Goal: Information Seeking & Learning: Learn about a topic

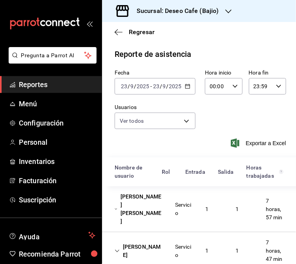
scroll to position [346, 0]
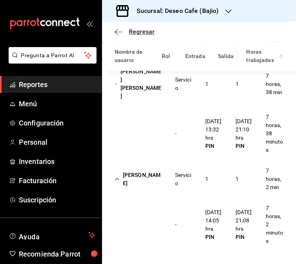
click at [116, 31] on icon "button" at bounding box center [116, 32] width 3 height 6
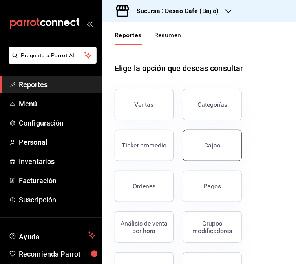
click at [216, 149] on div "Cajas" at bounding box center [212, 145] width 16 height 9
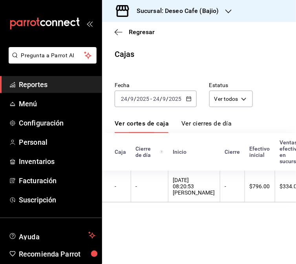
click at [189, 97] on \(Stroke\) "button" at bounding box center [188, 99] width 5 height 4
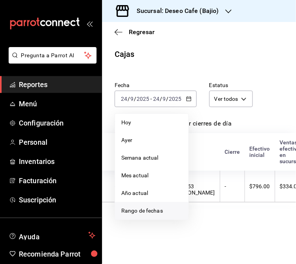
click at [141, 215] on li "Rango de fechas" at bounding box center [151, 211] width 73 height 18
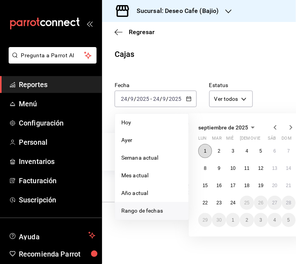
click at [208, 151] on button "1" at bounding box center [205, 151] width 14 height 14
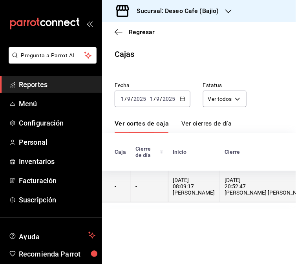
click at [196, 191] on div "[DATE] 08:09:17 [PERSON_NAME]" at bounding box center [194, 186] width 42 height 19
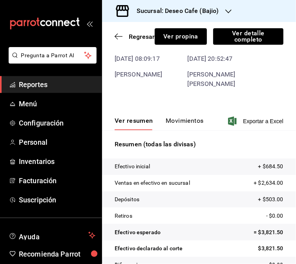
scroll to position [56, 0]
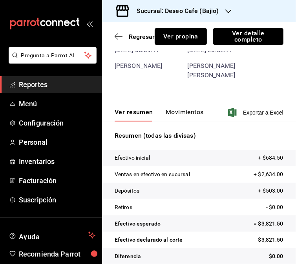
click at [191, 108] on button "Movimientos" at bounding box center [185, 114] width 38 height 13
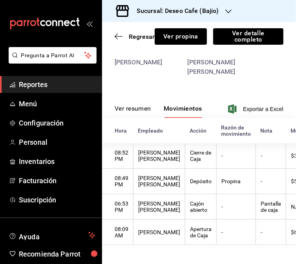
scroll to position [24, 0]
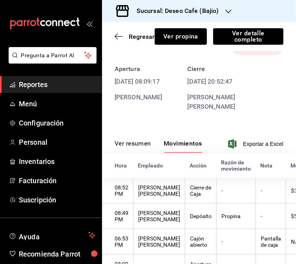
click at [130, 140] on button "Ver resumen" at bounding box center [133, 146] width 36 height 13
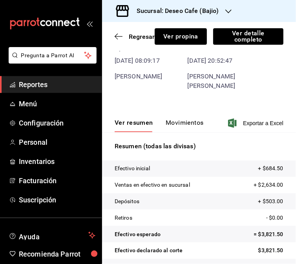
scroll to position [56, 0]
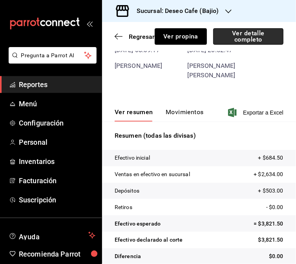
click at [246, 31] on button "Ver detalle completo" at bounding box center [248, 36] width 70 height 16
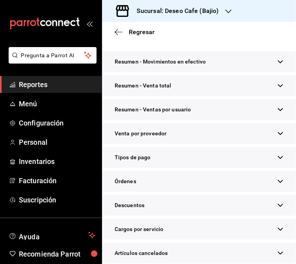
scroll to position [128, 0]
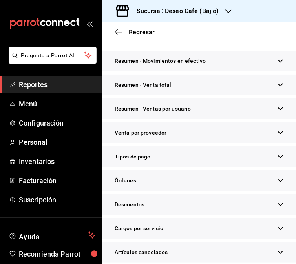
click at [252, 167] on div "Tipos de pago" at bounding box center [199, 156] width 194 height 21
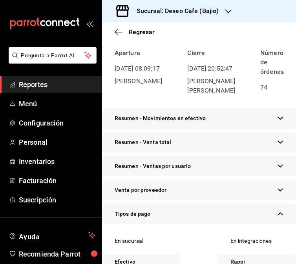
scroll to position [0, 0]
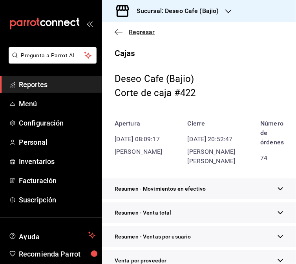
click at [115, 33] on icon "button" at bounding box center [119, 32] width 8 height 7
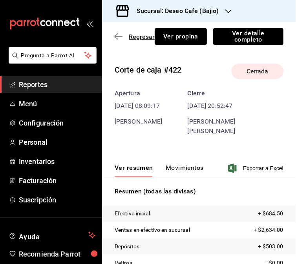
click at [115, 34] on icon "button" at bounding box center [119, 36] width 8 height 7
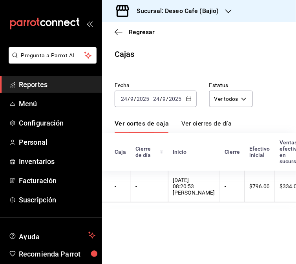
click at [188, 103] on div "[DATE] [DATE] - [DATE] [DATE]" at bounding box center [156, 99] width 82 height 16
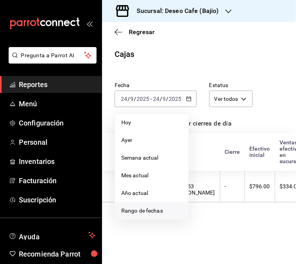
click at [151, 209] on span "Rango de fechas" at bounding box center [151, 211] width 61 height 8
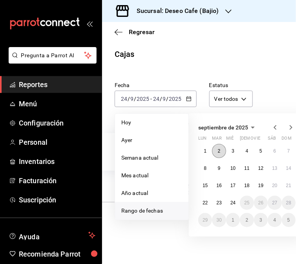
click at [219, 155] on button "2" at bounding box center [219, 151] width 14 height 14
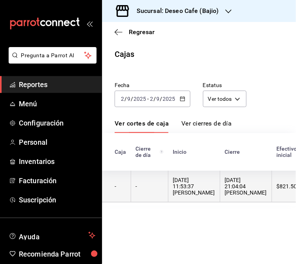
click at [222, 195] on th "[DATE] 21:04:04 [PERSON_NAME]" at bounding box center [246, 187] width 52 height 32
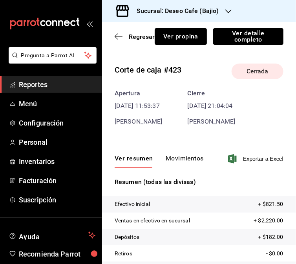
click at [187, 155] on button "Movimientos" at bounding box center [185, 161] width 38 height 13
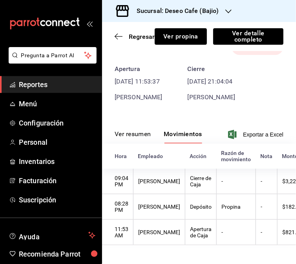
scroll to position [33, 0]
click at [142, 130] on button "Ver resumen" at bounding box center [133, 136] width 36 height 13
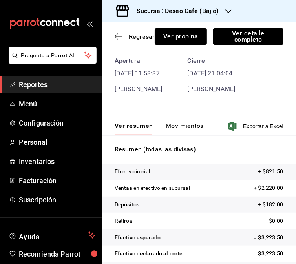
scroll to position [56, 0]
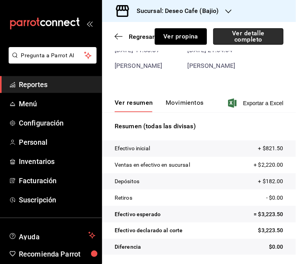
click at [233, 33] on button "Ver detalle completo" at bounding box center [248, 36] width 70 height 16
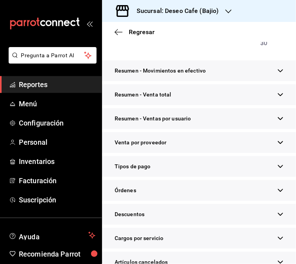
scroll to position [110, 0]
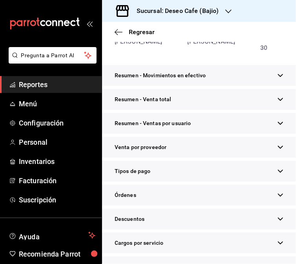
click at [228, 182] on div "Tipos de pago" at bounding box center [199, 171] width 194 height 21
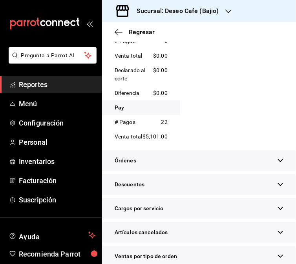
scroll to position [0, 0]
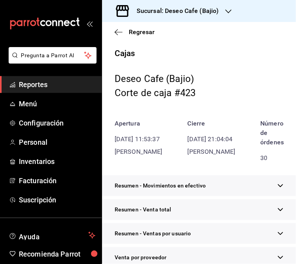
click at [114, 36] on div "Regresar" at bounding box center [199, 32] width 194 height 20
click at [116, 33] on icon "button" at bounding box center [119, 32] width 8 height 7
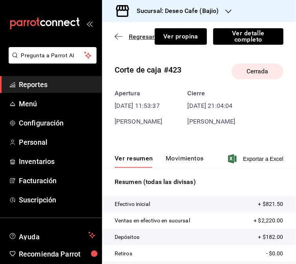
click at [119, 34] on icon "button" at bounding box center [119, 36] width 8 height 7
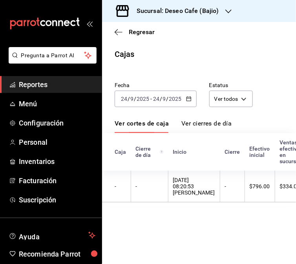
click at [189, 100] on icon "button" at bounding box center [188, 98] width 5 height 5
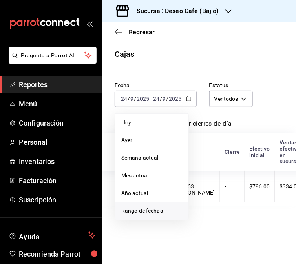
click at [136, 208] on span "Rango de fechas" at bounding box center [151, 211] width 61 height 8
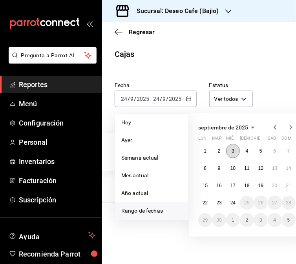
click at [233, 148] on abbr "3" at bounding box center [232, 150] width 3 height 5
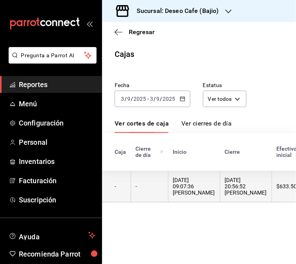
click at [163, 196] on th "-" at bounding box center [149, 187] width 37 height 32
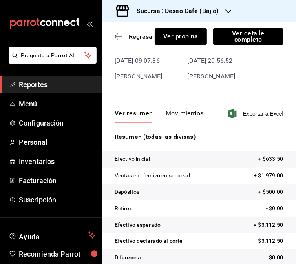
scroll to position [56, 0]
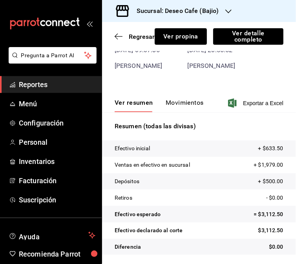
click at [184, 102] on button "Movimientos" at bounding box center [185, 105] width 38 height 13
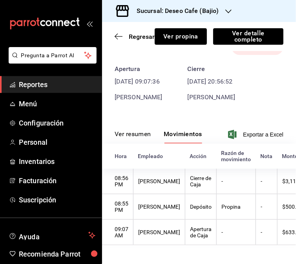
scroll to position [33, 0]
click at [129, 130] on button "Ver resumen" at bounding box center [133, 136] width 36 height 13
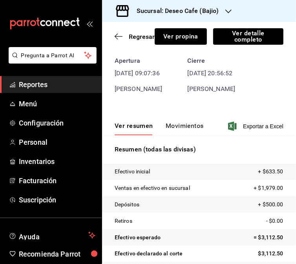
scroll to position [56, 0]
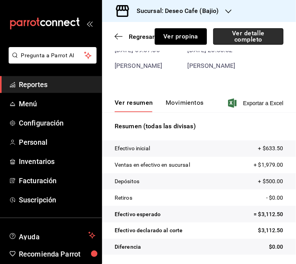
click at [259, 33] on button "Ver detalle completo" at bounding box center [248, 36] width 70 height 16
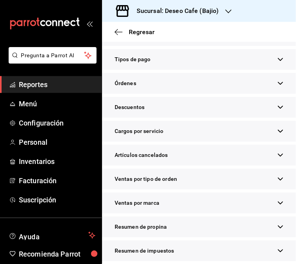
scroll to position [265, 0]
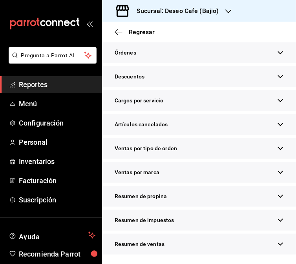
click at [165, 197] on span "Resumen de propina" at bounding box center [141, 196] width 52 height 8
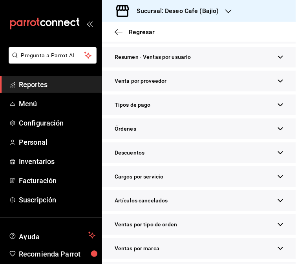
scroll to position [173, 0]
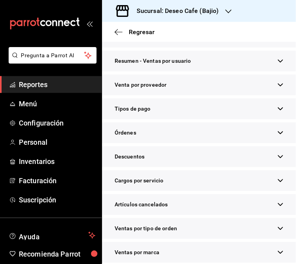
click at [261, 119] on div "Tipos de pago" at bounding box center [199, 108] width 194 height 21
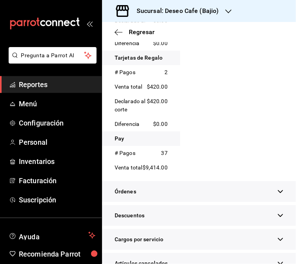
scroll to position [0, 0]
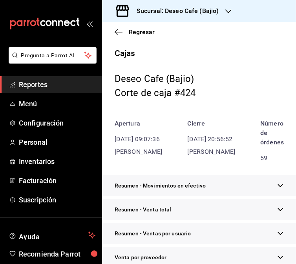
click at [116, 27] on div "Regresar" at bounding box center [199, 32] width 194 height 20
click at [116, 29] on icon "button" at bounding box center [119, 32] width 8 height 7
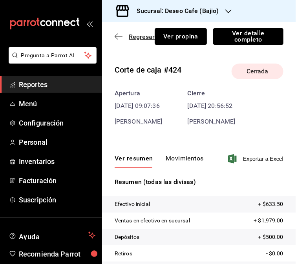
click at [117, 36] on icon "button" at bounding box center [119, 36] width 8 height 7
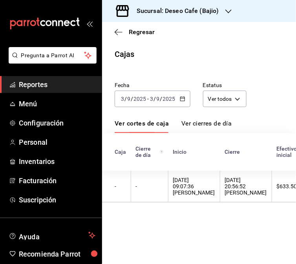
click at [182, 101] on icon "button" at bounding box center [182, 98] width 5 height 5
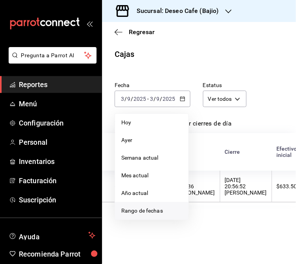
click at [135, 211] on span "Rango de fechas" at bounding box center [151, 211] width 61 height 8
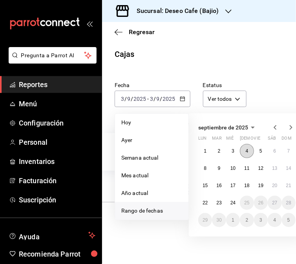
click at [250, 148] on button "4" at bounding box center [247, 151] width 14 height 14
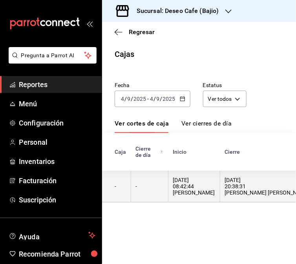
click at [150, 184] on th "-" at bounding box center [149, 187] width 37 height 32
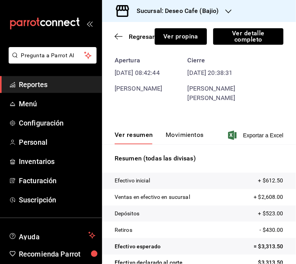
scroll to position [42, 0]
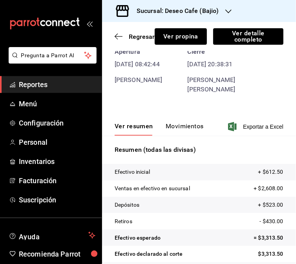
click at [182, 122] on button "Movimientos" at bounding box center [185, 128] width 38 height 13
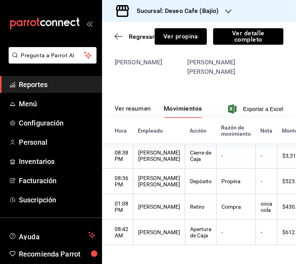
scroll to position [0, 0]
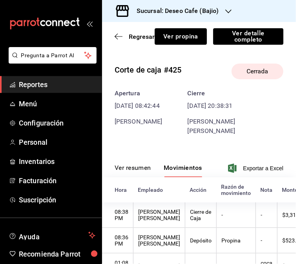
click at [138, 164] on button "Ver resumen" at bounding box center [133, 170] width 36 height 13
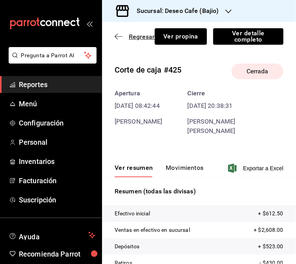
click at [118, 33] on icon "button" at bounding box center [119, 36] width 8 height 7
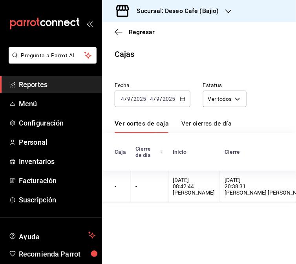
click at [180, 97] on icon "button" at bounding box center [182, 98] width 5 height 5
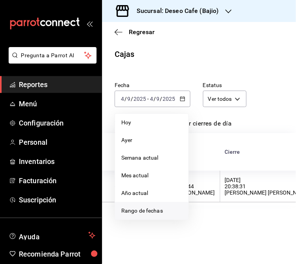
click at [148, 209] on span "Rango de fechas" at bounding box center [151, 211] width 61 height 8
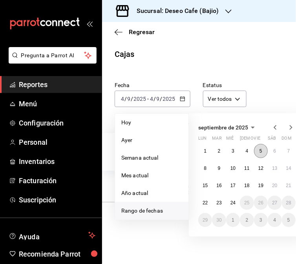
click at [264, 152] on button "5" at bounding box center [261, 151] width 14 height 14
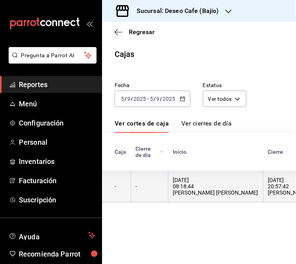
click at [170, 189] on th "[DATE] 08:18:44 [PERSON_NAME] [PERSON_NAME]" at bounding box center [215, 187] width 95 height 32
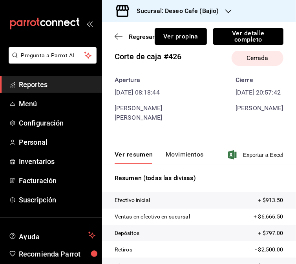
scroll to position [7, 0]
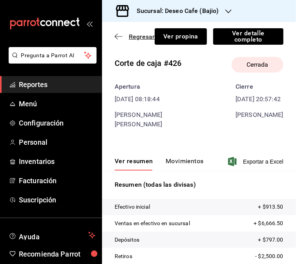
click at [116, 35] on icon "button" at bounding box center [119, 36] width 8 height 7
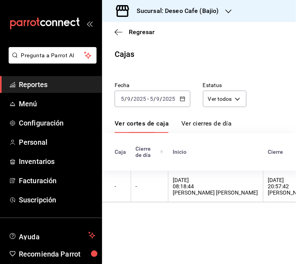
click at [180, 97] on icon "button" at bounding box center [182, 98] width 5 height 5
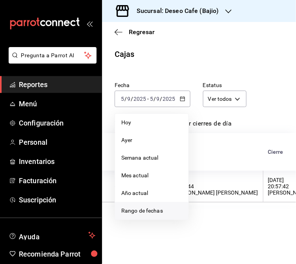
click at [162, 218] on li "Rango de fechas" at bounding box center [151, 211] width 73 height 18
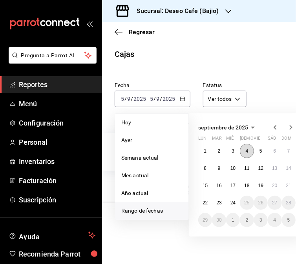
click at [249, 149] on button "4" at bounding box center [247, 151] width 14 height 14
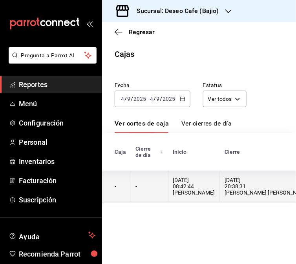
click at [197, 188] on div "[DATE] 08:42:44 [PERSON_NAME]" at bounding box center [194, 186] width 42 height 19
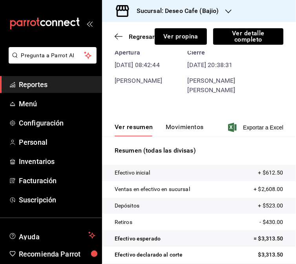
scroll to position [56, 0]
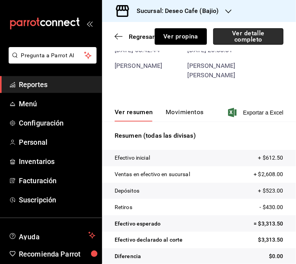
click at [251, 40] on button "Ver detalle completo" at bounding box center [248, 36] width 70 height 16
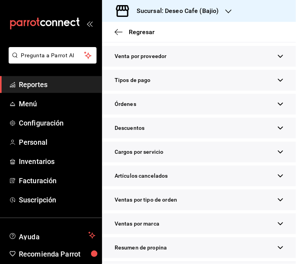
scroll to position [186, 0]
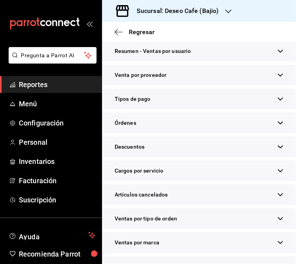
click at [277, 102] on icon "button" at bounding box center [280, 99] width 6 height 6
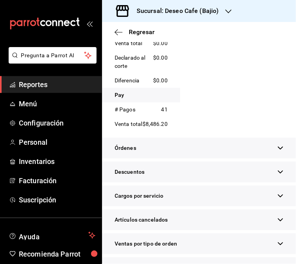
scroll to position [0, 0]
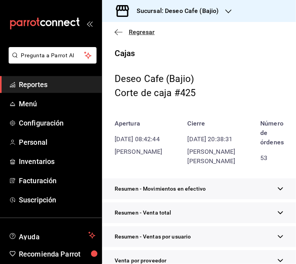
click at [118, 29] on icon "button" at bounding box center [119, 32] width 8 height 7
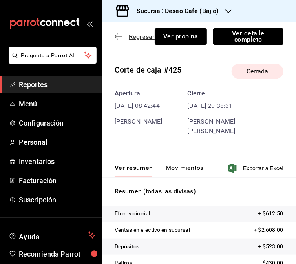
click at [115, 38] on icon "button" at bounding box center [119, 36] width 8 height 7
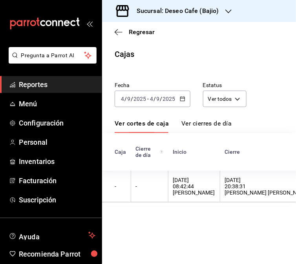
click at [183, 97] on \(Stroke\) "button" at bounding box center [182, 99] width 5 height 4
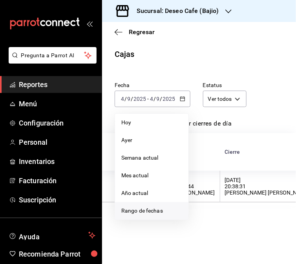
click at [155, 209] on span "Rango de fechas" at bounding box center [151, 211] width 61 height 8
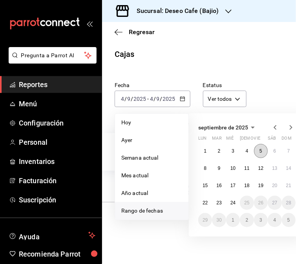
click at [264, 151] on button "5" at bounding box center [261, 151] width 14 height 14
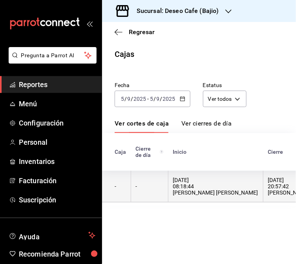
click at [210, 202] on th "[DATE] 08:18:44 [PERSON_NAME] [PERSON_NAME]" at bounding box center [215, 187] width 95 height 32
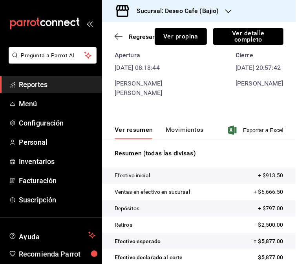
scroll to position [56, 0]
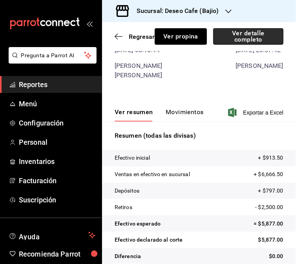
click at [238, 34] on button "Ver detalle completo" at bounding box center [248, 36] width 70 height 16
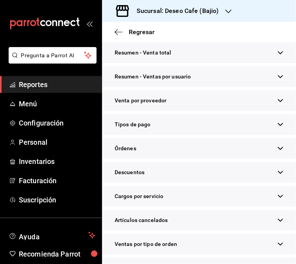
scroll to position [158, 0]
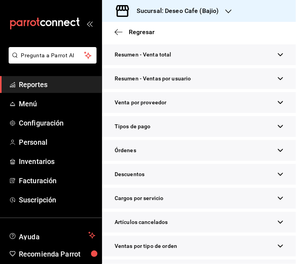
click at [260, 137] on div "Tipos de pago" at bounding box center [199, 126] width 194 height 21
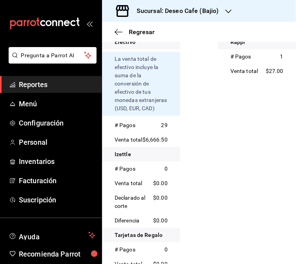
scroll to position [252, 0]
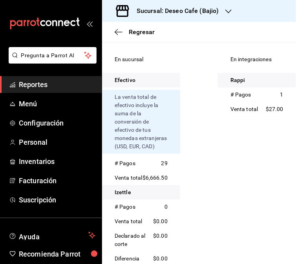
click at [223, 227] on div "En integraciones Rappi # Pagos 1 Venta total $27.00" at bounding box center [257, 225] width 78 height 346
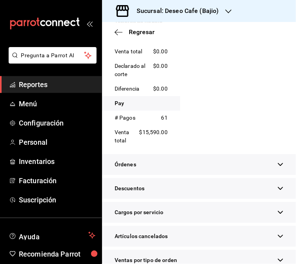
scroll to position [0, 0]
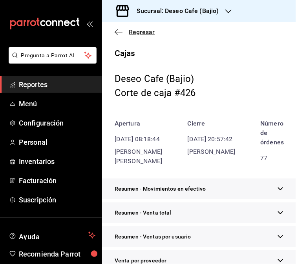
click at [120, 32] on icon "button" at bounding box center [119, 32] width 8 height 7
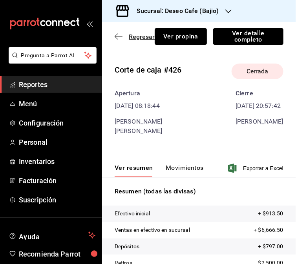
click at [118, 33] on span "Regresar" at bounding box center [135, 36] width 40 height 7
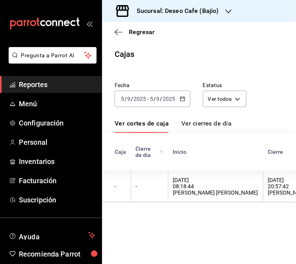
click at [184, 100] on \(Stroke\) "button" at bounding box center [182, 99] width 5 height 4
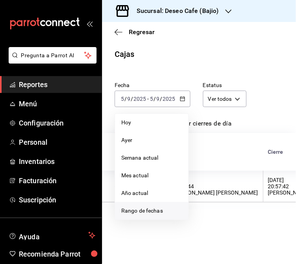
click at [140, 207] on span "Rango de fechas" at bounding box center [151, 211] width 61 height 8
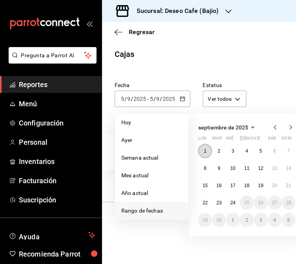
click at [204, 151] on abbr "1" at bounding box center [205, 150] width 3 height 5
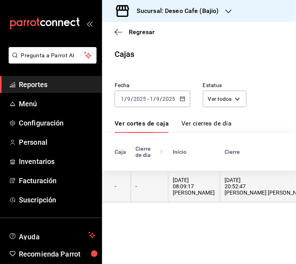
click at [173, 196] on div "[DATE] 08:09:17 [PERSON_NAME]" at bounding box center [194, 186] width 42 height 19
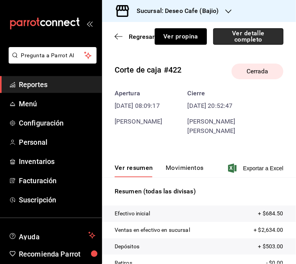
click at [249, 38] on button "Ver detalle completo" at bounding box center [248, 36] width 70 height 16
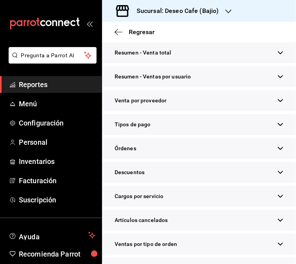
scroll to position [158, 0]
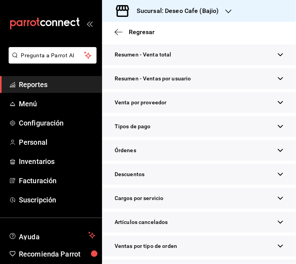
click at [241, 137] on div "Tipos de pago" at bounding box center [199, 126] width 194 height 21
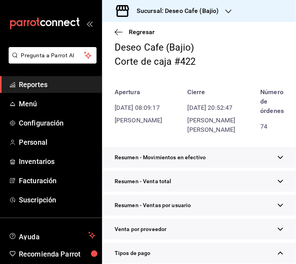
scroll to position [0, 0]
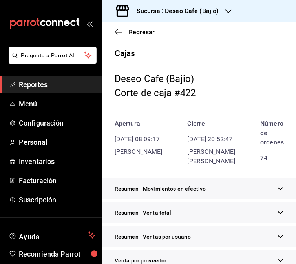
click at [118, 36] on div "Regresar" at bounding box center [199, 32] width 194 height 20
click at [117, 30] on icon "button" at bounding box center [119, 32] width 8 height 7
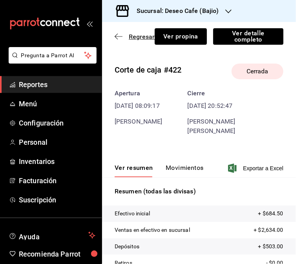
click at [118, 39] on icon "button" at bounding box center [119, 36] width 8 height 7
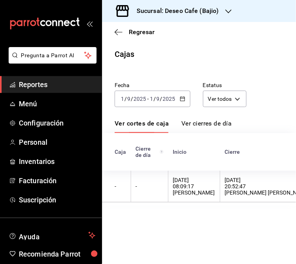
click at [184, 100] on icon "button" at bounding box center [182, 98] width 5 height 5
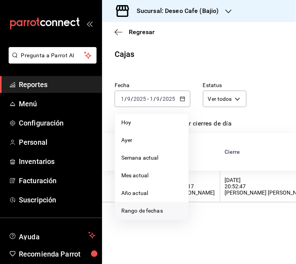
click at [155, 210] on span "Rango de fechas" at bounding box center [151, 211] width 61 height 8
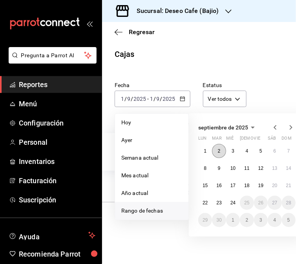
click at [220, 150] on button "2" at bounding box center [219, 151] width 14 height 14
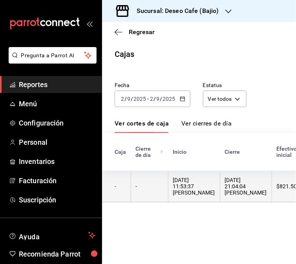
click at [188, 191] on div "[DATE] 11:53:37 [PERSON_NAME]" at bounding box center [194, 186] width 42 height 19
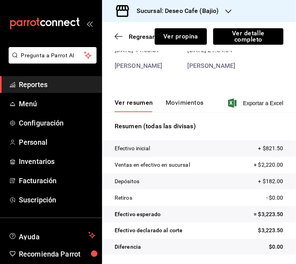
scroll to position [24, 0]
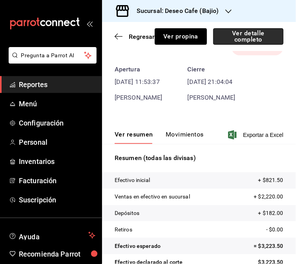
click at [255, 41] on button "Ver detalle completo" at bounding box center [248, 36] width 70 height 16
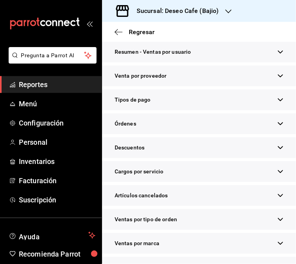
scroll to position [182, 0]
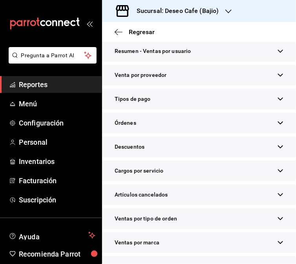
click at [277, 103] on button "button" at bounding box center [280, 99] width 6 height 8
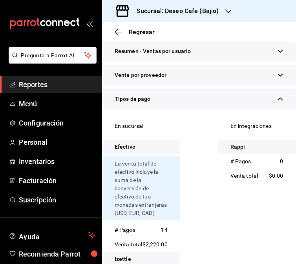
scroll to position [0, 0]
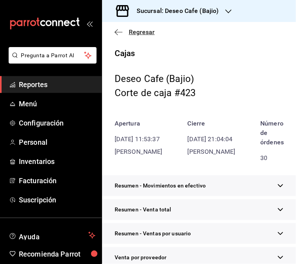
click at [122, 32] on icon "button" at bounding box center [119, 32] width 8 height 0
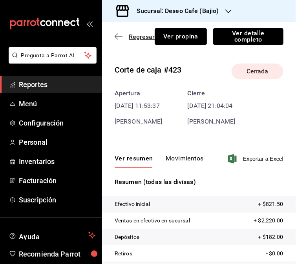
click at [118, 37] on icon "button" at bounding box center [119, 36] width 8 height 7
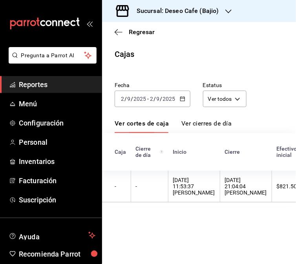
click at [181, 97] on \(Stroke\) "button" at bounding box center [182, 99] width 5 height 4
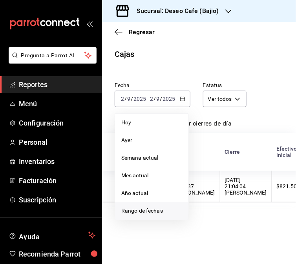
click at [160, 208] on span "Rango de fechas" at bounding box center [151, 211] width 61 height 8
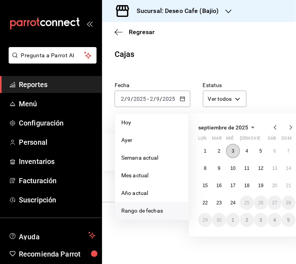
click at [229, 153] on button "3" at bounding box center [233, 151] width 14 height 14
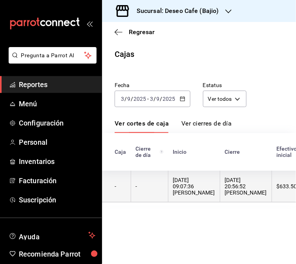
click at [204, 177] on th "[DATE] 09:07:36 [PERSON_NAME]" at bounding box center [194, 187] width 52 height 32
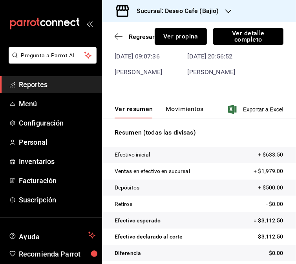
scroll to position [56, 0]
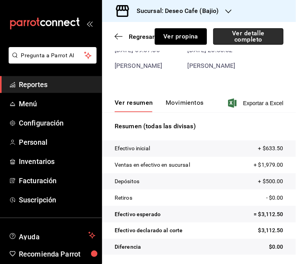
click at [263, 38] on button "Ver detalle completo" at bounding box center [248, 36] width 70 height 16
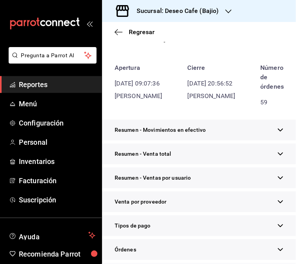
scroll to position [70, 0]
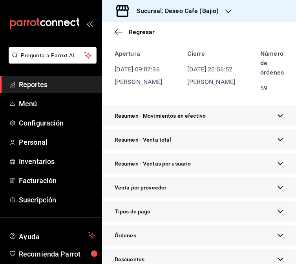
click at [185, 222] on div "Tipos de pago" at bounding box center [199, 211] width 194 height 21
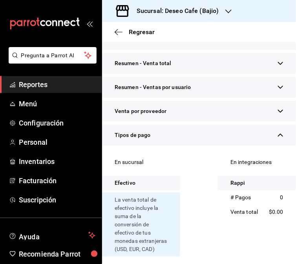
scroll to position [0, 0]
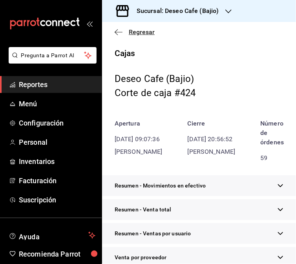
click at [116, 33] on icon "button" at bounding box center [116, 32] width 3 height 6
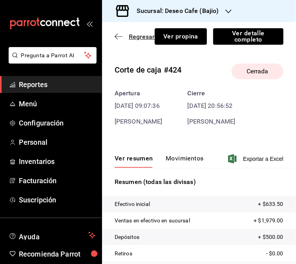
click at [115, 33] on icon "button" at bounding box center [119, 36] width 8 height 7
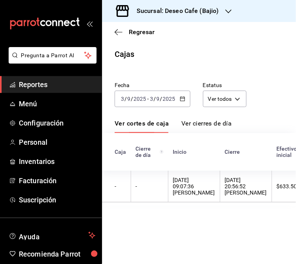
click at [182, 98] on \(Stroke\) "button" at bounding box center [182, 98] width 4 height 0
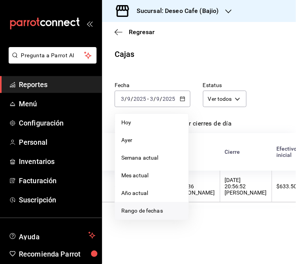
click at [144, 213] on span "Rango de fechas" at bounding box center [151, 211] width 61 height 8
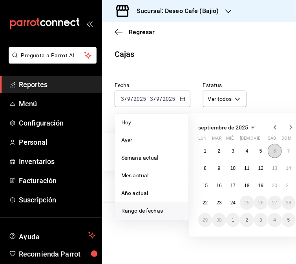
click at [275, 147] on button "6" at bounding box center [274, 151] width 14 height 14
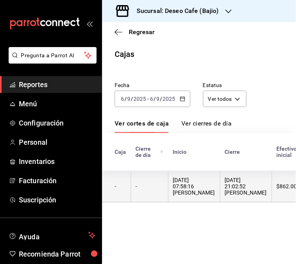
click at [186, 185] on div "[DATE] 07:58:16 [PERSON_NAME]" at bounding box center [194, 186] width 42 height 19
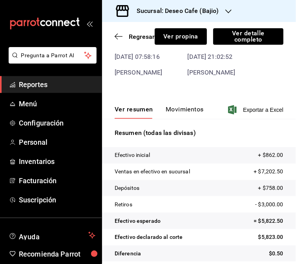
scroll to position [56, 0]
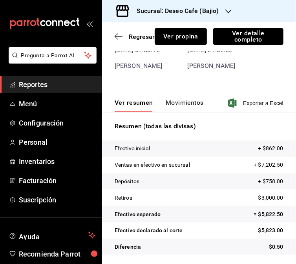
click at [180, 107] on button "Movimientos" at bounding box center [185, 105] width 38 height 13
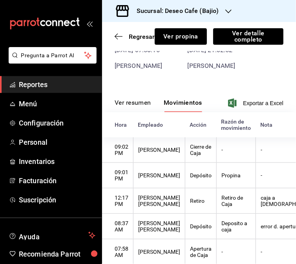
click at [133, 102] on button "Ver resumen" at bounding box center [133, 105] width 36 height 13
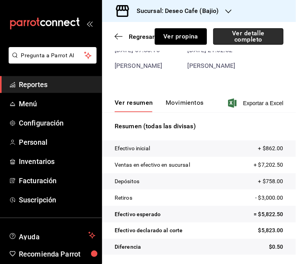
click at [261, 36] on button "Ver detalle completo" at bounding box center [248, 36] width 70 height 16
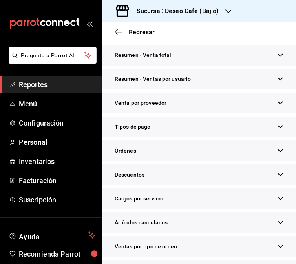
scroll to position [154, 0]
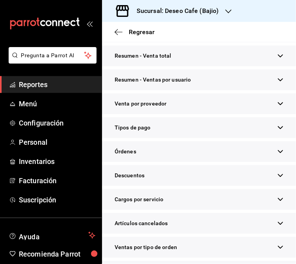
click at [260, 138] on div "Tipos de pago" at bounding box center [199, 127] width 194 height 21
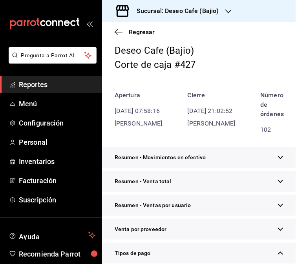
scroll to position [0, 0]
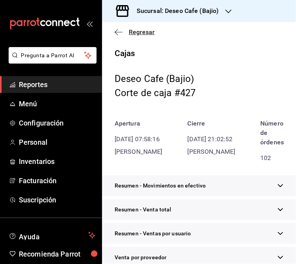
click at [116, 34] on icon "button" at bounding box center [119, 32] width 8 height 7
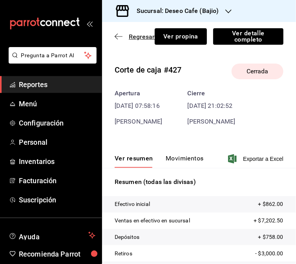
click at [116, 34] on icon "button" at bounding box center [116, 37] width 3 height 6
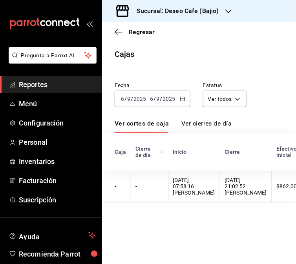
click at [180, 101] on \(Stroke\) "button" at bounding box center [182, 99] width 5 height 4
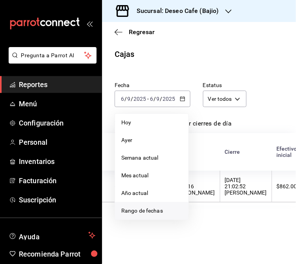
click at [140, 214] on span "Rango de fechas" at bounding box center [151, 211] width 61 height 8
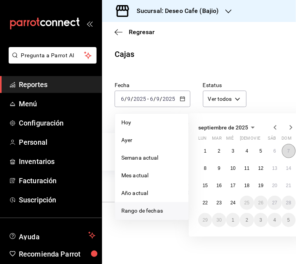
click at [286, 153] on button "7" at bounding box center [289, 151] width 14 height 14
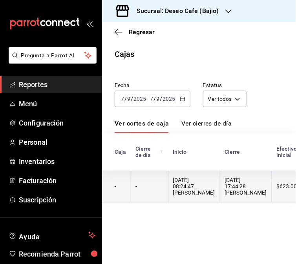
click at [175, 194] on div "[DATE] 08:24:47 [PERSON_NAME]" at bounding box center [194, 186] width 42 height 19
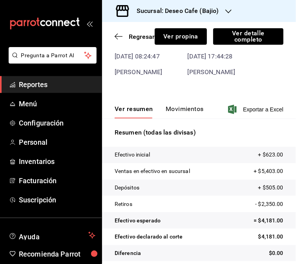
scroll to position [56, 0]
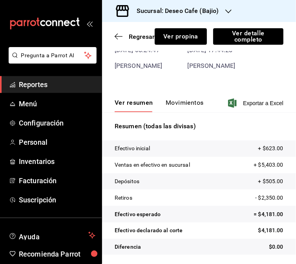
click at [194, 100] on button "Movimientos" at bounding box center [185, 105] width 38 height 13
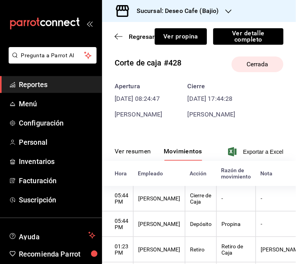
scroll to position [0, 0]
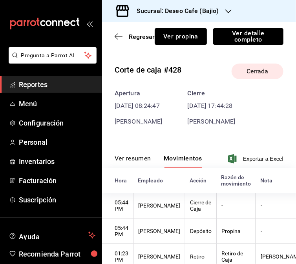
click at [137, 157] on button "Ver resumen" at bounding box center [133, 161] width 36 height 13
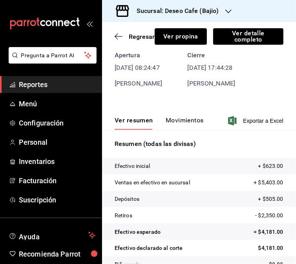
scroll to position [56, 0]
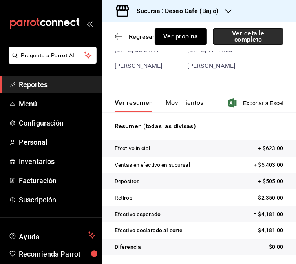
click at [246, 31] on button "Ver detalle completo" at bounding box center [248, 36] width 70 height 16
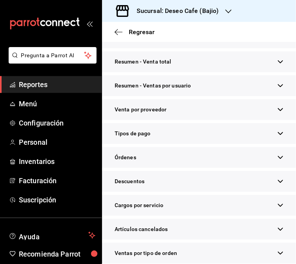
scroll to position [195, 0]
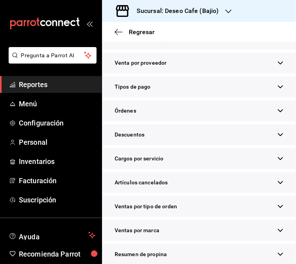
click at [277, 90] on icon "button" at bounding box center [280, 87] width 6 height 6
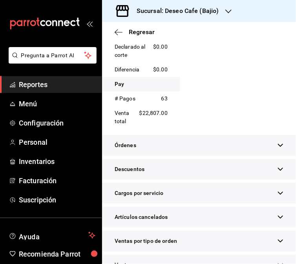
scroll to position [0, 0]
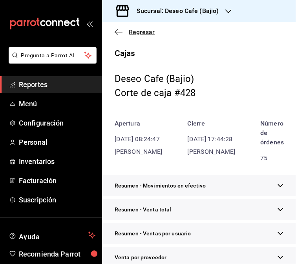
click at [116, 30] on icon "button" at bounding box center [119, 32] width 8 height 7
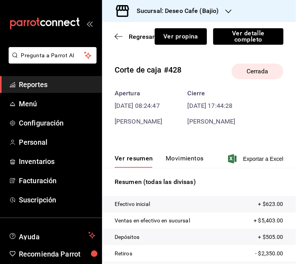
click at [116, 42] on div "Regresar Ver propina Ver detalle completo" at bounding box center [199, 36] width 194 height 29
click at [116, 33] on icon "button" at bounding box center [119, 36] width 8 height 7
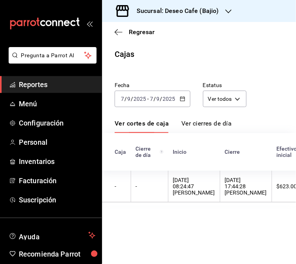
click at [182, 100] on icon "button" at bounding box center [182, 98] width 5 height 5
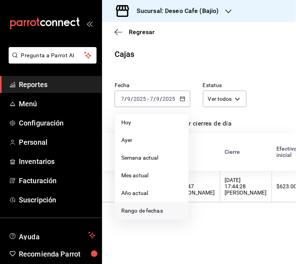
click at [153, 209] on span "Rango de fechas" at bounding box center [151, 211] width 61 height 8
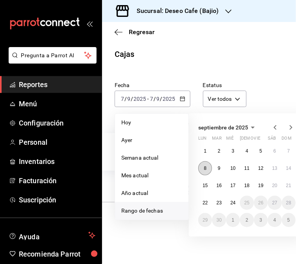
click at [205, 162] on button "8" at bounding box center [205, 168] width 14 height 14
click at [205, 169] on abbr "8" at bounding box center [205, 168] width 3 height 5
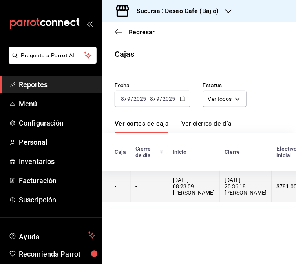
click at [159, 198] on th "-" at bounding box center [149, 187] width 37 height 32
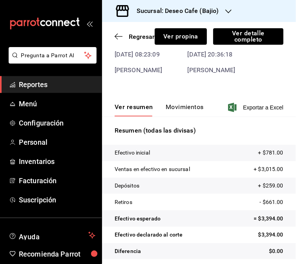
scroll to position [56, 0]
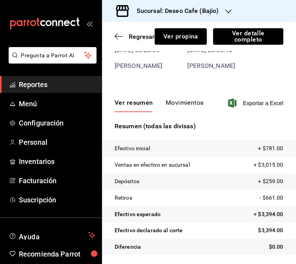
click at [191, 104] on button "Movimientos" at bounding box center [185, 105] width 38 height 13
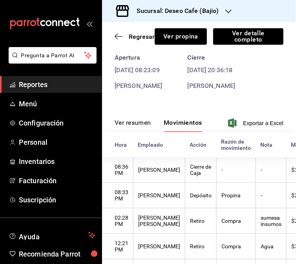
scroll to position [0, 0]
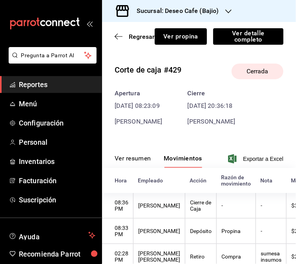
click at [129, 161] on button "Ver resumen" at bounding box center [133, 161] width 36 height 13
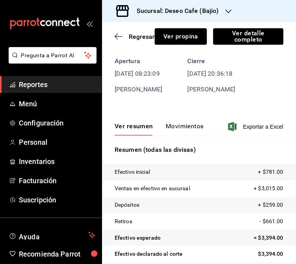
scroll to position [56, 0]
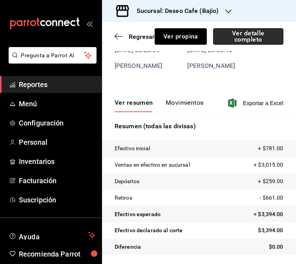
click at [252, 36] on button "Ver detalle completo" at bounding box center [248, 36] width 70 height 16
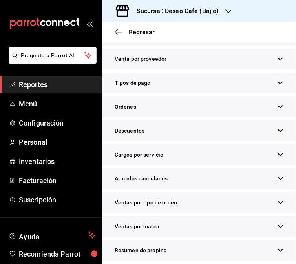
scroll to position [217, 0]
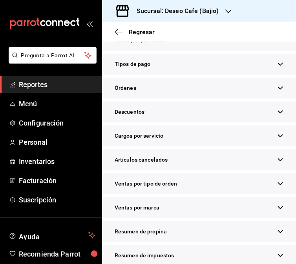
click at [230, 75] on div "Tipos de pago" at bounding box center [199, 64] width 194 height 21
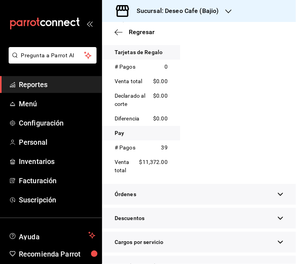
scroll to position [0, 0]
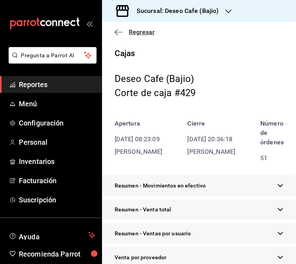
click at [118, 32] on icon "button" at bounding box center [119, 32] width 8 height 0
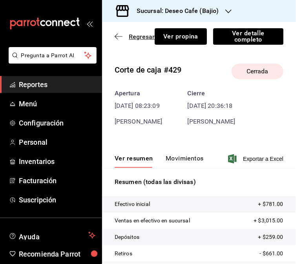
click at [119, 38] on icon "button" at bounding box center [119, 36] width 8 height 7
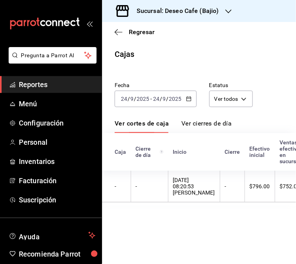
click at [187, 98] on \(Stroke\) "button" at bounding box center [188, 98] width 4 height 0
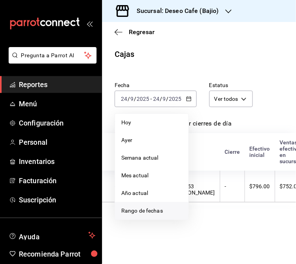
click at [146, 212] on span "Rango de fechas" at bounding box center [151, 211] width 61 height 8
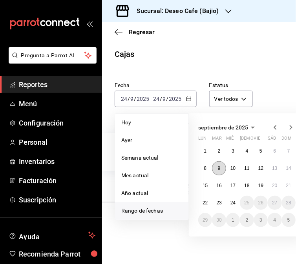
click at [221, 168] on button "9" at bounding box center [219, 168] width 14 height 14
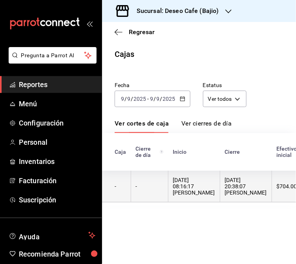
click at [215, 187] on div "[DATE] 08:16:17 [PERSON_NAME]" at bounding box center [194, 186] width 42 height 19
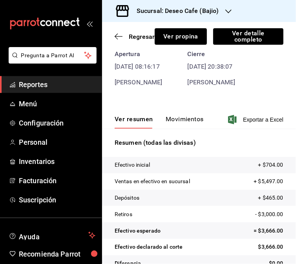
scroll to position [56, 0]
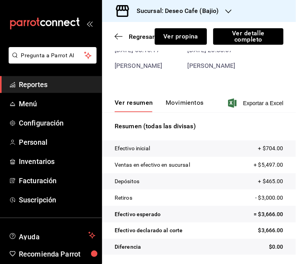
click at [184, 104] on button "Movimientos" at bounding box center [185, 105] width 38 height 13
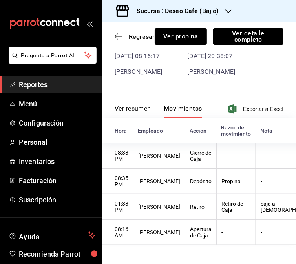
click at [146, 105] on button "Ver resumen" at bounding box center [133, 111] width 36 height 13
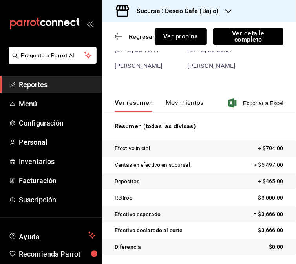
click at [173, 106] on button "Movimientos" at bounding box center [185, 105] width 38 height 13
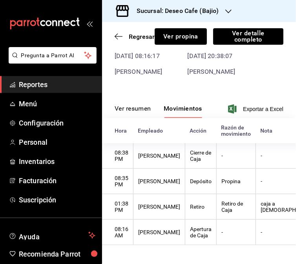
click at [134, 105] on button "Ver resumen" at bounding box center [133, 111] width 36 height 13
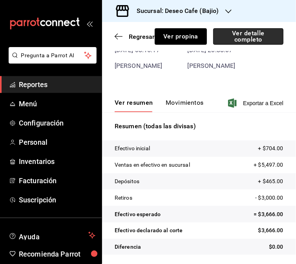
click at [259, 36] on button "Ver detalle completo" at bounding box center [248, 36] width 70 height 16
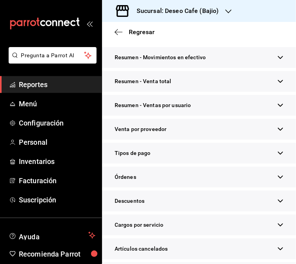
scroll to position [124, 0]
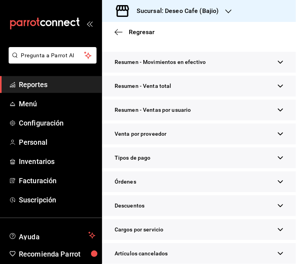
click at [175, 168] on div "Tipos de pago" at bounding box center [199, 157] width 194 height 21
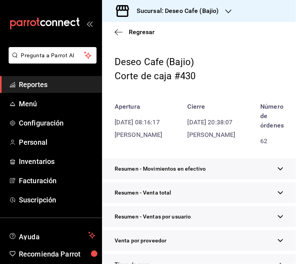
scroll to position [0, 0]
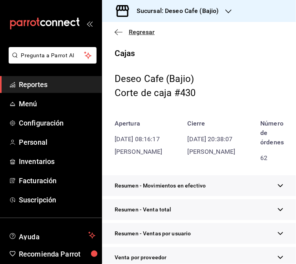
click at [120, 31] on icon "button" at bounding box center [119, 32] width 8 height 7
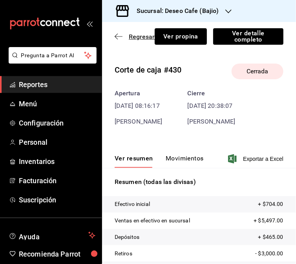
click at [119, 38] on icon "button" at bounding box center [119, 36] width 8 height 7
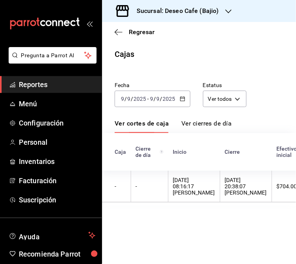
click at [182, 97] on \(Stroke\) "button" at bounding box center [182, 99] width 5 height 4
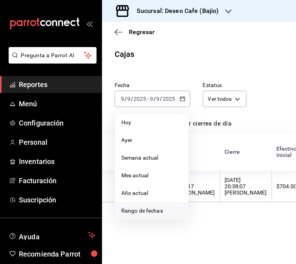
click at [144, 212] on span "Rango de fechas" at bounding box center [151, 211] width 61 height 8
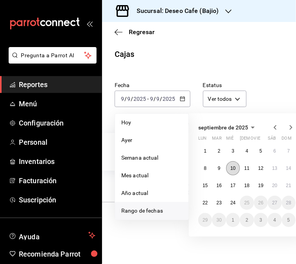
click at [233, 169] on abbr "10" at bounding box center [232, 168] width 5 height 5
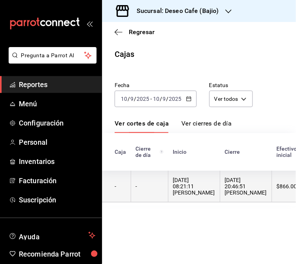
click at [193, 194] on div "[DATE] 08:21:11 [PERSON_NAME]" at bounding box center [194, 186] width 42 height 19
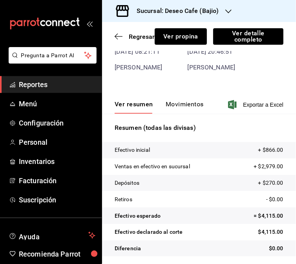
scroll to position [56, 0]
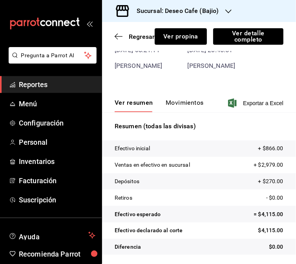
click at [189, 97] on div "Ver resumen Movimientos Exportar a Excel" at bounding box center [199, 100] width 194 height 23
click at [190, 104] on button "Movimientos" at bounding box center [185, 105] width 38 height 13
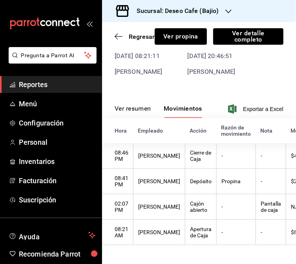
click at [139, 106] on button "Ver resumen" at bounding box center [133, 111] width 36 height 13
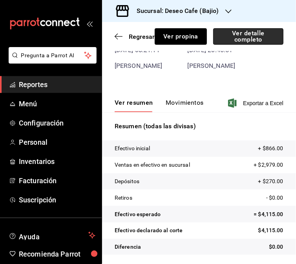
click at [257, 34] on button "Ver detalle completo" at bounding box center [248, 36] width 70 height 16
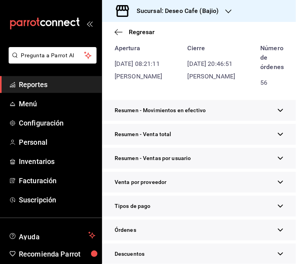
scroll to position [70, 0]
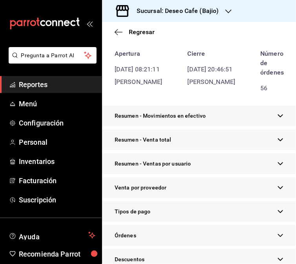
click at [205, 222] on div "Tipos de pago" at bounding box center [199, 211] width 194 height 21
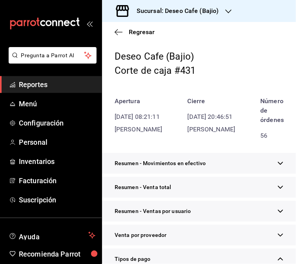
scroll to position [0, 0]
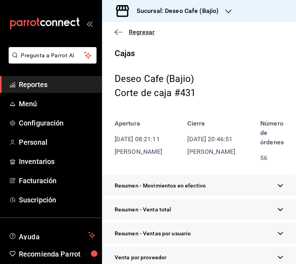
click at [116, 32] on icon "button" at bounding box center [119, 32] width 8 height 7
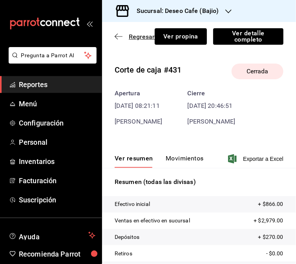
click at [118, 36] on icon "button" at bounding box center [119, 36] width 8 height 7
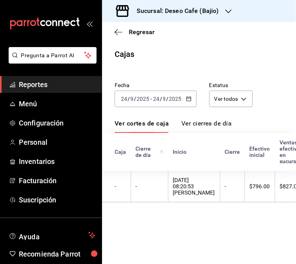
click at [189, 97] on \(Stroke\) "button" at bounding box center [188, 99] width 5 height 4
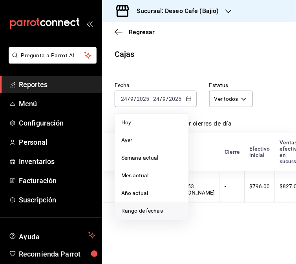
click at [147, 209] on span "Rango de fechas" at bounding box center [151, 211] width 61 height 8
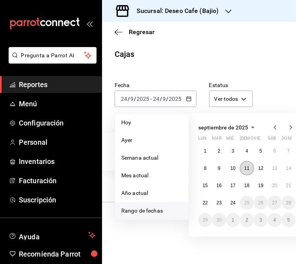
click at [248, 168] on abbr "11" at bounding box center [246, 168] width 5 height 5
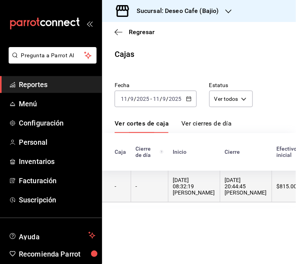
click at [189, 194] on div "[DATE] 08:32:19 [PERSON_NAME]" at bounding box center [194, 186] width 42 height 19
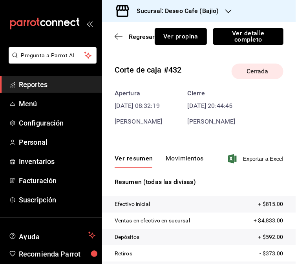
scroll to position [56, 0]
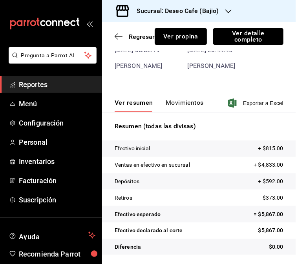
click at [187, 104] on button "Movimientos" at bounding box center [185, 105] width 38 height 13
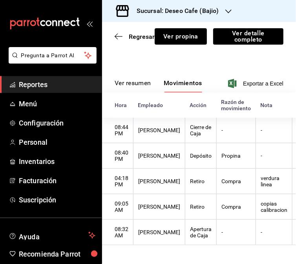
scroll to position [0, 0]
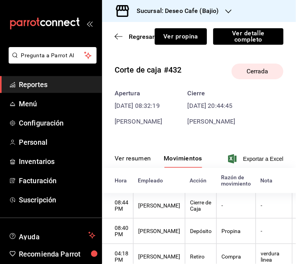
click at [150, 156] on button "Ver resumen" at bounding box center [133, 161] width 36 height 13
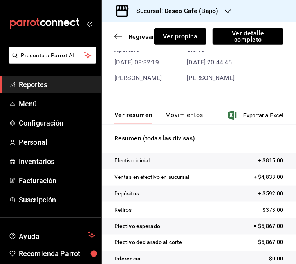
scroll to position [56, 0]
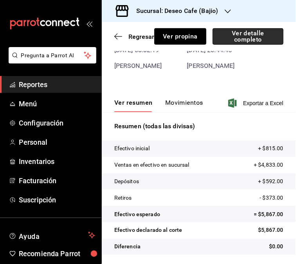
click at [255, 36] on button "Ver detalle completo" at bounding box center [248, 36] width 71 height 16
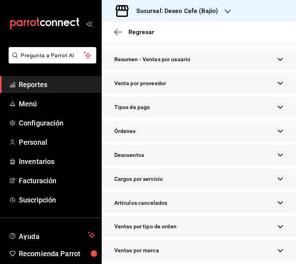
scroll to position [166, 0]
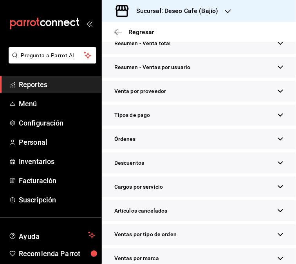
click at [261, 120] on div "Tipos de pago" at bounding box center [199, 115] width 195 height 21
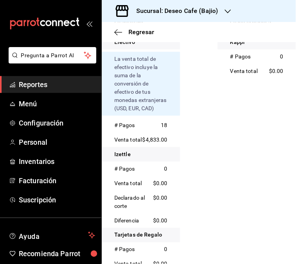
scroll to position [0, 0]
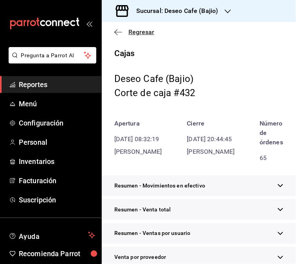
click at [115, 32] on icon "button" at bounding box center [119, 32] width 8 height 7
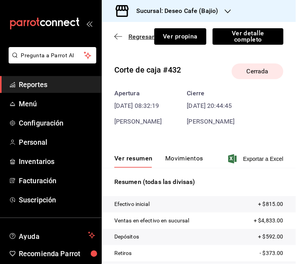
click at [119, 36] on icon "button" at bounding box center [119, 36] width 8 height 7
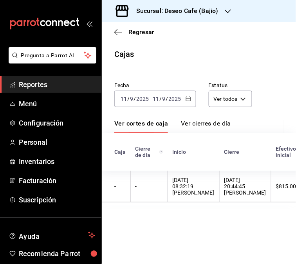
click at [190, 100] on icon "button" at bounding box center [188, 98] width 5 height 5
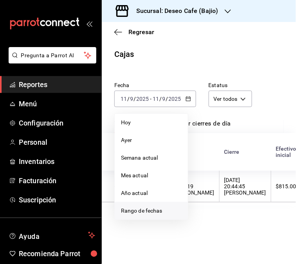
click at [153, 215] on li "Rango de fechas" at bounding box center [151, 211] width 73 height 18
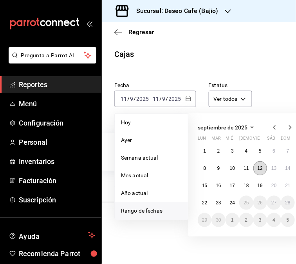
click at [260, 169] on abbr "12" at bounding box center [260, 168] width 5 height 5
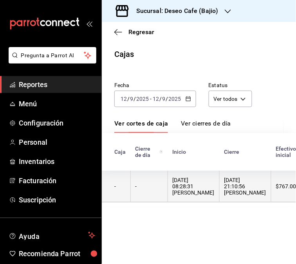
click at [197, 187] on div "[DATE] 08:28:31 [PERSON_NAME]" at bounding box center [194, 186] width 42 height 19
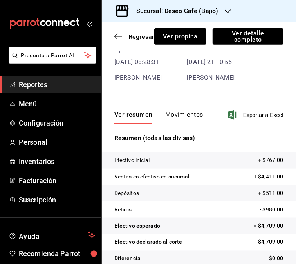
scroll to position [56, 0]
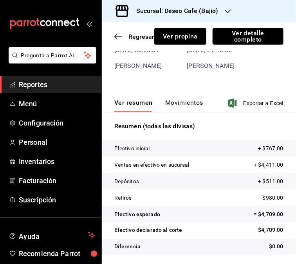
click at [198, 103] on button "Movimientos" at bounding box center [185, 105] width 38 height 13
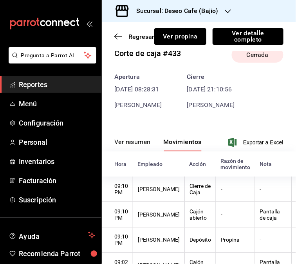
scroll to position [2, 0]
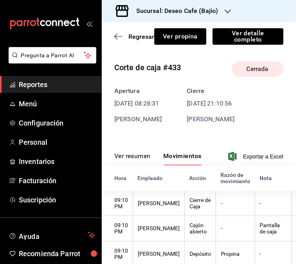
click at [154, 118] on div "[PERSON_NAME]" at bounding box center [139, 119] width 48 height 9
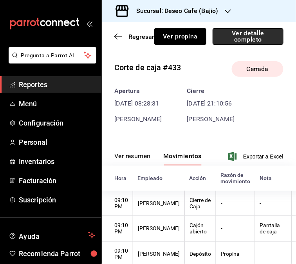
click at [262, 36] on button "Ver detalle completo" at bounding box center [248, 36] width 71 height 16
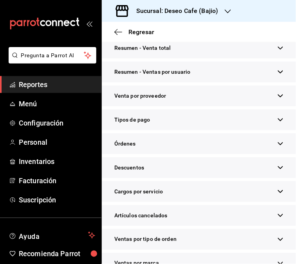
scroll to position [163, 0]
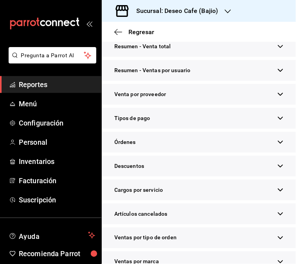
click at [252, 127] on div "Tipos de pago" at bounding box center [199, 118] width 195 height 21
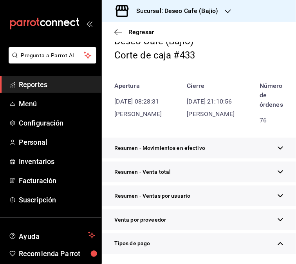
scroll to position [0, 0]
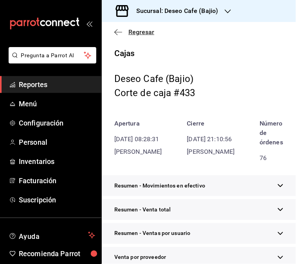
click at [118, 34] on icon "button" at bounding box center [119, 32] width 8 height 7
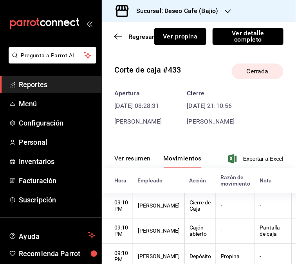
click at [118, 34] on icon "button" at bounding box center [119, 36] width 8 height 7
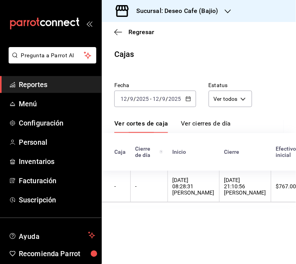
click at [189, 93] on div "[DATE] [DATE] - [DATE] [DATE]" at bounding box center [156, 99] width 82 height 16
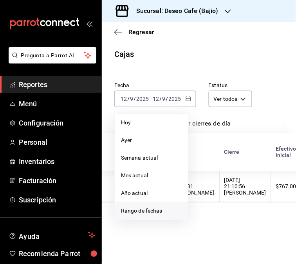
click at [163, 212] on span "Rango de fechas" at bounding box center [151, 211] width 61 height 8
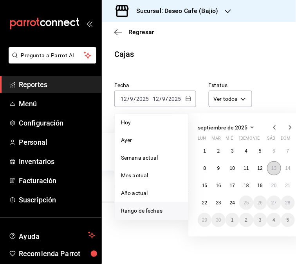
click at [273, 174] on button "13" at bounding box center [274, 168] width 14 height 14
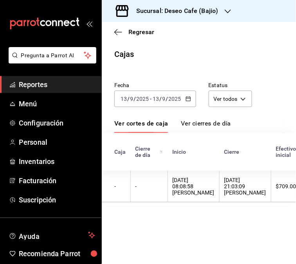
click at [273, 174] on th "$709.00" at bounding box center [286, 187] width 30 height 32
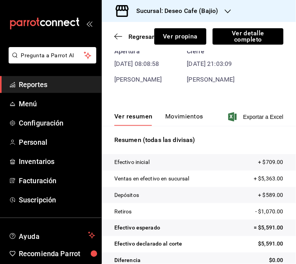
scroll to position [56, 0]
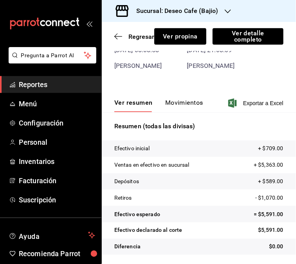
click at [193, 101] on button "Movimientos" at bounding box center [185, 105] width 38 height 13
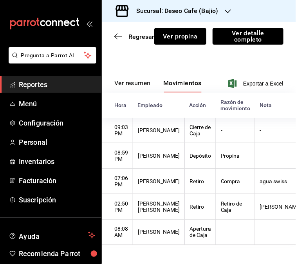
scroll to position [0, 0]
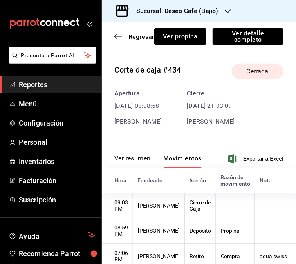
click at [136, 159] on button "Ver resumen" at bounding box center [133, 161] width 36 height 13
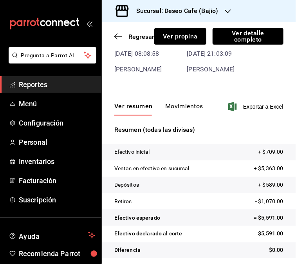
scroll to position [56, 0]
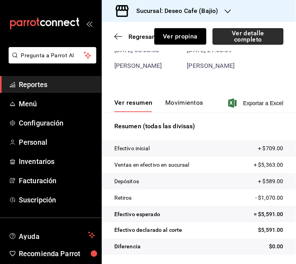
click at [263, 38] on button "Ver detalle completo" at bounding box center [248, 36] width 71 height 16
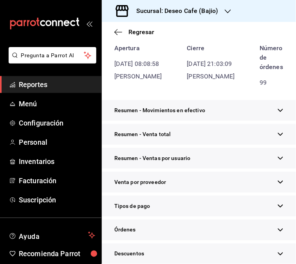
scroll to position [70, 0]
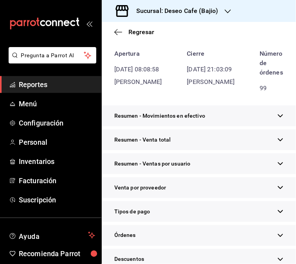
click at [174, 222] on div "Tipos de pago" at bounding box center [199, 211] width 195 height 21
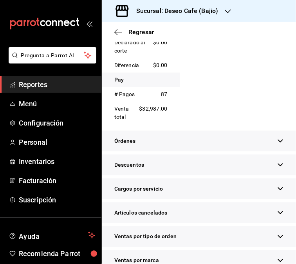
scroll to position [0, 0]
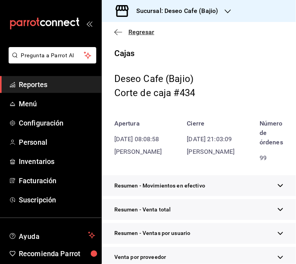
click at [117, 34] on icon "button" at bounding box center [119, 32] width 8 height 7
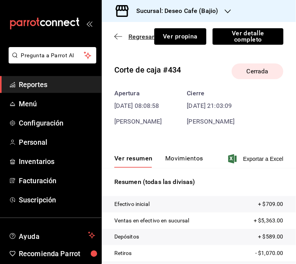
click at [119, 38] on icon "button" at bounding box center [119, 36] width 8 height 7
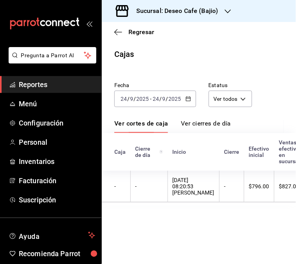
click at [191, 101] on div "[DATE] [DATE] - [DATE] [DATE]" at bounding box center [156, 99] width 82 height 16
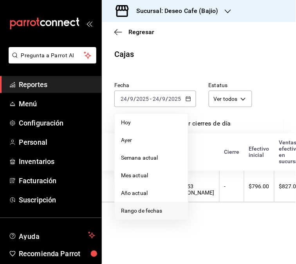
click at [157, 214] on span "Rango de fechas" at bounding box center [151, 211] width 61 height 8
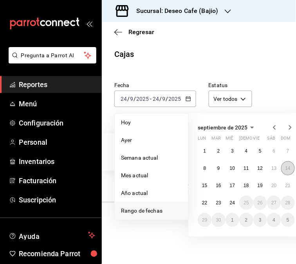
click at [284, 169] on button "14" at bounding box center [289, 168] width 14 height 14
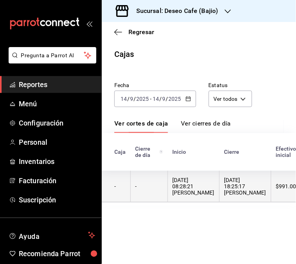
click at [166, 180] on th "-" at bounding box center [149, 187] width 37 height 32
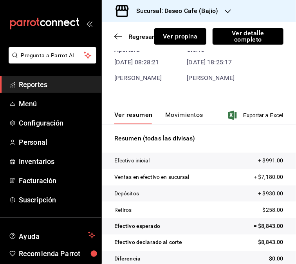
scroll to position [44, 0]
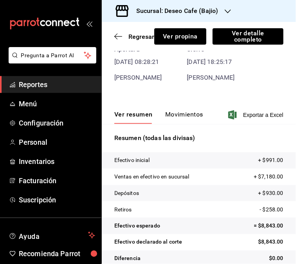
click at [183, 112] on button "Movimientos" at bounding box center [185, 117] width 38 height 13
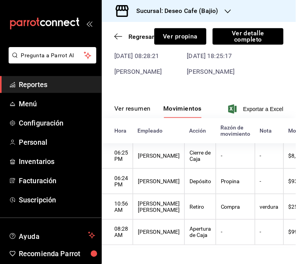
scroll to position [0, 0]
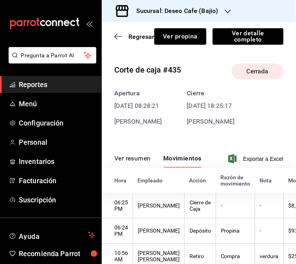
click at [132, 157] on button "Ver resumen" at bounding box center [133, 161] width 36 height 13
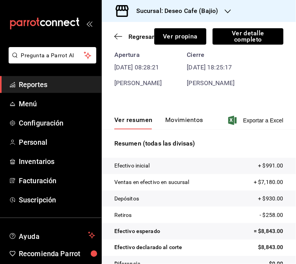
scroll to position [56, 0]
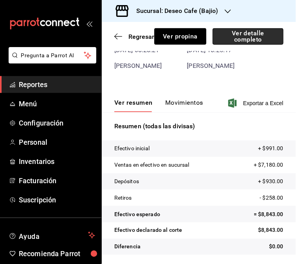
click at [257, 41] on button "Ver detalle completo" at bounding box center [248, 36] width 71 height 16
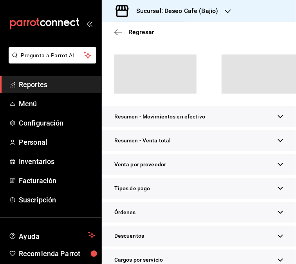
scroll to position [70, 0]
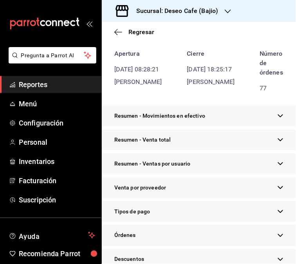
click at [195, 222] on div "Tipos de pago" at bounding box center [199, 211] width 195 height 21
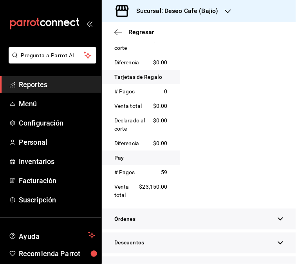
scroll to position [0, 0]
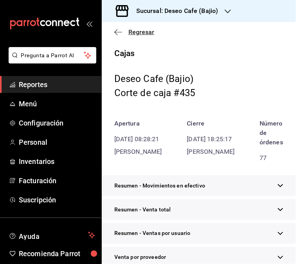
click at [116, 31] on icon "button" at bounding box center [119, 32] width 8 height 7
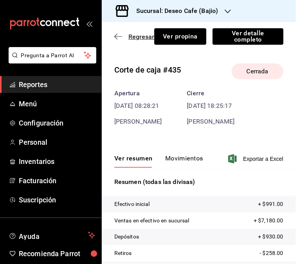
click at [117, 35] on icon "button" at bounding box center [119, 36] width 8 height 7
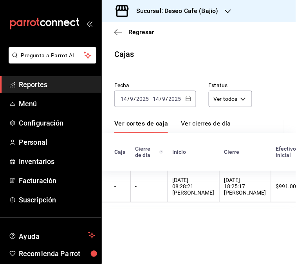
click at [191, 95] on div "[DATE] [DATE] - [DATE] [DATE]" at bounding box center [156, 99] width 82 height 16
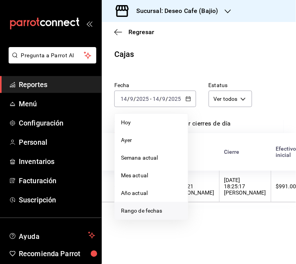
click at [149, 218] on li "Rango de fechas" at bounding box center [151, 211] width 73 height 18
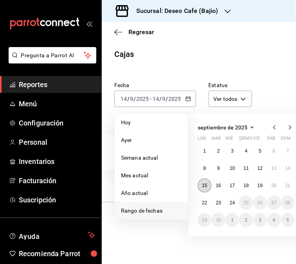
click at [209, 188] on button "15" at bounding box center [205, 185] width 14 height 14
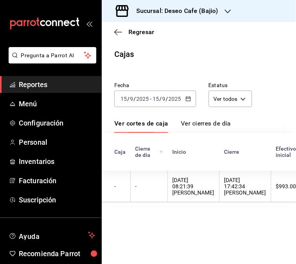
click at [209, 188] on th "[DATE] 08:21:39 [PERSON_NAME]" at bounding box center [194, 187] width 52 height 32
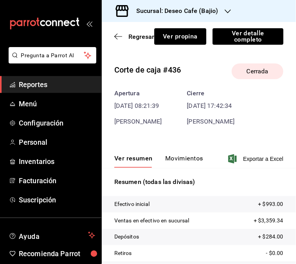
scroll to position [56, 0]
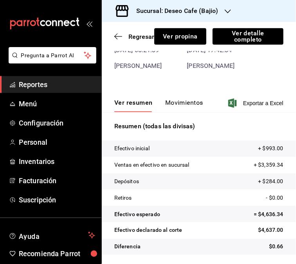
click at [181, 103] on button "Movimientos" at bounding box center [185, 105] width 38 height 13
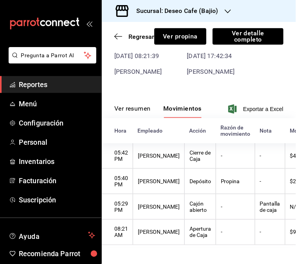
click at [136, 105] on button "Ver resumen" at bounding box center [133, 111] width 36 height 13
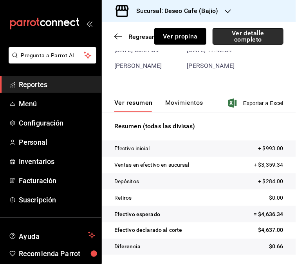
click at [256, 33] on button "Ver detalle completo" at bounding box center [248, 36] width 71 height 16
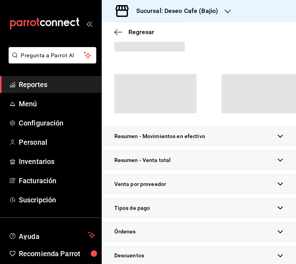
scroll to position [75, 0]
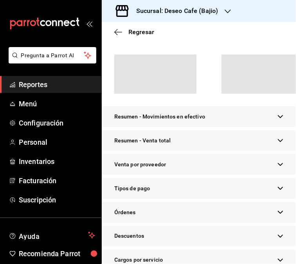
click at [196, 186] on div "Tipos de pago" at bounding box center [199, 188] width 195 height 21
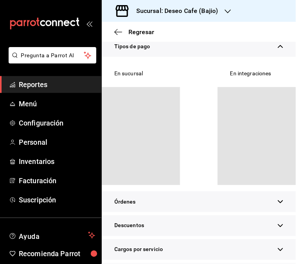
scroll to position [167, 0]
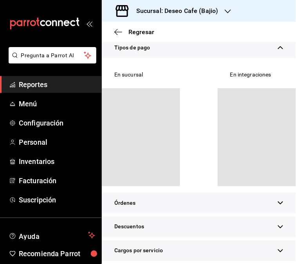
click at [209, 202] on div "Órdenes" at bounding box center [199, 203] width 195 height 21
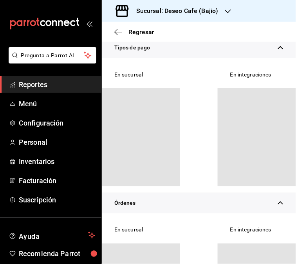
scroll to position [0, 0]
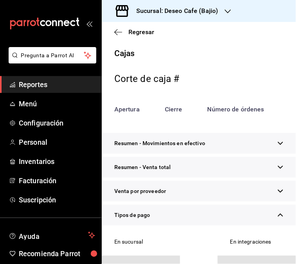
click at [114, 37] on div "Regresar" at bounding box center [199, 32] width 195 height 20
click at [118, 33] on icon "button" at bounding box center [119, 32] width 8 height 7
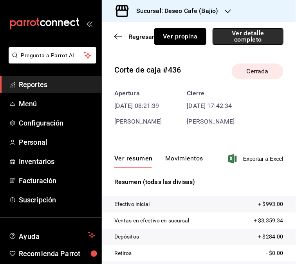
click at [248, 36] on button "Ver detalle completo" at bounding box center [248, 36] width 71 height 16
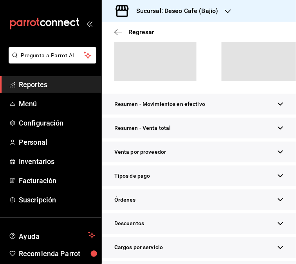
scroll to position [131, 0]
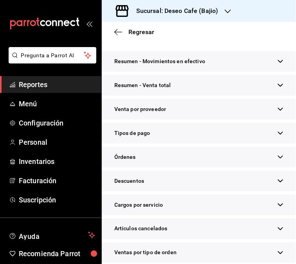
click at [278, 133] on div "Tipos de pago" at bounding box center [199, 133] width 195 height 21
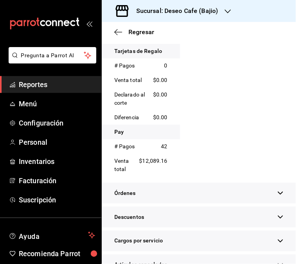
scroll to position [0, 0]
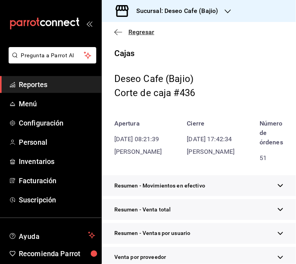
click at [116, 28] on span "Regresar" at bounding box center [135, 31] width 40 height 7
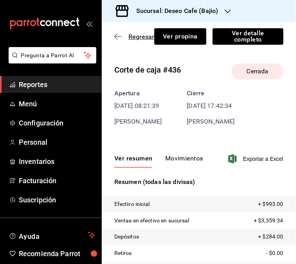
click at [116, 37] on icon "button" at bounding box center [119, 36] width 8 height 7
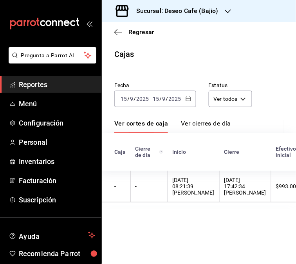
click at [186, 96] on icon "button" at bounding box center [188, 98] width 5 height 5
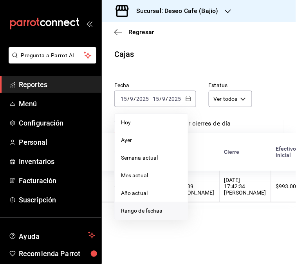
click at [158, 208] on span "Rango de fechas" at bounding box center [151, 211] width 61 height 8
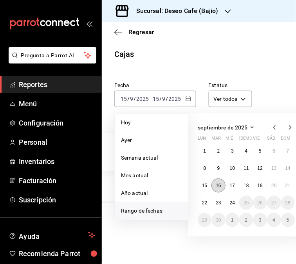
click at [220, 188] on button "16" at bounding box center [219, 185] width 14 height 14
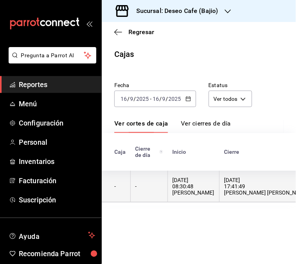
click at [201, 187] on div "[DATE] 08:30:48 [PERSON_NAME]" at bounding box center [194, 186] width 42 height 19
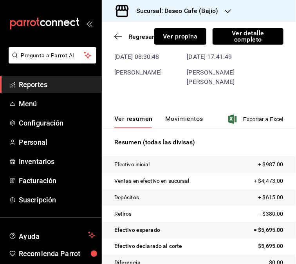
scroll to position [56, 0]
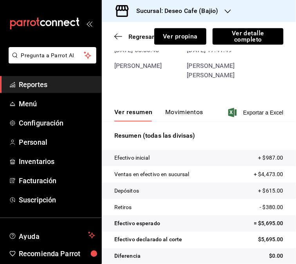
click at [187, 108] on button "Movimientos" at bounding box center [185, 114] width 38 height 13
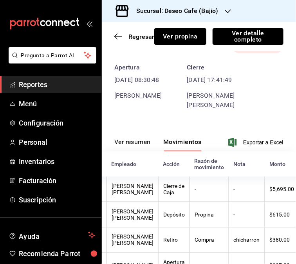
scroll to position [23, 0]
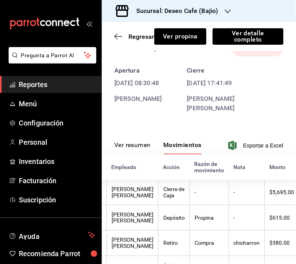
click at [135, 141] on button "Ver resumen" at bounding box center [133, 147] width 36 height 13
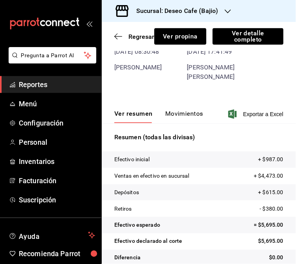
scroll to position [56, 0]
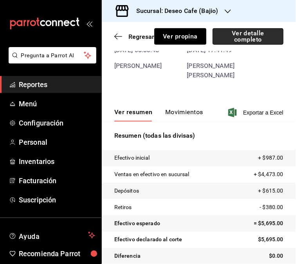
click at [261, 40] on button "Ver detalle completo" at bounding box center [248, 36] width 71 height 16
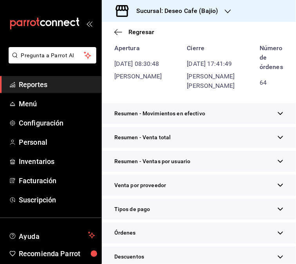
scroll to position [70, 0]
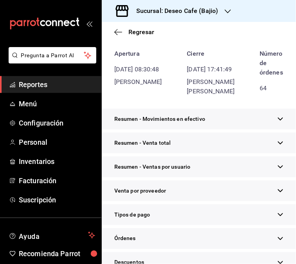
click at [210, 225] on div "Tipos de pago" at bounding box center [199, 214] width 195 height 21
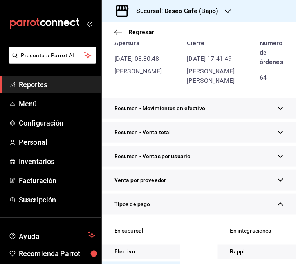
scroll to position [0, 0]
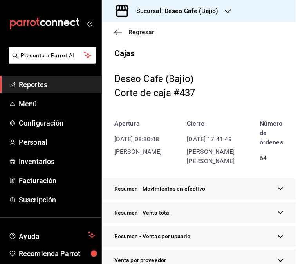
click at [117, 35] on icon "button" at bounding box center [119, 32] width 8 height 7
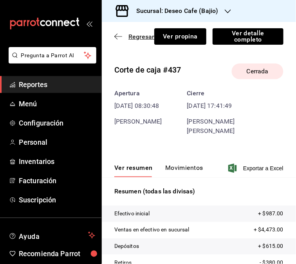
click at [118, 38] on icon "button" at bounding box center [119, 36] width 8 height 7
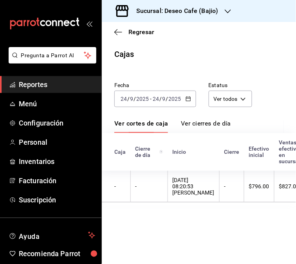
click at [189, 96] on div "[DATE] [DATE] - [DATE] [DATE]" at bounding box center [156, 99] width 82 height 16
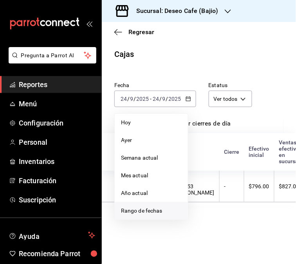
click at [147, 213] on span "Rango de fechas" at bounding box center [151, 211] width 61 height 8
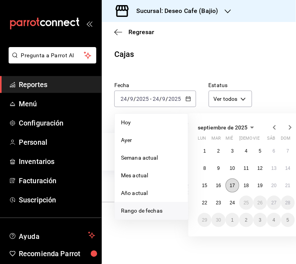
click at [233, 186] on abbr "17" at bounding box center [232, 185] width 5 height 5
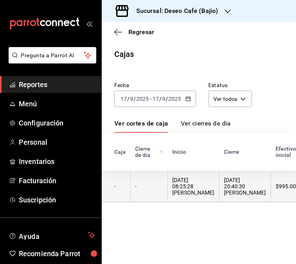
click at [176, 191] on div "[DATE] 08:25:28 [PERSON_NAME]" at bounding box center [194, 186] width 42 height 19
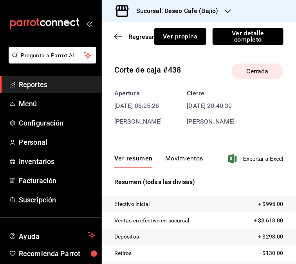
click at [200, 156] on button "Movimientos" at bounding box center [185, 161] width 38 height 13
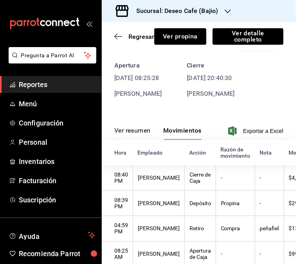
scroll to position [59, 0]
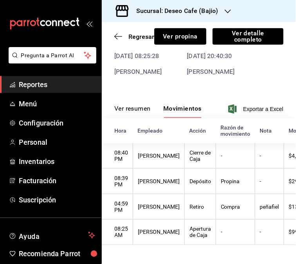
click at [136, 105] on button "Ver resumen" at bounding box center [133, 111] width 36 height 13
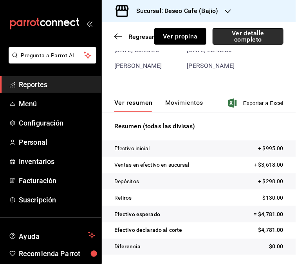
click at [250, 44] on button "Ver detalle completo" at bounding box center [248, 36] width 71 height 16
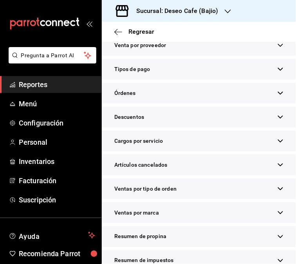
scroll to position [244, 0]
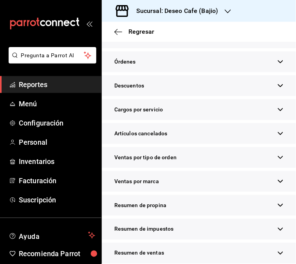
click at [268, 48] on div "Tipos de pago" at bounding box center [199, 37] width 195 height 21
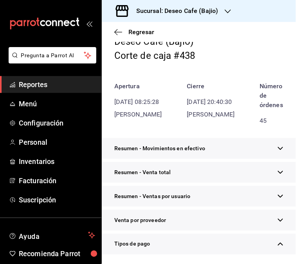
scroll to position [0, 0]
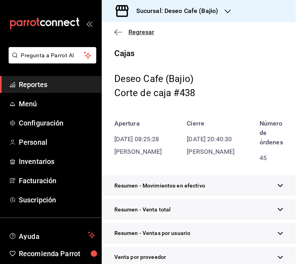
click at [120, 32] on icon "button" at bounding box center [119, 32] width 8 height 7
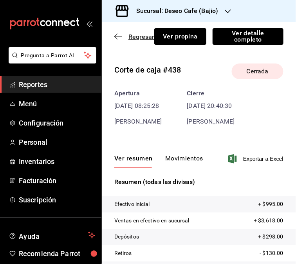
click at [120, 37] on icon "button" at bounding box center [119, 36] width 8 height 7
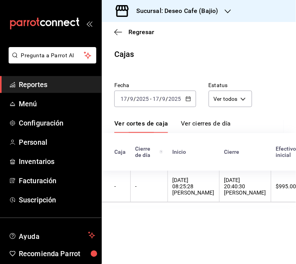
click at [179, 104] on div "[DATE] [DATE] - [DATE] [DATE]" at bounding box center [156, 99] width 82 height 16
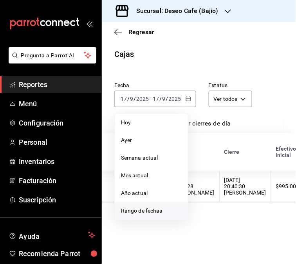
click at [149, 209] on span "Rango de fechas" at bounding box center [151, 211] width 61 height 8
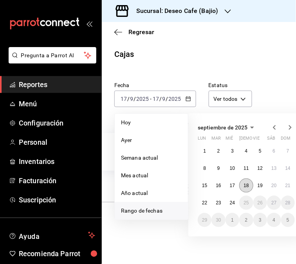
click at [248, 184] on abbr "18" at bounding box center [246, 185] width 5 height 5
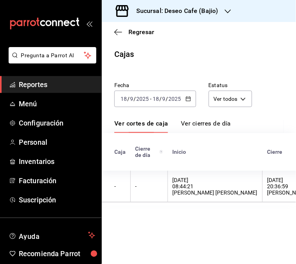
click at [268, 184] on div "[DATE] 20:36:59 [PERSON_NAME]" at bounding box center [289, 186] width 42 height 19
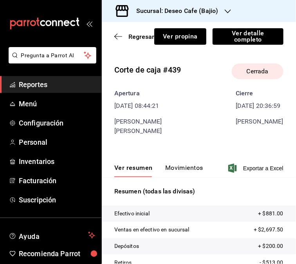
click at [184, 164] on button "Movimientos" at bounding box center [185, 170] width 38 height 13
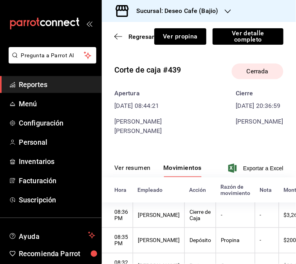
click at [135, 164] on button "Ver resumen" at bounding box center [133, 170] width 36 height 13
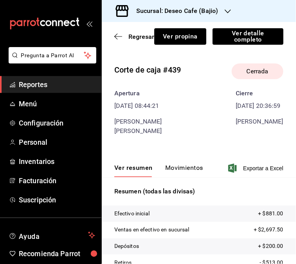
scroll to position [56, 0]
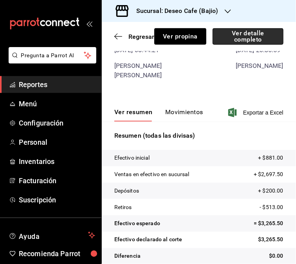
click at [256, 41] on button "Ver detalle completo" at bounding box center [248, 36] width 71 height 16
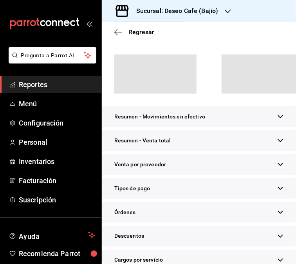
scroll to position [70, 0]
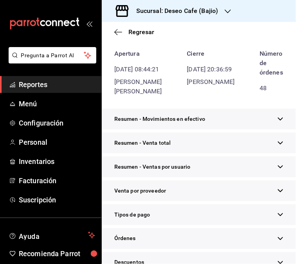
click at [195, 225] on div "Tipos de pago" at bounding box center [199, 214] width 195 height 21
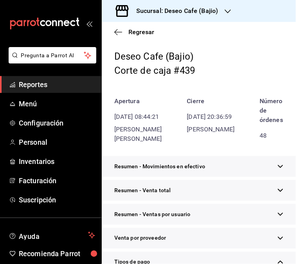
scroll to position [0, 0]
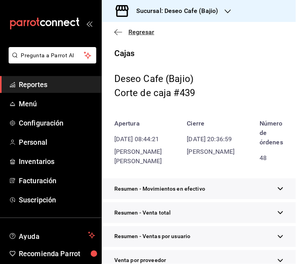
click at [119, 33] on icon "button" at bounding box center [119, 32] width 8 height 7
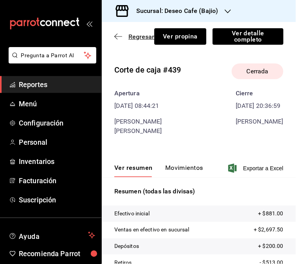
click at [119, 38] on icon "button" at bounding box center [119, 36] width 8 height 7
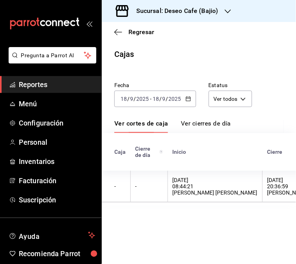
click at [183, 102] on div "[DATE] [DATE] - [DATE] [DATE]" at bounding box center [156, 99] width 82 height 16
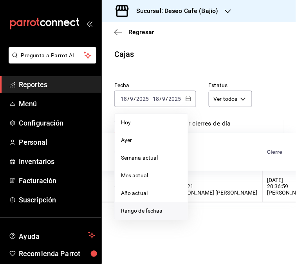
click at [157, 207] on span "Rango de fechas" at bounding box center [151, 211] width 61 height 8
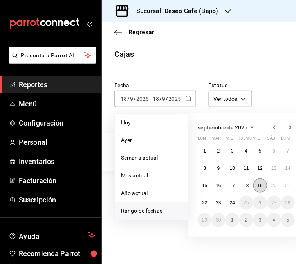
click at [265, 189] on button "19" at bounding box center [261, 185] width 14 height 14
click at [258, 185] on abbr "19" at bounding box center [260, 185] width 5 height 5
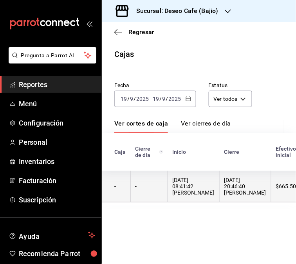
click at [225, 187] on div "[DATE] 20:46:40 [PERSON_NAME]" at bounding box center [246, 186] width 42 height 19
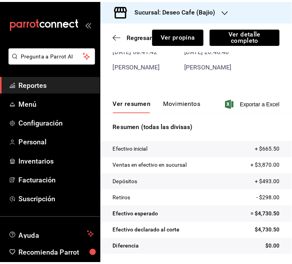
scroll to position [56, 0]
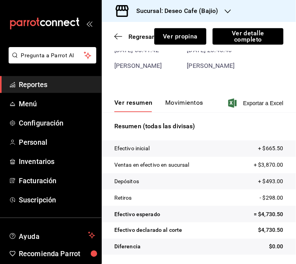
click at [185, 103] on button "Movimientos" at bounding box center [185, 105] width 38 height 13
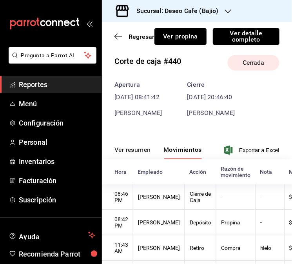
scroll to position [0, 0]
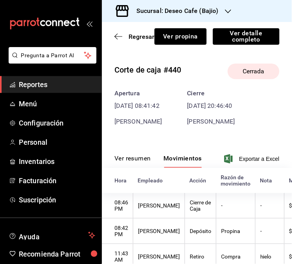
click at [146, 158] on button "Ver resumen" at bounding box center [133, 161] width 36 height 13
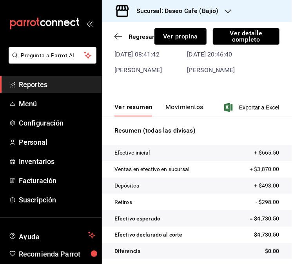
scroll to position [56, 0]
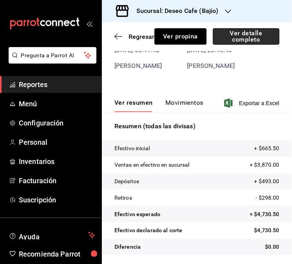
click at [242, 30] on button "Ver detalle completo" at bounding box center [246, 36] width 67 height 16
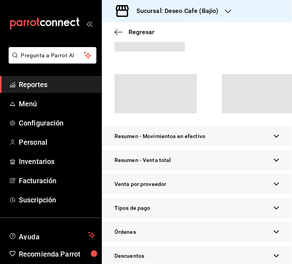
scroll to position [75, 0]
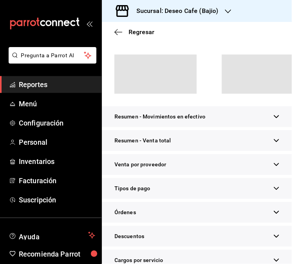
click at [169, 191] on div "Tipos de pago" at bounding box center [197, 188] width 190 height 21
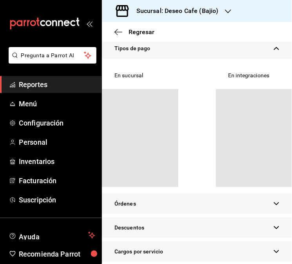
scroll to position [132, 0]
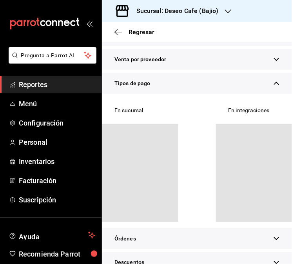
click at [267, 236] on div "Órdenes" at bounding box center [197, 238] width 190 height 21
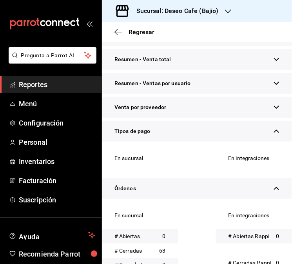
scroll to position [149, 0]
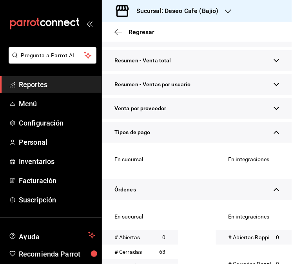
click at [233, 119] on div "Venta por proveedor" at bounding box center [197, 108] width 190 height 21
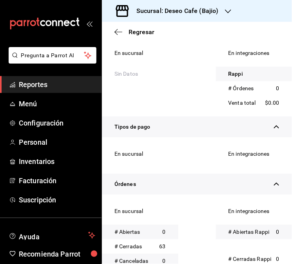
scroll to position [233, 0]
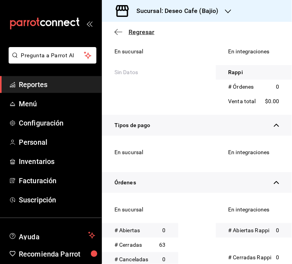
click at [117, 31] on icon "button" at bounding box center [119, 32] width 8 height 7
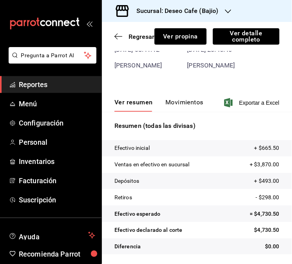
scroll to position [56, 0]
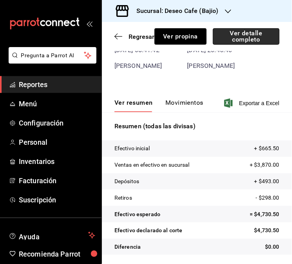
click at [244, 32] on button "Ver detalle completo" at bounding box center [246, 36] width 67 height 16
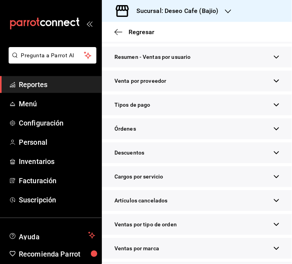
scroll to position [183, 0]
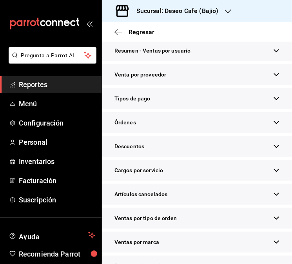
click at [262, 109] on div "Tipos de pago" at bounding box center [197, 98] width 190 height 21
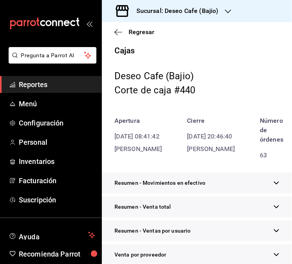
scroll to position [0, 0]
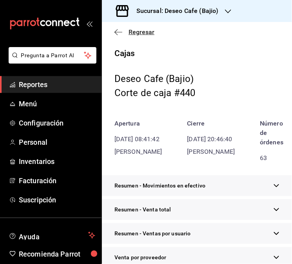
click at [116, 30] on icon "button" at bounding box center [119, 32] width 8 height 7
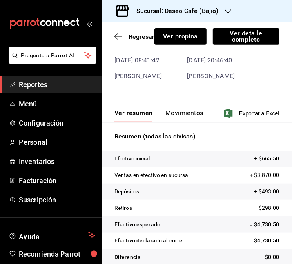
scroll to position [56, 0]
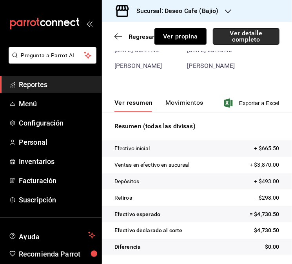
click at [253, 40] on button "Ver detalle completo" at bounding box center [246, 36] width 67 height 16
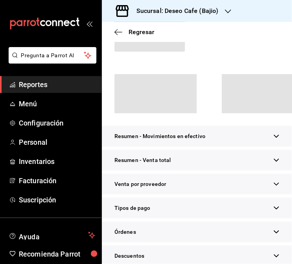
scroll to position [70, 0]
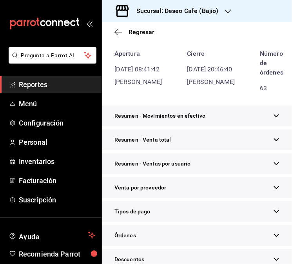
click at [163, 222] on div "Tipos de pago" at bounding box center [197, 211] width 190 height 21
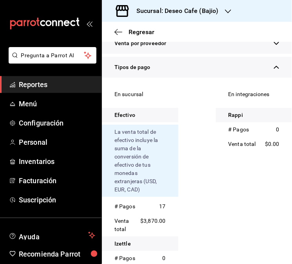
scroll to position [0, 0]
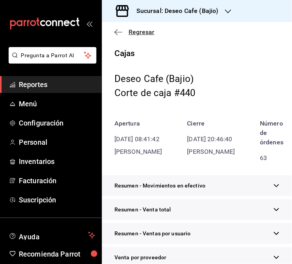
click at [118, 29] on icon "button" at bounding box center [119, 32] width 8 height 7
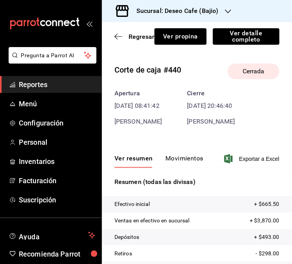
scroll to position [0, 0]
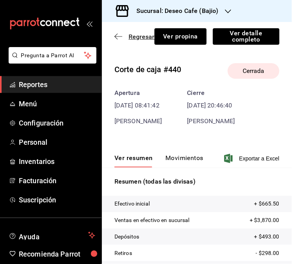
click at [115, 38] on icon "button" at bounding box center [119, 36] width 8 height 7
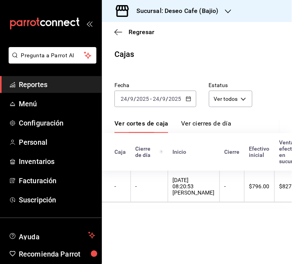
click at [185, 96] on div "[DATE] [DATE] - [DATE] [DATE]" at bounding box center [156, 99] width 82 height 16
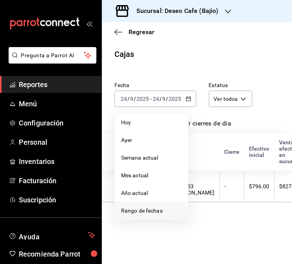
click at [156, 214] on span "Rango de fechas" at bounding box center [151, 211] width 61 height 8
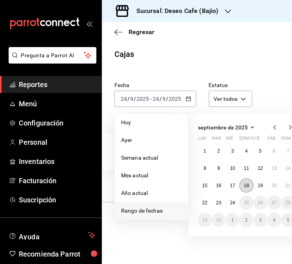
click at [249, 186] on button "18" at bounding box center [247, 185] width 14 height 14
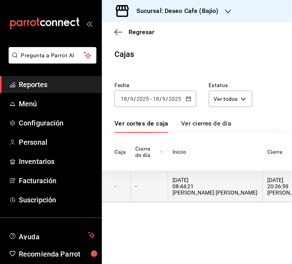
click at [207, 175] on th "[DATE] 08:44:21 [PERSON_NAME] [PERSON_NAME]" at bounding box center [215, 187] width 95 height 32
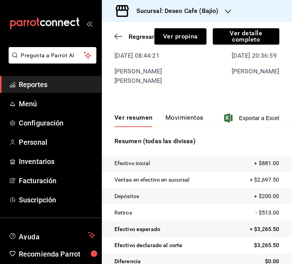
scroll to position [56, 0]
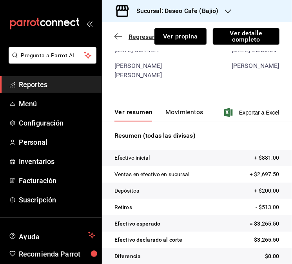
click at [115, 40] on span "Regresar" at bounding box center [135, 36] width 40 height 7
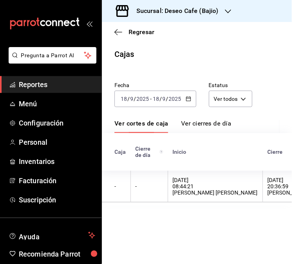
click at [193, 104] on div "[DATE] [DATE] - [DATE] [DATE]" at bounding box center [156, 99] width 82 height 16
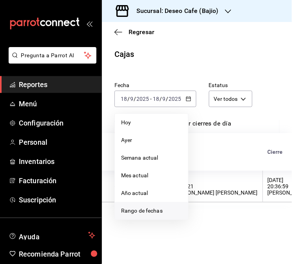
click at [155, 213] on span "Rango de fechas" at bounding box center [151, 211] width 61 height 8
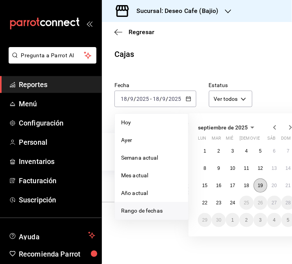
click at [259, 187] on abbr "19" at bounding box center [260, 185] width 5 height 5
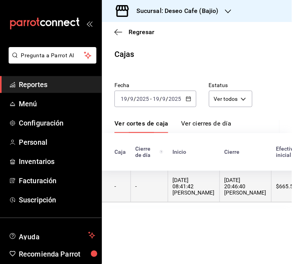
click at [225, 186] on div "[DATE] 20:46:40 [PERSON_NAME]" at bounding box center [246, 186] width 42 height 19
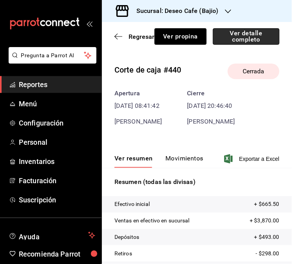
click at [248, 36] on button "Ver detalle completo" at bounding box center [246, 36] width 67 height 16
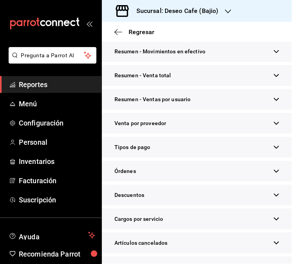
scroll to position [133, 0]
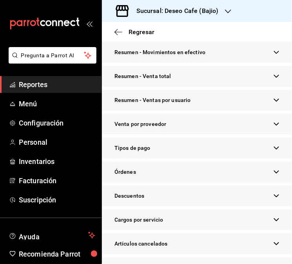
click at [262, 158] on div "Tipos de pago" at bounding box center [197, 148] width 190 height 21
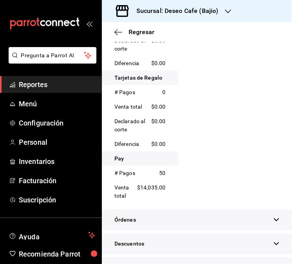
scroll to position [0, 0]
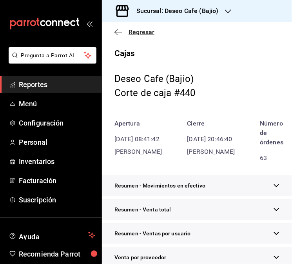
click at [121, 31] on icon "button" at bounding box center [119, 32] width 8 height 7
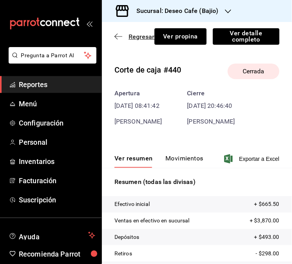
click at [118, 38] on icon "button" at bounding box center [119, 36] width 8 height 7
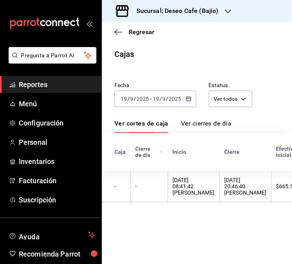
click at [192, 100] on div "[DATE] [DATE] - [DATE] [DATE]" at bounding box center [156, 99] width 82 height 16
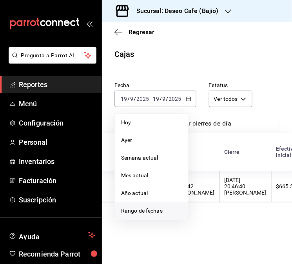
click at [153, 209] on span "Rango de fechas" at bounding box center [151, 211] width 61 height 8
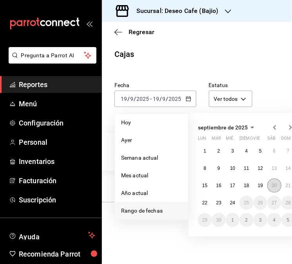
click at [276, 187] on abbr "20" at bounding box center [274, 185] width 5 height 5
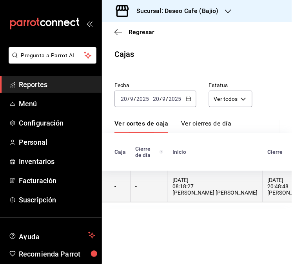
click at [177, 198] on th "[DATE] 08:18:27 [PERSON_NAME] [PERSON_NAME]" at bounding box center [215, 187] width 95 height 32
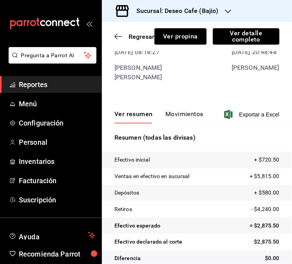
scroll to position [56, 0]
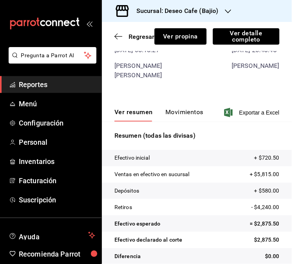
click at [184, 108] on button "Movimientos" at bounding box center [185, 114] width 38 height 13
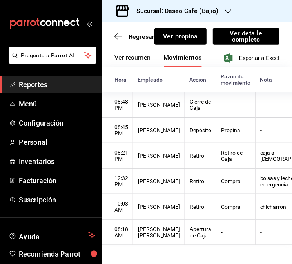
scroll to position [0, 0]
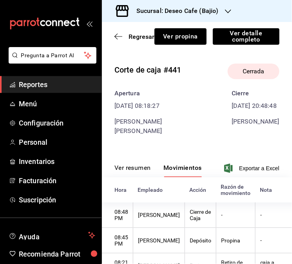
click at [141, 164] on button "Ver resumen" at bounding box center [133, 170] width 36 height 13
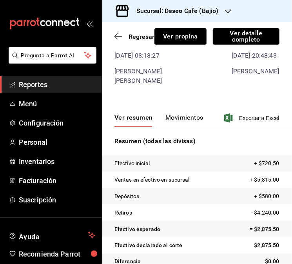
scroll to position [56, 0]
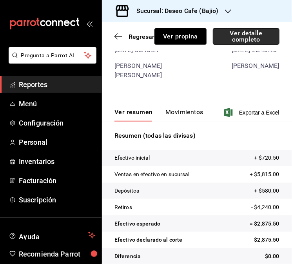
click at [257, 39] on button "Ver detalle completo" at bounding box center [246, 36] width 67 height 16
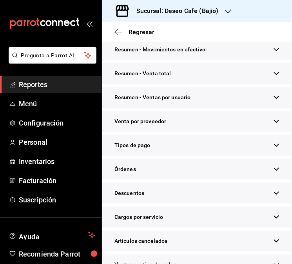
scroll to position [154, 0]
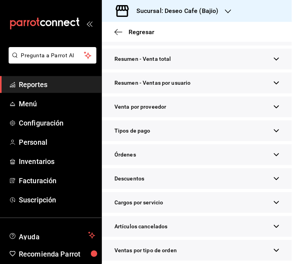
click at [247, 139] on div "Tipos de pago" at bounding box center [197, 130] width 190 height 21
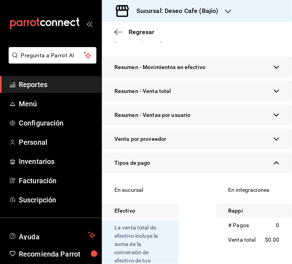
scroll to position [0, 0]
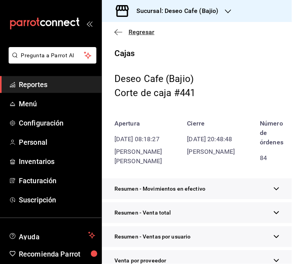
click at [118, 32] on icon "button" at bounding box center [119, 32] width 8 height 7
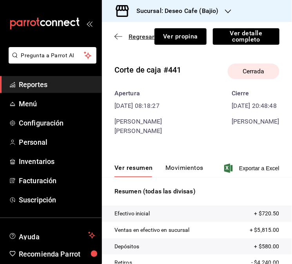
click at [118, 34] on icon "button" at bounding box center [119, 36] width 8 height 7
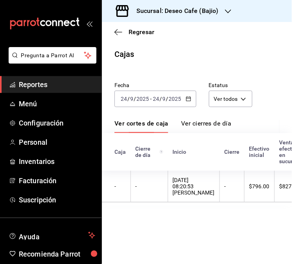
click at [194, 99] on div "[DATE] [DATE] - [DATE] [DATE]" at bounding box center [156, 99] width 82 height 16
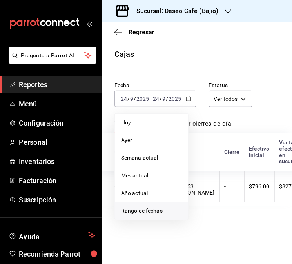
click at [140, 208] on span "Rango de fechas" at bounding box center [151, 211] width 61 height 8
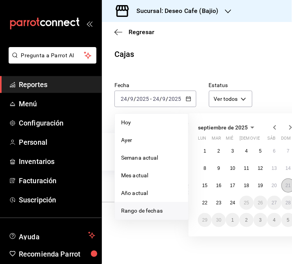
click at [283, 188] on button "21" at bounding box center [289, 185] width 14 height 14
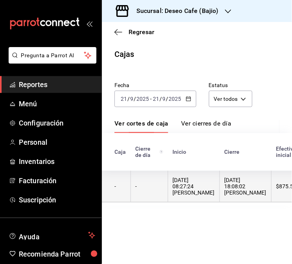
click at [201, 195] on div "[DATE] 08:27:24 [PERSON_NAME]" at bounding box center [194, 186] width 42 height 19
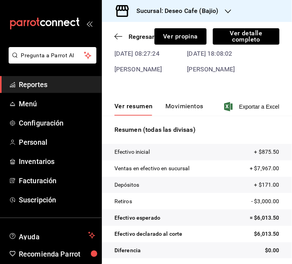
scroll to position [56, 0]
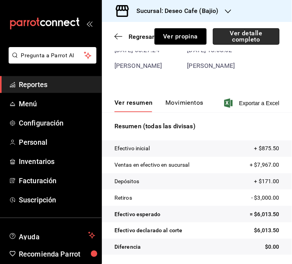
click at [248, 38] on button "Ver detalle completo" at bounding box center [246, 36] width 67 height 16
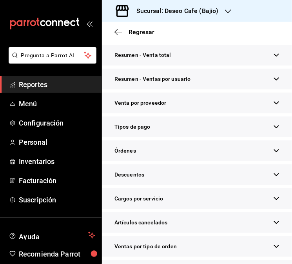
scroll to position [154, 0]
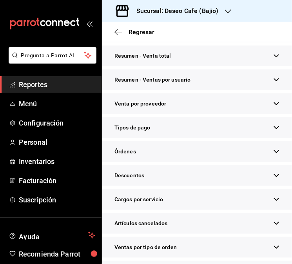
click at [263, 137] on div "Tipos de pago" at bounding box center [197, 127] width 190 height 21
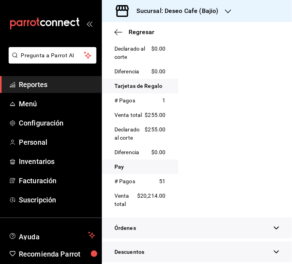
scroll to position [0, 0]
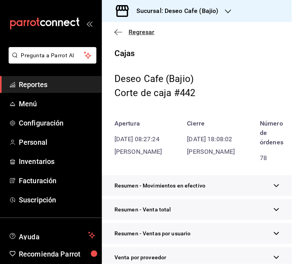
click at [117, 34] on icon "button" at bounding box center [119, 32] width 8 height 7
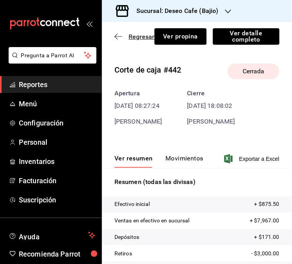
click at [115, 39] on icon "button" at bounding box center [119, 36] width 8 height 7
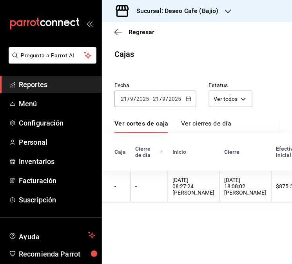
click at [193, 98] on div "[DATE] [DATE] - [DATE] [DATE]" at bounding box center [156, 99] width 82 height 16
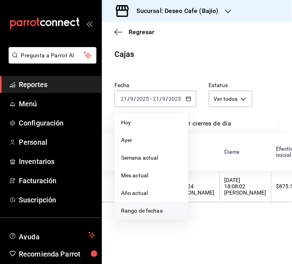
click at [170, 207] on span "Rango de fechas" at bounding box center [151, 211] width 61 height 8
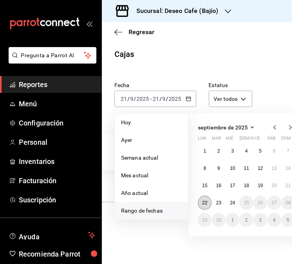
click at [209, 202] on button "22" at bounding box center [205, 203] width 14 height 14
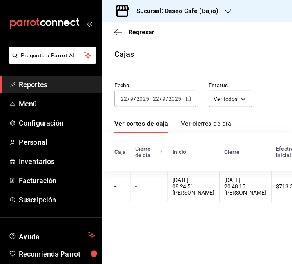
click at [209, 202] on th "[DATE] 08:24:51 [PERSON_NAME]" at bounding box center [194, 187] width 52 height 32
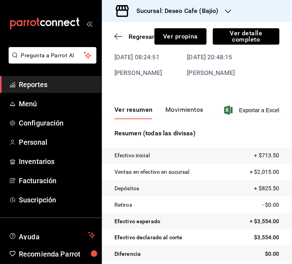
scroll to position [56, 0]
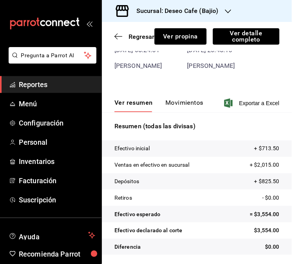
click at [183, 104] on button "Movimientos" at bounding box center [185, 105] width 38 height 13
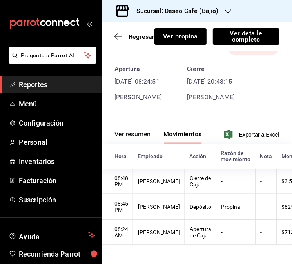
click at [140, 130] on button "Ver resumen" at bounding box center [133, 136] width 36 height 13
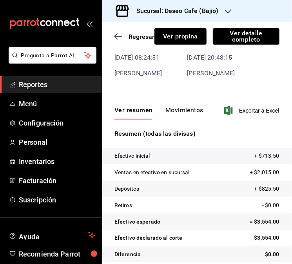
scroll to position [56, 0]
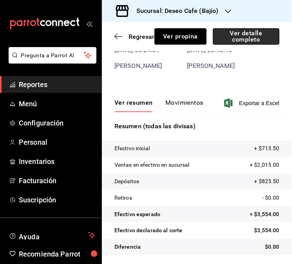
click at [256, 37] on button "Ver detalle completo" at bounding box center [246, 36] width 67 height 16
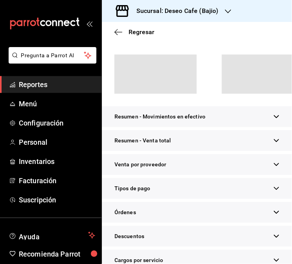
scroll to position [70, 0]
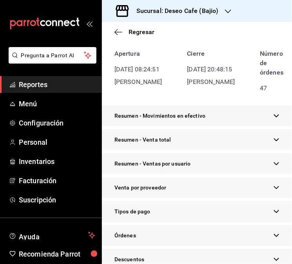
click at [169, 222] on div "Tipos de pago" at bounding box center [197, 211] width 190 height 21
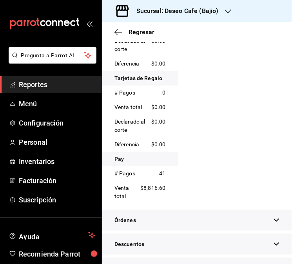
scroll to position [0, 0]
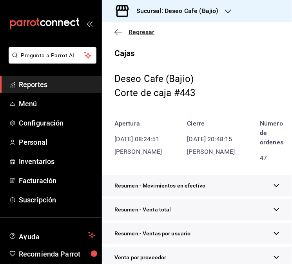
click at [122, 29] on icon "button" at bounding box center [119, 32] width 8 height 7
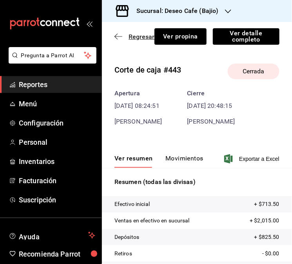
click at [117, 38] on icon "button" at bounding box center [116, 37] width 3 height 6
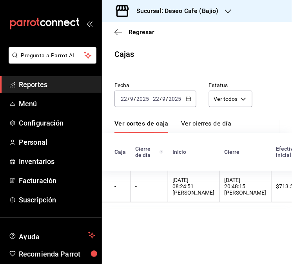
click at [187, 97] on \(Stroke\) "button" at bounding box center [188, 99] width 5 height 4
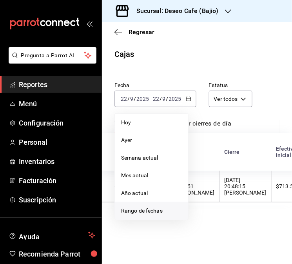
click at [151, 216] on li "Rango de fechas" at bounding box center [151, 211] width 73 height 18
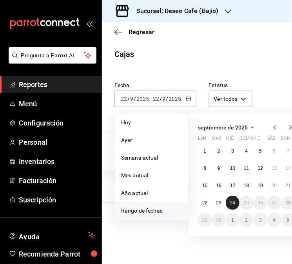
click at [233, 202] on abbr "24" at bounding box center [232, 202] width 5 height 5
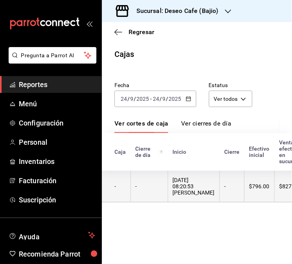
click at [216, 185] on th "[DATE] 08:20:53 [PERSON_NAME]" at bounding box center [194, 187] width 52 height 32
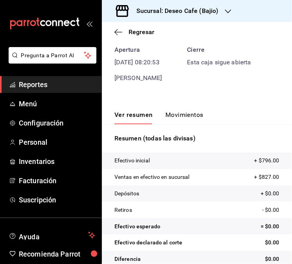
scroll to position [47, 0]
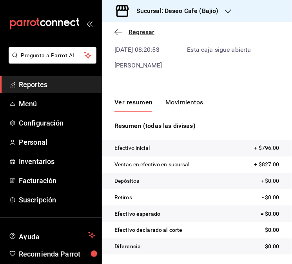
click at [117, 33] on icon "button" at bounding box center [119, 32] width 8 height 7
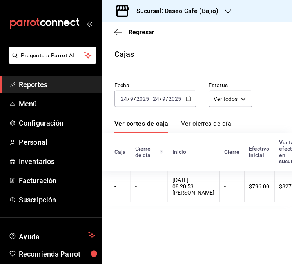
click at [189, 98] on \(Stroke\) "button" at bounding box center [188, 98] width 4 height 0
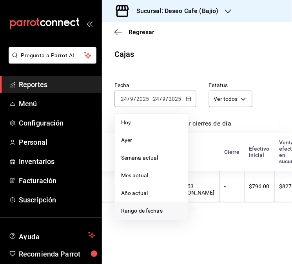
click at [158, 209] on span "Rango de fechas" at bounding box center [151, 211] width 61 height 8
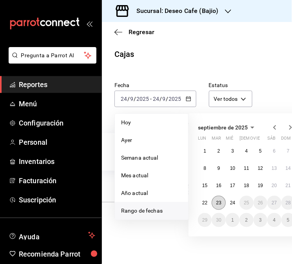
click at [223, 203] on button "23" at bounding box center [219, 203] width 14 height 14
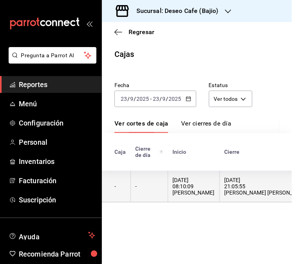
click at [175, 185] on div "[DATE] 08:10:09 [PERSON_NAME]" at bounding box center [194, 186] width 42 height 19
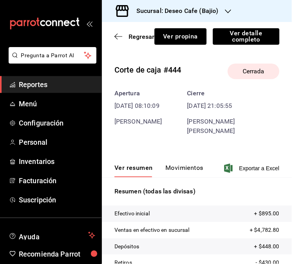
scroll to position [65, 0]
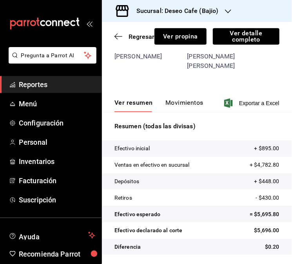
click at [185, 107] on button "Movimientos" at bounding box center [185, 105] width 38 height 13
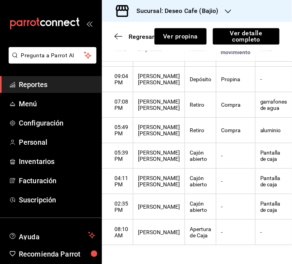
scroll to position [0, 0]
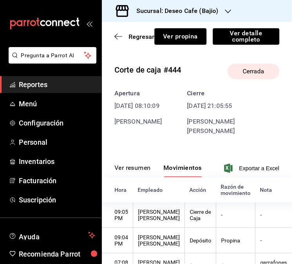
click at [129, 170] on button "Ver resumen" at bounding box center [133, 170] width 36 height 13
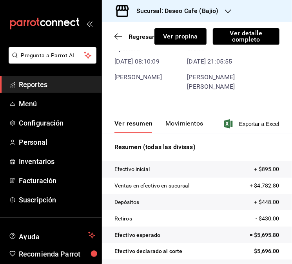
scroll to position [65, 0]
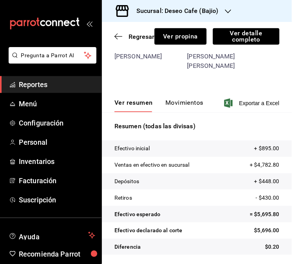
click at [196, 102] on button "Movimientos" at bounding box center [185, 105] width 38 height 13
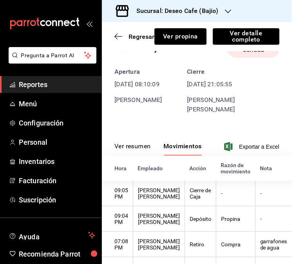
scroll to position [12, 0]
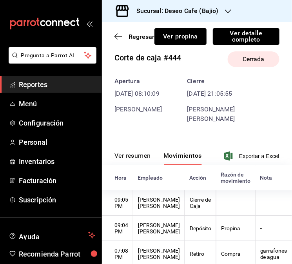
click at [136, 154] on button "Ver resumen" at bounding box center [133, 158] width 36 height 13
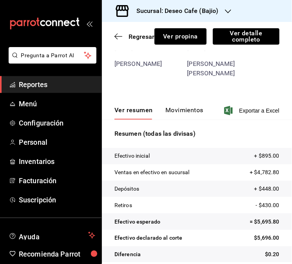
scroll to position [65, 0]
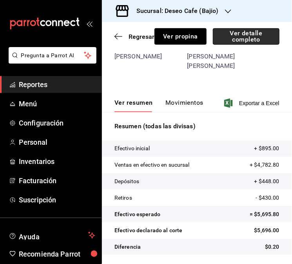
click at [244, 33] on button "Ver detalle completo" at bounding box center [246, 36] width 67 height 16
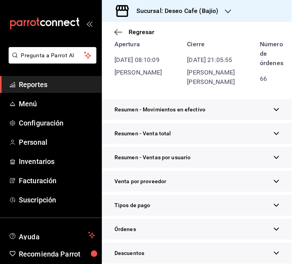
scroll to position [196, 0]
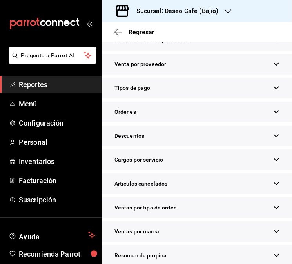
click at [190, 98] on div "Tipos de pago" at bounding box center [197, 88] width 190 height 21
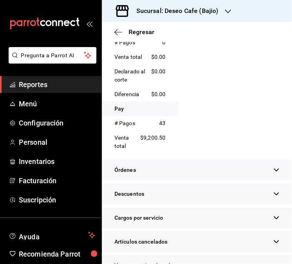
scroll to position [0, 0]
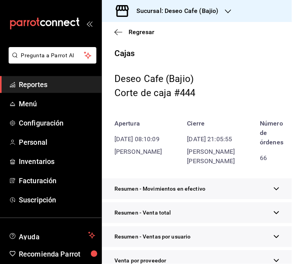
click at [219, 13] on div "Sucursal: Deseo Cafe (Bajio)" at bounding box center [171, 11] width 126 height 22
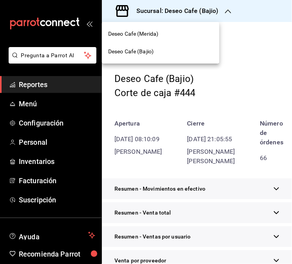
click at [160, 36] on div "Deseo Cafe (Merida)" at bounding box center [160, 34] width 105 height 8
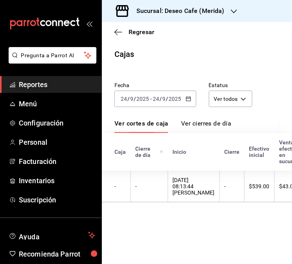
click at [189, 100] on icon "button" at bounding box center [188, 98] width 5 height 5
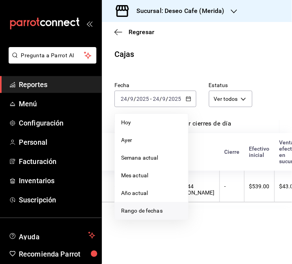
click at [144, 213] on span "Rango de fechas" at bounding box center [151, 211] width 61 height 8
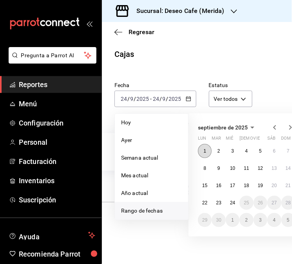
click at [208, 146] on button "1" at bounding box center [205, 151] width 14 height 14
click at [206, 151] on abbr "1" at bounding box center [205, 150] width 3 height 5
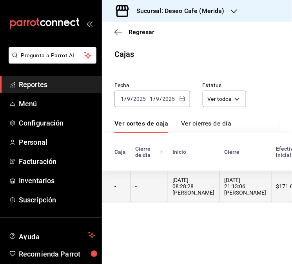
click at [188, 187] on div "[DATE] 08:28:28 [PERSON_NAME]" at bounding box center [194, 186] width 42 height 19
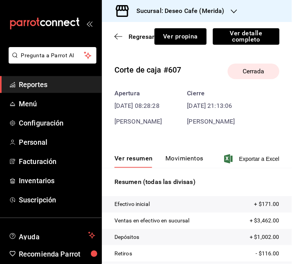
scroll to position [56, 0]
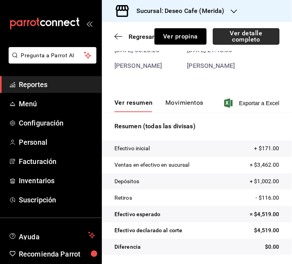
click at [244, 44] on button "Ver detalle completo" at bounding box center [246, 36] width 67 height 16
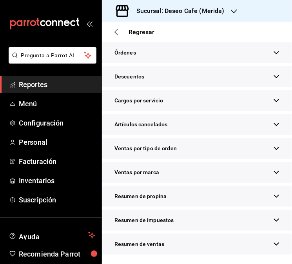
scroll to position [158, 0]
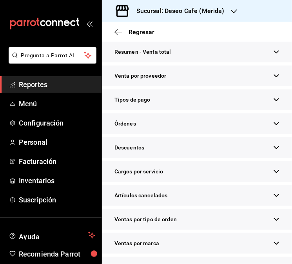
click at [191, 110] on div "Tipos de pago" at bounding box center [197, 99] width 190 height 21
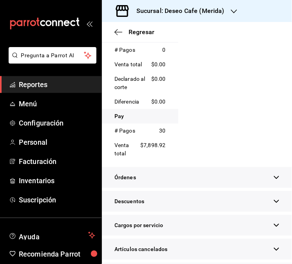
scroll to position [0, 0]
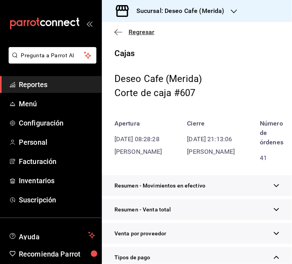
click at [117, 33] on icon "button" at bounding box center [119, 32] width 8 height 7
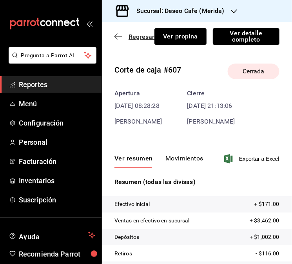
click at [122, 35] on icon "button" at bounding box center [119, 36] width 8 height 7
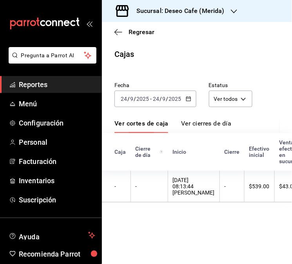
click at [189, 99] on icon "button" at bounding box center [188, 98] width 5 height 5
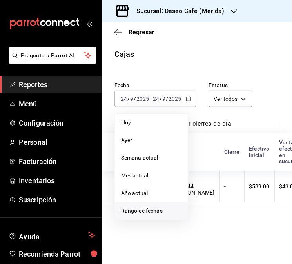
click at [149, 213] on span "Rango de fechas" at bounding box center [151, 211] width 61 height 8
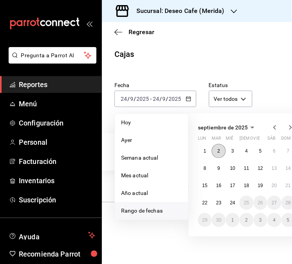
click at [219, 152] on abbr "2" at bounding box center [219, 150] width 3 height 5
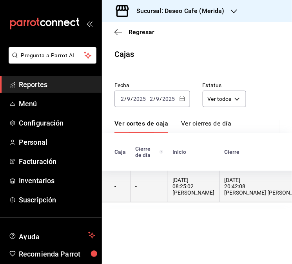
click at [151, 193] on th "-" at bounding box center [149, 187] width 37 height 32
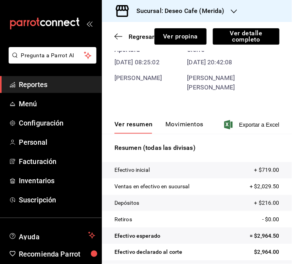
scroll to position [56, 0]
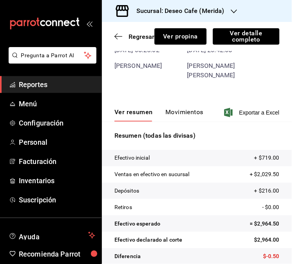
click at [178, 111] on button "Movimientos" at bounding box center [185, 114] width 38 height 13
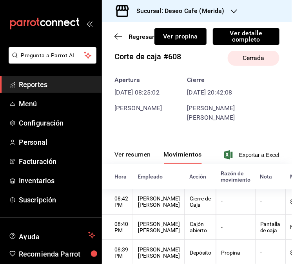
scroll to position [9, 0]
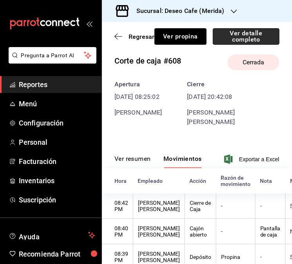
click at [246, 37] on button "Ver detalle completo" at bounding box center [246, 36] width 67 height 16
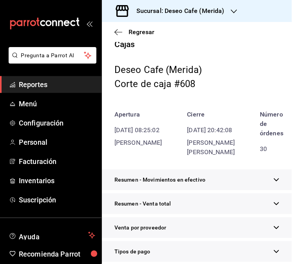
scroll to position [201, 0]
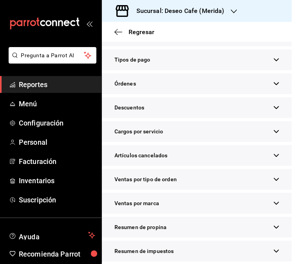
click at [241, 70] on div "Tipos de pago" at bounding box center [197, 59] width 190 height 21
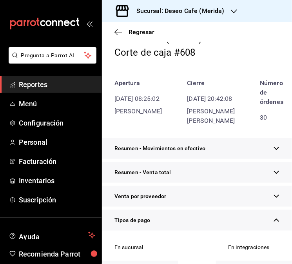
scroll to position [0, 0]
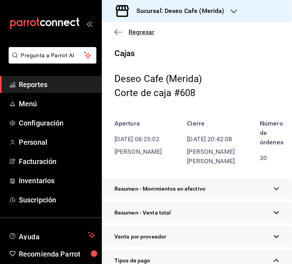
click at [118, 29] on icon "button" at bounding box center [119, 32] width 8 height 7
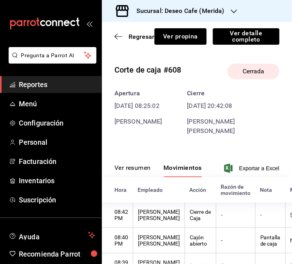
click at [144, 164] on button "Ver resumen" at bounding box center [133, 170] width 36 height 13
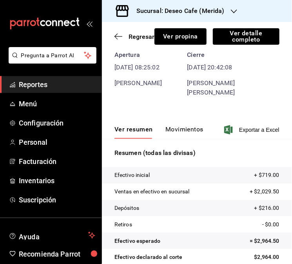
scroll to position [56, 0]
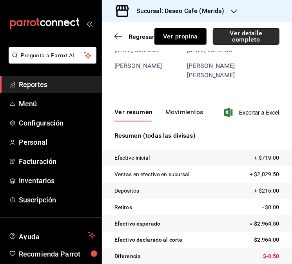
click at [224, 30] on button "Ver detalle completo" at bounding box center [246, 36] width 67 height 16
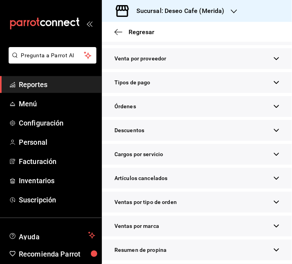
scroll to position [167, 0]
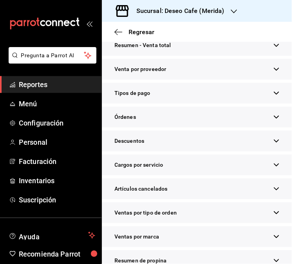
click at [252, 104] on div "Tipos de pago" at bounding box center [197, 93] width 190 height 21
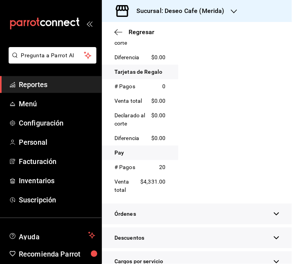
scroll to position [0, 0]
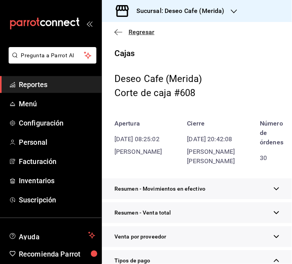
click at [118, 30] on icon "button" at bounding box center [119, 32] width 8 height 7
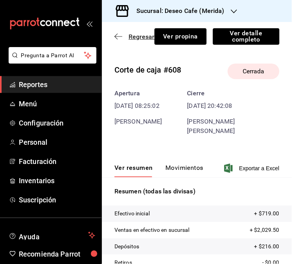
click at [117, 35] on icon "button" at bounding box center [119, 36] width 8 height 7
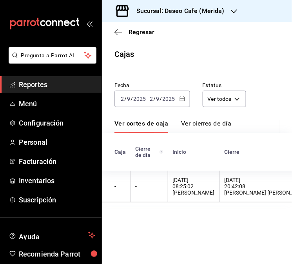
click at [179, 102] on div "[DATE] [DATE] - [DATE] [DATE]" at bounding box center [153, 99] width 76 height 16
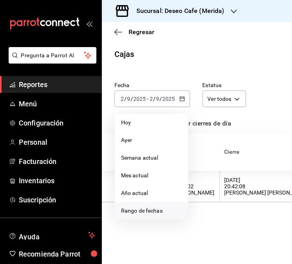
click at [153, 210] on span "Rango de fechas" at bounding box center [151, 211] width 61 height 8
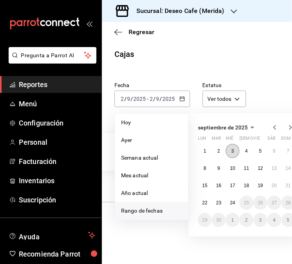
click at [233, 149] on abbr "3" at bounding box center [232, 150] width 3 height 5
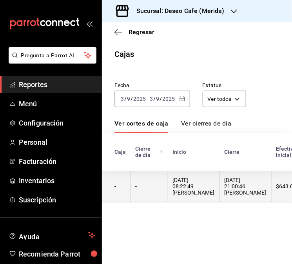
click at [208, 182] on th "[DATE] 08:22:49 [PERSON_NAME]" at bounding box center [194, 187] width 52 height 32
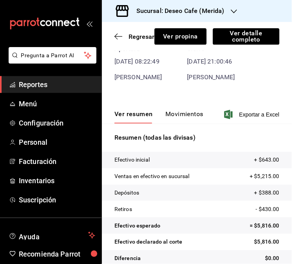
scroll to position [56, 0]
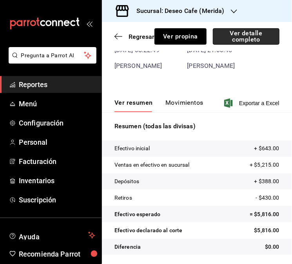
click at [255, 42] on button "Ver detalle completo" at bounding box center [246, 36] width 67 height 16
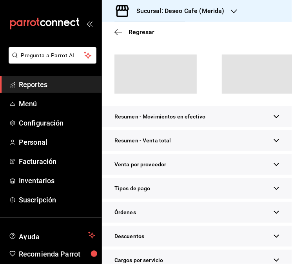
scroll to position [70, 0]
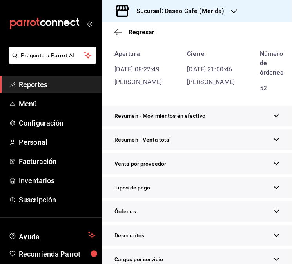
click at [211, 197] on div "Tipos de pago" at bounding box center [197, 187] width 190 height 21
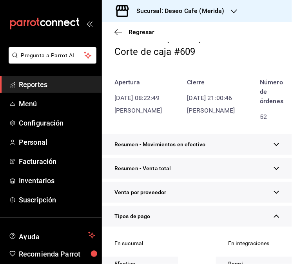
scroll to position [0, 0]
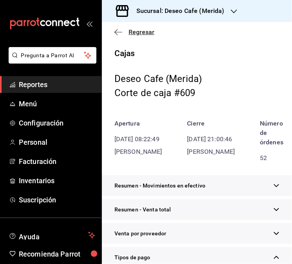
click at [116, 33] on icon "button" at bounding box center [116, 32] width 3 height 6
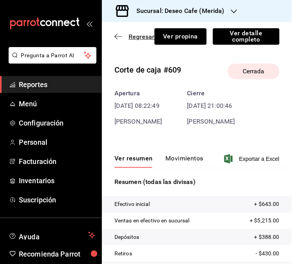
click at [121, 36] on icon "button" at bounding box center [119, 36] width 8 height 7
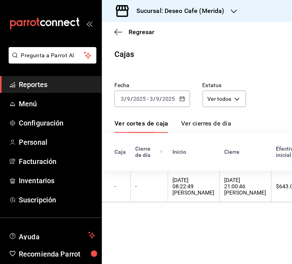
click at [184, 96] on icon "button" at bounding box center [182, 98] width 5 height 5
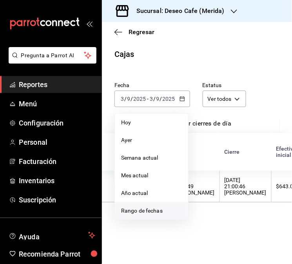
click at [153, 209] on span "Rango de fechas" at bounding box center [151, 211] width 61 height 8
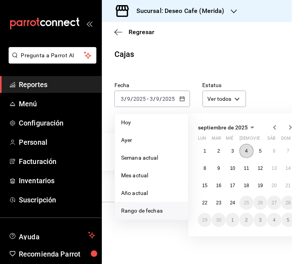
click at [246, 155] on button "4" at bounding box center [247, 151] width 14 height 14
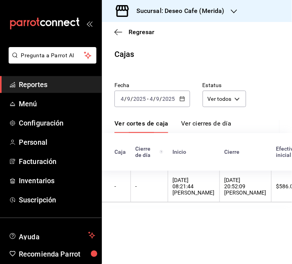
click at [162, 180] on th "-" at bounding box center [149, 187] width 37 height 32
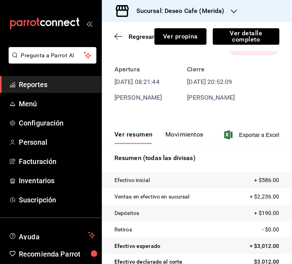
scroll to position [56, 0]
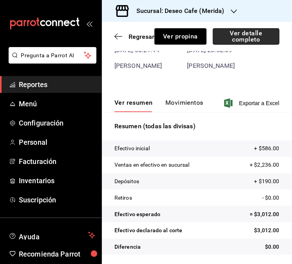
click at [252, 40] on button "Ver detalle completo" at bounding box center [246, 36] width 67 height 16
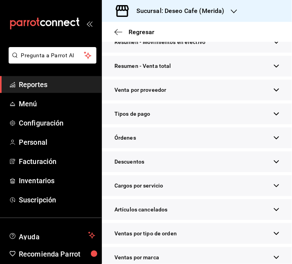
scroll to position [149, 0]
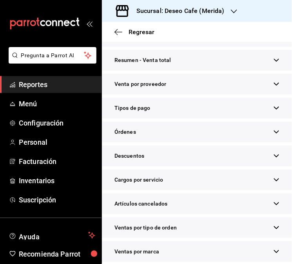
click at [274, 111] on icon "button" at bounding box center [277, 108] width 6 height 6
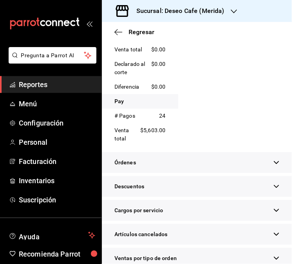
scroll to position [0, 0]
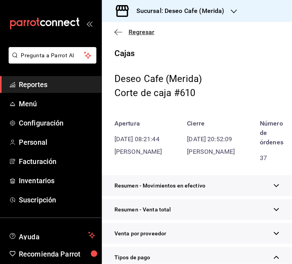
click at [119, 29] on icon "button" at bounding box center [119, 32] width 8 height 7
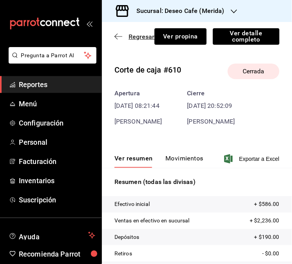
click at [116, 39] on icon "button" at bounding box center [119, 36] width 8 height 7
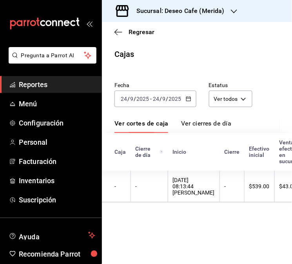
click at [190, 106] on div "[DATE] [DATE] - [DATE] [DATE]" at bounding box center [156, 99] width 82 height 16
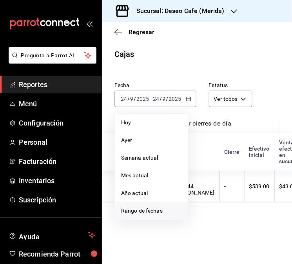
click at [163, 213] on span "Rango de fechas" at bounding box center [151, 211] width 61 height 8
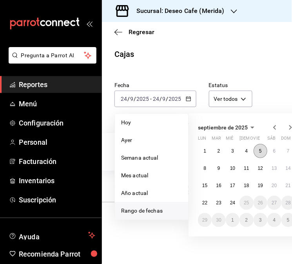
click at [259, 151] on abbr "5" at bounding box center [260, 150] width 3 height 5
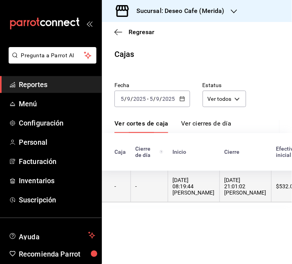
click at [163, 183] on th "-" at bounding box center [149, 187] width 37 height 32
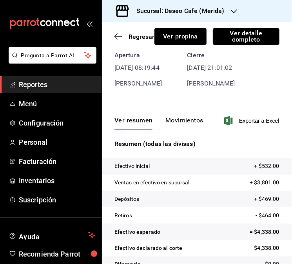
scroll to position [56, 0]
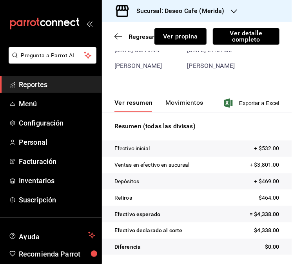
click at [187, 99] on button "Movimientos" at bounding box center [185, 105] width 38 height 13
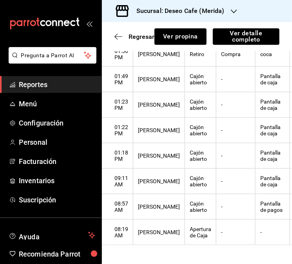
scroll to position [0, 0]
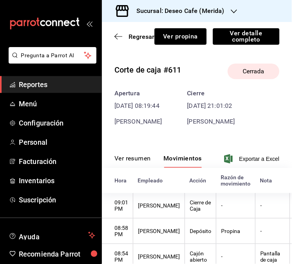
click at [136, 161] on button "Ver resumen" at bounding box center [133, 161] width 36 height 13
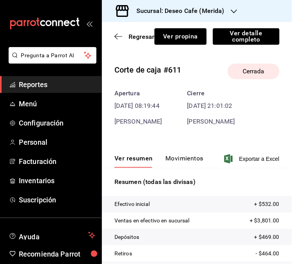
scroll to position [56, 0]
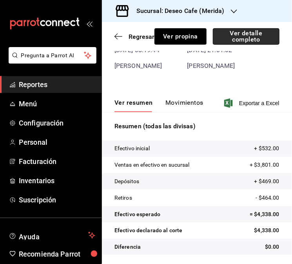
click at [249, 35] on button "Ver detalle completo" at bounding box center [246, 36] width 67 height 16
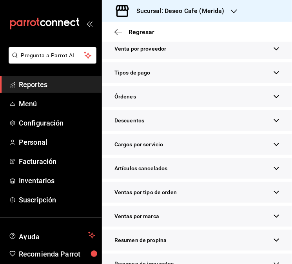
scroll to position [197, 0]
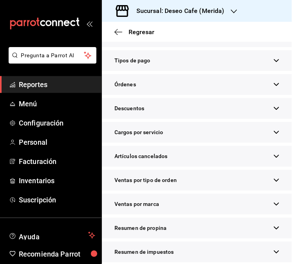
click at [264, 71] on div "Tipos de pago" at bounding box center [197, 60] width 190 height 21
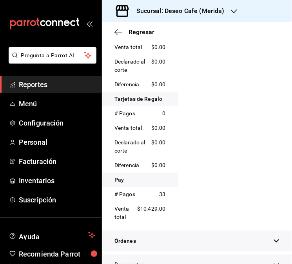
scroll to position [0, 0]
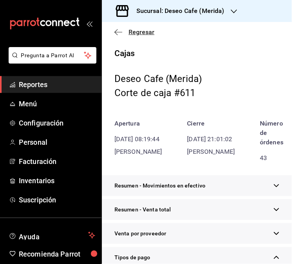
click at [117, 32] on icon "button" at bounding box center [119, 32] width 8 height 0
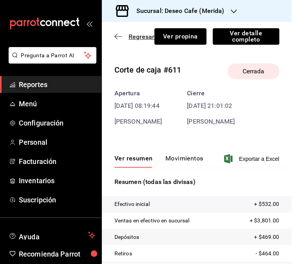
click at [122, 37] on icon "button" at bounding box center [119, 36] width 8 height 7
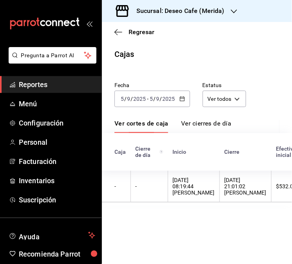
click at [184, 105] on div "[DATE] [DATE] - [DATE] [DATE]" at bounding box center [153, 99] width 76 height 16
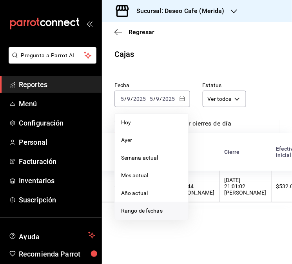
click at [161, 214] on span "Rango de fechas" at bounding box center [151, 211] width 61 height 8
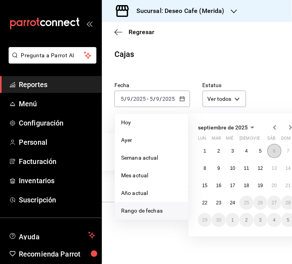
click at [275, 149] on abbr "6" at bounding box center [274, 150] width 3 height 5
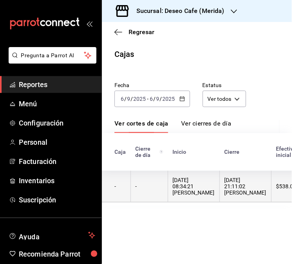
click at [175, 182] on div "[DATE] 08:34:21 [PERSON_NAME]" at bounding box center [194, 186] width 42 height 19
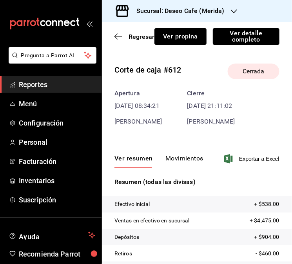
scroll to position [56, 0]
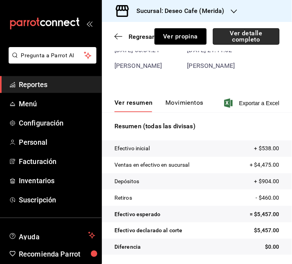
click at [254, 36] on button "Ver detalle completo" at bounding box center [246, 36] width 67 height 16
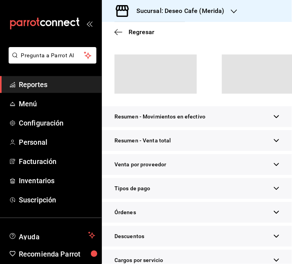
scroll to position [70, 0]
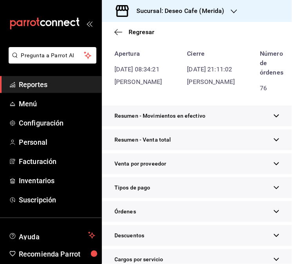
click at [174, 198] on div "Tipos de pago" at bounding box center [197, 187] width 190 height 21
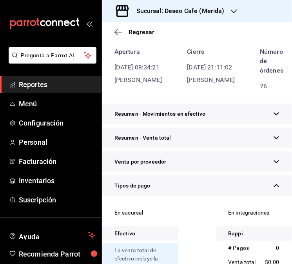
scroll to position [0, 0]
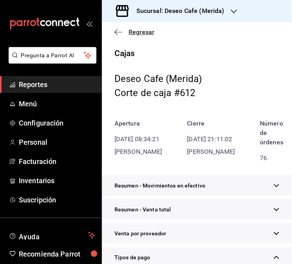
click at [117, 30] on icon "button" at bounding box center [119, 32] width 8 height 7
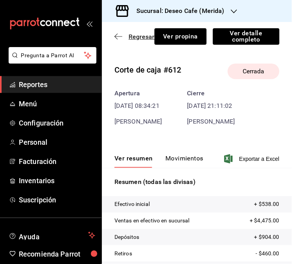
click at [118, 34] on icon "button" at bounding box center [119, 36] width 8 height 7
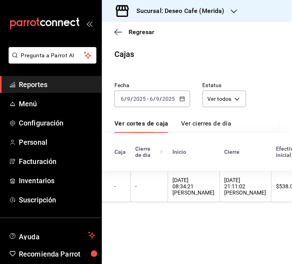
click at [184, 97] on icon "button" at bounding box center [182, 98] width 5 height 5
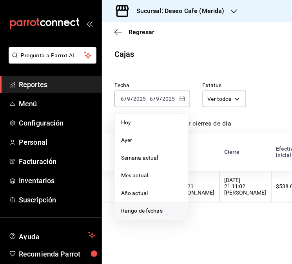
click at [154, 206] on li "Rango de fechas" at bounding box center [151, 211] width 73 height 18
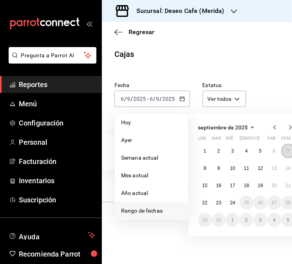
click at [288, 151] on abbr "7" at bounding box center [288, 150] width 3 height 5
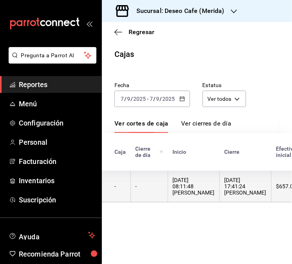
click at [184, 189] on div "[DATE] 08:11:48 [PERSON_NAME]" at bounding box center [194, 186] width 42 height 19
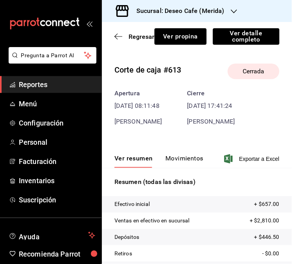
click at [183, 152] on div "Ver resumen Movimientos Exportar a Excel" at bounding box center [197, 156] width 190 height 23
click at [184, 158] on button "Movimientos" at bounding box center [185, 161] width 38 height 13
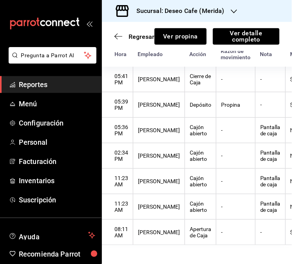
scroll to position [4, 0]
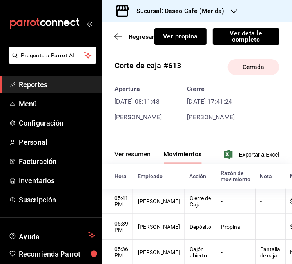
click at [138, 152] on button "Ver resumen" at bounding box center [133, 156] width 36 height 13
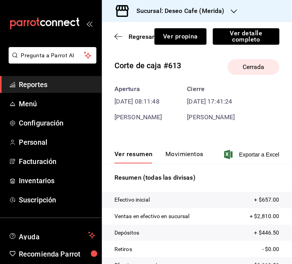
scroll to position [56, 0]
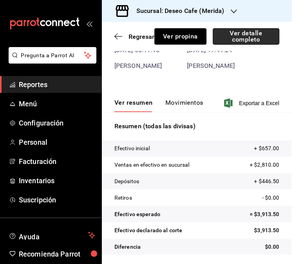
click at [229, 38] on button "Ver detalle completo" at bounding box center [246, 36] width 67 height 16
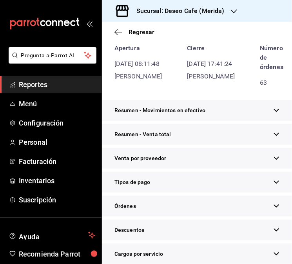
scroll to position [70, 0]
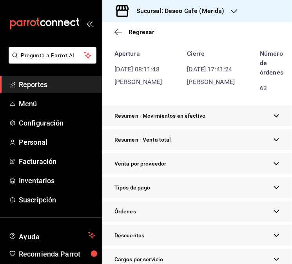
click at [200, 198] on div "Tipos de pago" at bounding box center [197, 187] width 190 height 21
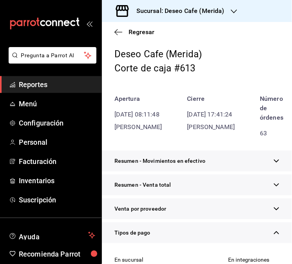
scroll to position [0, 0]
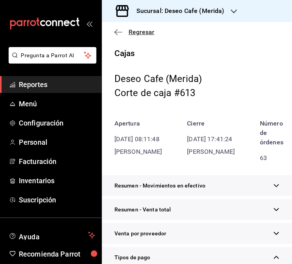
click at [118, 32] on icon "button" at bounding box center [119, 32] width 8 height 7
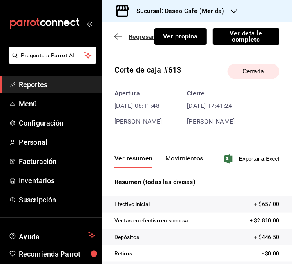
click at [117, 37] on icon "button" at bounding box center [119, 36] width 8 height 7
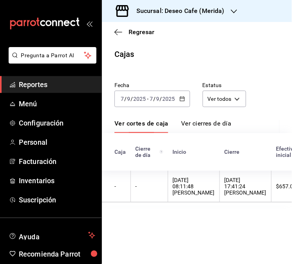
click at [183, 98] on \(Stroke\) "button" at bounding box center [182, 98] width 4 height 0
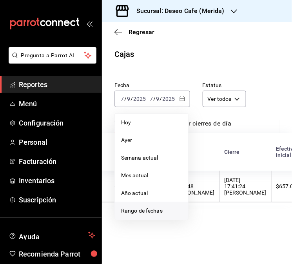
click at [150, 208] on span "Rango de fechas" at bounding box center [151, 211] width 61 height 8
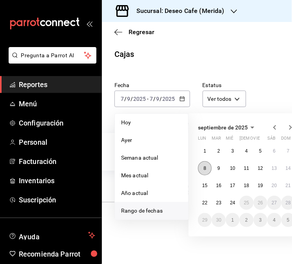
click at [206, 168] on abbr "8" at bounding box center [205, 168] width 3 height 5
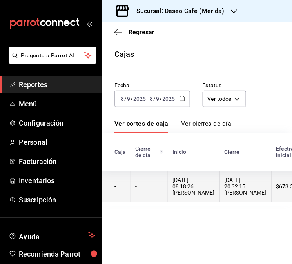
click at [183, 187] on div "[DATE] 08:18:26 [PERSON_NAME]" at bounding box center [194, 186] width 42 height 19
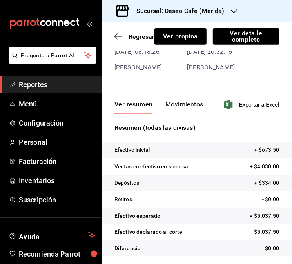
scroll to position [56, 0]
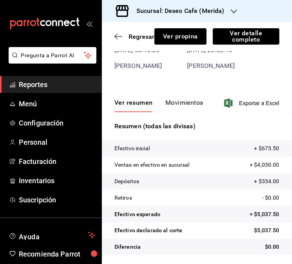
click at [189, 107] on button "Movimientos" at bounding box center [185, 105] width 38 height 13
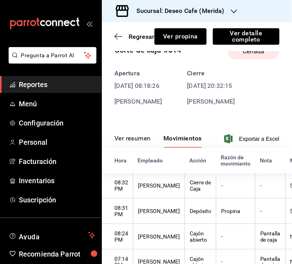
scroll to position [7, 0]
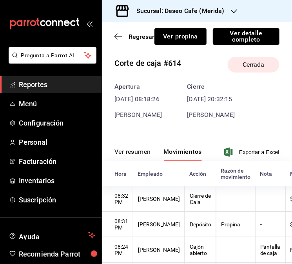
click at [139, 151] on button "Ver resumen" at bounding box center [133, 154] width 36 height 13
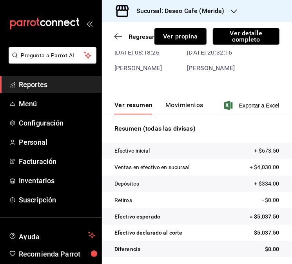
scroll to position [56, 0]
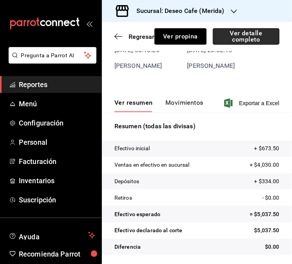
click at [260, 34] on button "Ver detalle completo" at bounding box center [246, 36] width 67 height 16
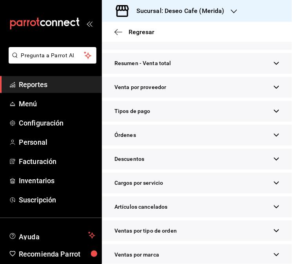
scroll to position [154, 0]
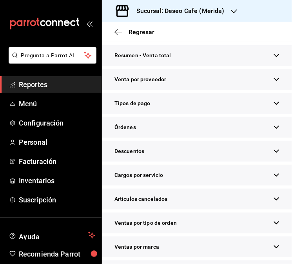
click at [265, 111] on div "Tipos de pago" at bounding box center [197, 103] width 190 height 21
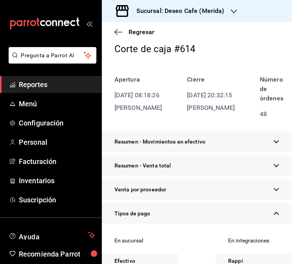
scroll to position [35, 0]
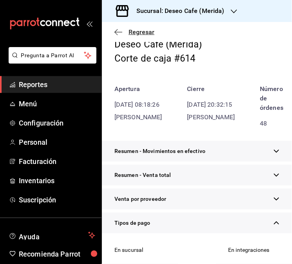
click at [116, 29] on icon "button" at bounding box center [119, 32] width 8 height 7
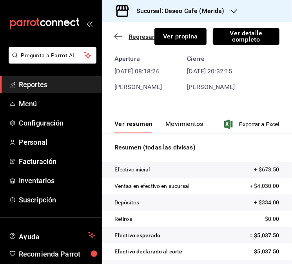
click at [116, 36] on icon "button" at bounding box center [119, 36] width 8 height 7
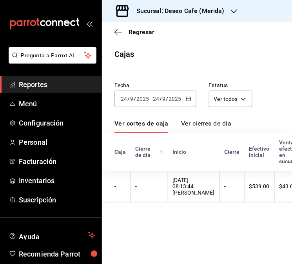
click at [186, 98] on icon "button" at bounding box center [188, 98] width 5 height 5
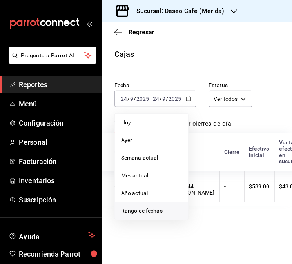
click at [155, 209] on span "Rango de fechas" at bounding box center [151, 211] width 61 height 8
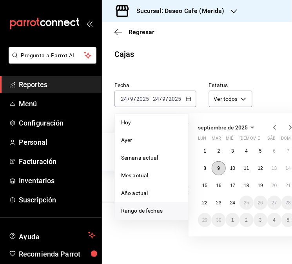
click at [221, 167] on button "9" at bounding box center [219, 168] width 14 height 14
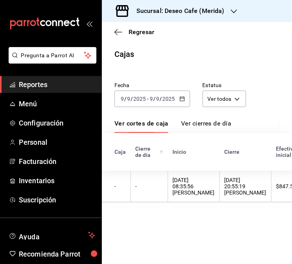
click at [181, 182] on div "[DATE] 08:35:56 [PERSON_NAME]" at bounding box center [194, 186] width 42 height 19
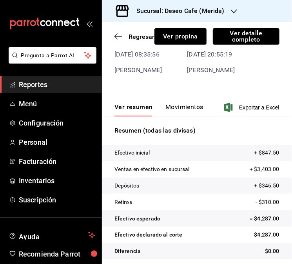
scroll to position [56, 0]
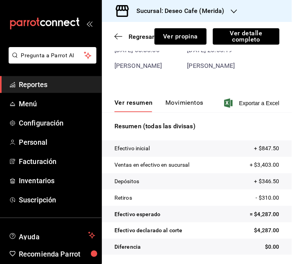
click at [190, 103] on button "Movimientos" at bounding box center [185, 105] width 38 height 13
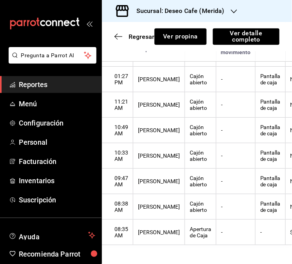
scroll to position [438, 0]
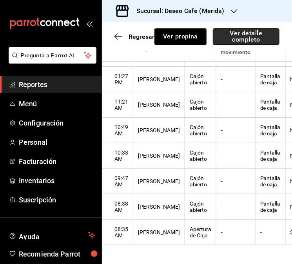
click at [258, 34] on button "Ver detalle completo" at bounding box center [246, 36] width 67 height 16
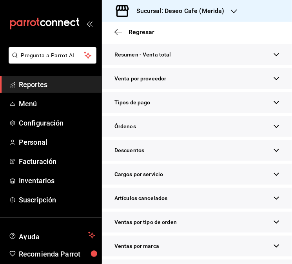
scroll to position [148, 0]
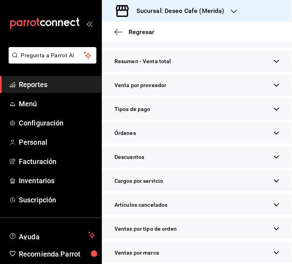
click at [274, 112] on icon "button" at bounding box center [277, 109] width 6 height 6
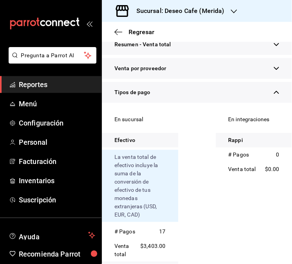
scroll to position [0, 0]
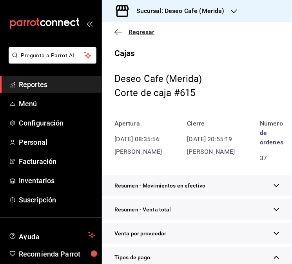
click at [116, 33] on icon "button" at bounding box center [119, 32] width 8 height 7
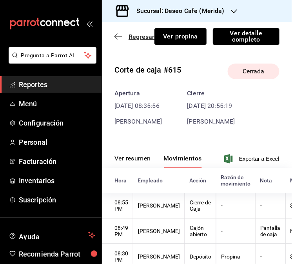
click at [122, 38] on icon "button" at bounding box center [119, 36] width 8 height 7
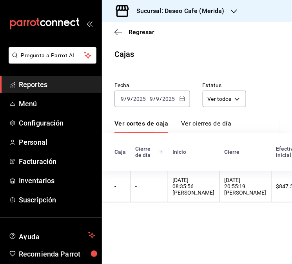
click at [182, 98] on icon "button" at bounding box center [182, 98] width 5 height 5
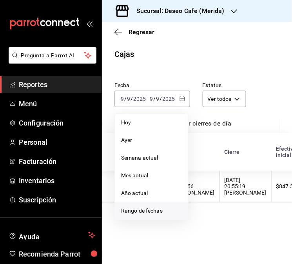
click at [159, 209] on span "Rango de fechas" at bounding box center [151, 211] width 61 height 8
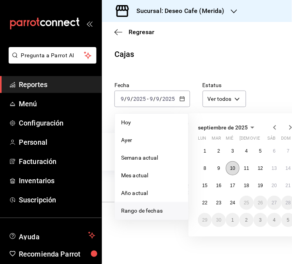
click at [232, 170] on abbr "10" at bounding box center [232, 168] width 5 height 5
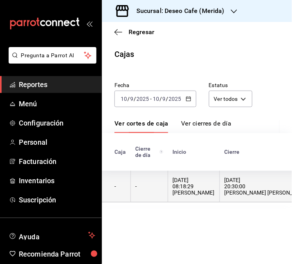
click at [232, 189] on div "[DATE] 20:30:00 [PERSON_NAME] [PERSON_NAME]" at bounding box center [267, 186] width 85 height 19
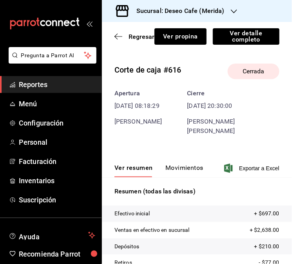
scroll to position [56, 0]
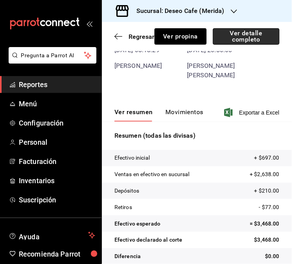
click at [254, 33] on button "Ver detalle completo" at bounding box center [246, 36] width 67 height 16
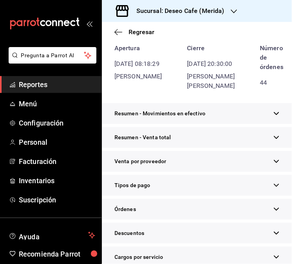
scroll to position [70, 0]
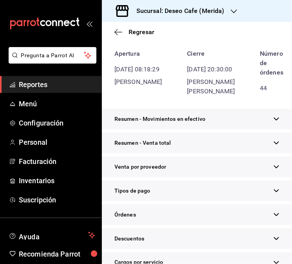
click at [187, 197] on div "Tipos de pago" at bounding box center [197, 190] width 190 height 21
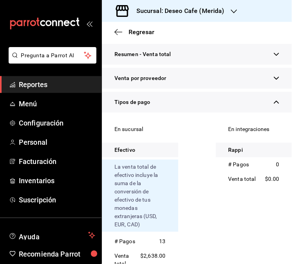
scroll to position [30, 0]
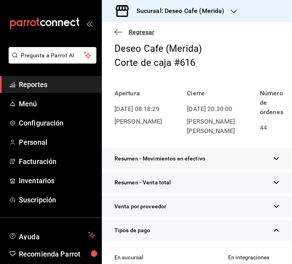
click at [122, 33] on icon "button" at bounding box center [119, 32] width 8 height 7
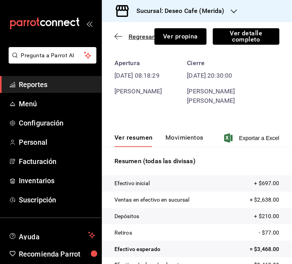
click at [118, 38] on icon "button" at bounding box center [119, 36] width 8 height 7
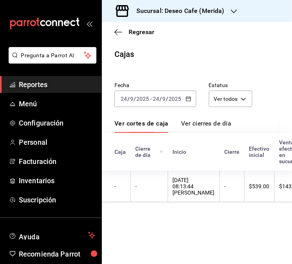
click at [189, 103] on div "[DATE] [DATE] - [DATE] [DATE]" at bounding box center [156, 99] width 82 height 16
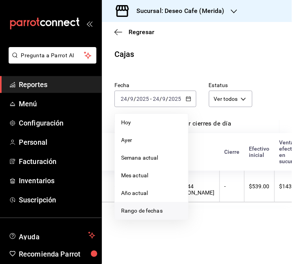
click at [146, 214] on span "Rango de fechas" at bounding box center [151, 211] width 61 height 8
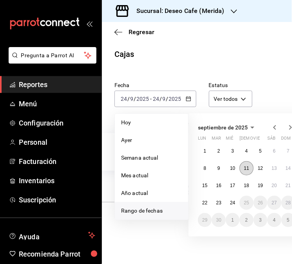
click at [244, 167] on button "11" at bounding box center [247, 168] width 14 height 14
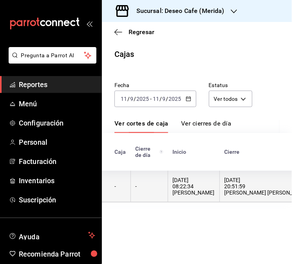
click at [233, 186] on div "[DATE] 20:51:59 [PERSON_NAME] [PERSON_NAME]" at bounding box center [267, 186] width 85 height 19
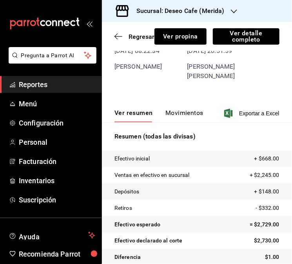
scroll to position [56, 0]
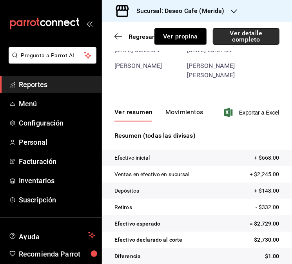
click at [254, 31] on button "Ver detalle completo" at bounding box center [246, 36] width 67 height 16
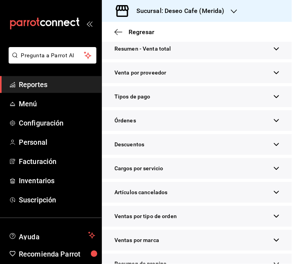
scroll to position [166, 0]
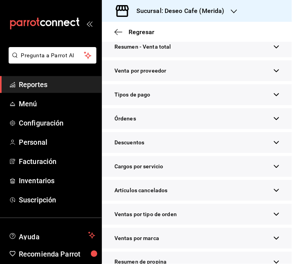
click at [168, 102] on div "Tipos de pago" at bounding box center [197, 94] width 190 height 21
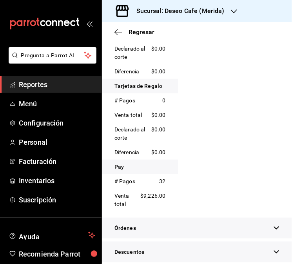
scroll to position [0, 0]
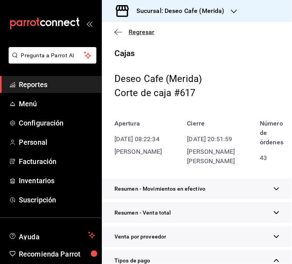
click at [118, 35] on icon "button" at bounding box center [119, 32] width 8 height 7
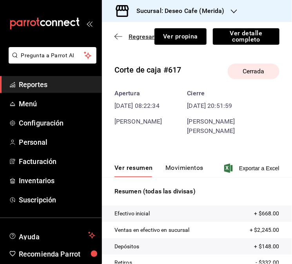
click at [120, 38] on icon "button" at bounding box center [119, 36] width 8 height 7
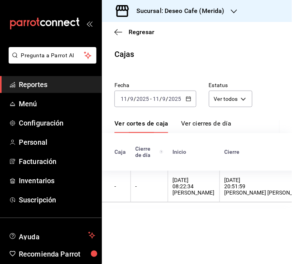
click at [187, 96] on icon "button" at bounding box center [188, 98] width 5 height 5
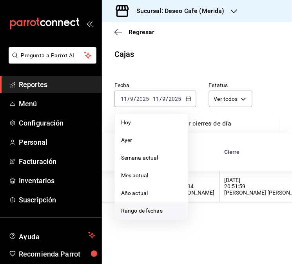
click at [154, 210] on span "Rango de fechas" at bounding box center [151, 211] width 61 height 8
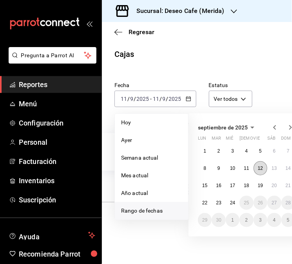
click at [262, 169] on abbr "12" at bounding box center [260, 168] width 5 height 5
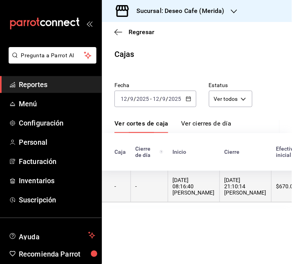
click at [180, 183] on div "[DATE] 08:16:40 [PERSON_NAME]" at bounding box center [194, 186] width 42 height 19
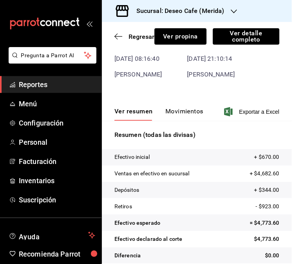
scroll to position [56, 0]
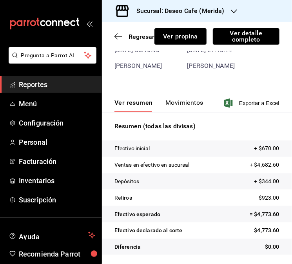
click at [189, 101] on button "Movimientos" at bounding box center [185, 105] width 38 height 13
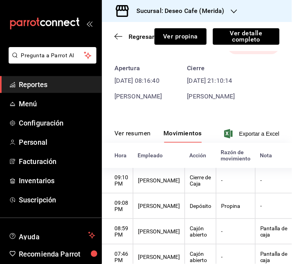
scroll to position [0, 0]
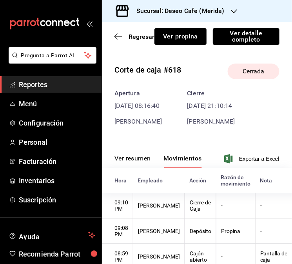
click at [132, 158] on button "Ver resumen" at bounding box center [133, 161] width 36 height 13
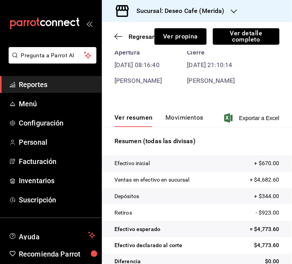
scroll to position [56, 0]
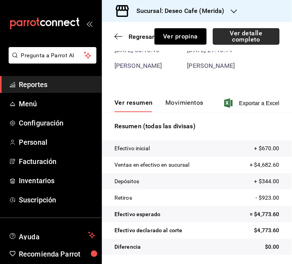
click at [252, 35] on button "Ver detalle completo" at bounding box center [246, 36] width 67 height 16
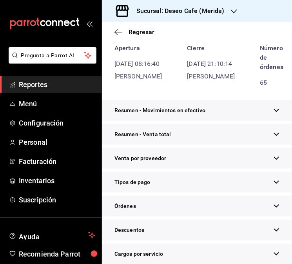
scroll to position [70, 0]
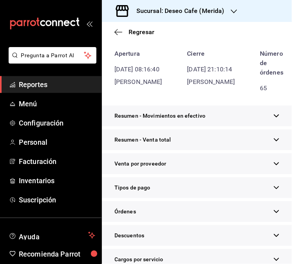
click at [182, 198] on div "Tipos de pago" at bounding box center [197, 187] width 190 height 21
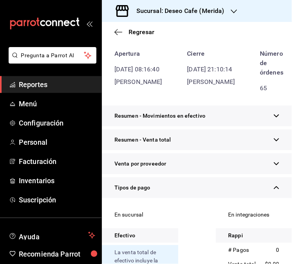
scroll to position [0, 0]
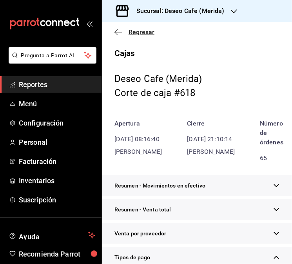
click at [116, 33] on icon "button" at bounding box center [119, 32] width 8 height 7
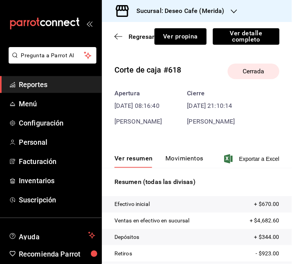
click at [117, 40] on div "Regresar Ver propina Ver detalle completo" at bounding box center [197, 36] width 190 height 29
click at [116, 34] on icon "button" at bounding box center [119, 36] width 8 height 7
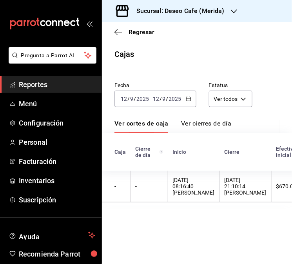
click at [190, 97] on \(Stroke\) "button" at bounding box center [190, 96] width 0 height 0
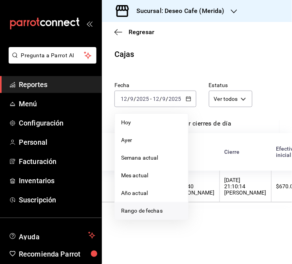
click at [152, 208] on span "Rango de fechas" at bounding box center [151, 211] width 61 height 8
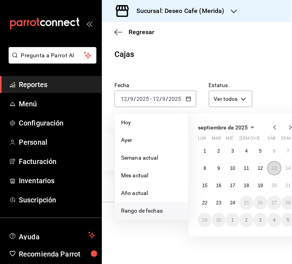
click at [275, 171] on button "13" at bounding box center [274, 168] width 14 height 14
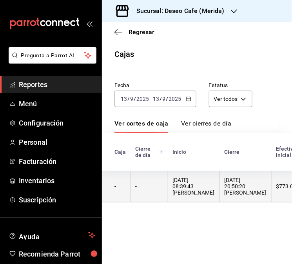
click at [187, 188] on div "[DATE] 08:39:43 [PERSON_NAME]" at bounding box center [194, 186] width 42 height 19
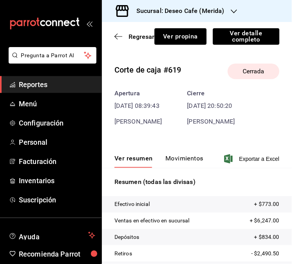
scroll to position [56, 0]
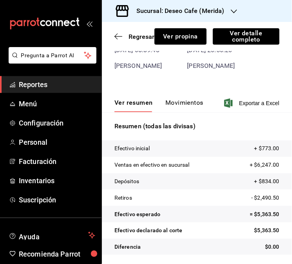
click at [185, 104] on button "Movimientos" at bounding box center [185, 105] width 38 height 13
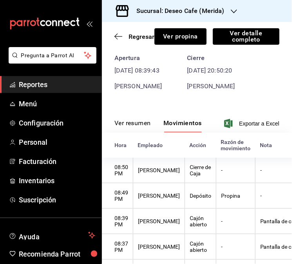
scroll to position [0, 0]
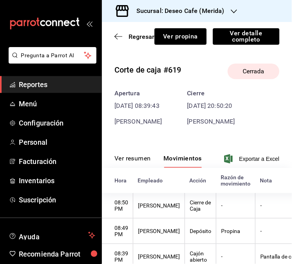
click at [138, 159] on button "Ver resumen" at bounding box center [133, 161] width 36 height 13
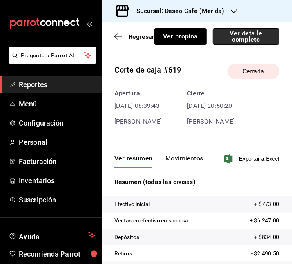
click at [237, 36] on button "Ver detalle completo" at bounding box center [246, 36] width 67 height 16
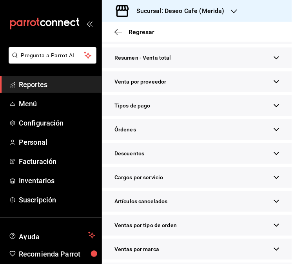
scroll to position [156, 0]
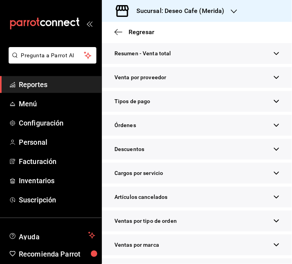
click at [218, 112] on div "Tipos de pago" at bounding box center [197, 101] width 190 height 21
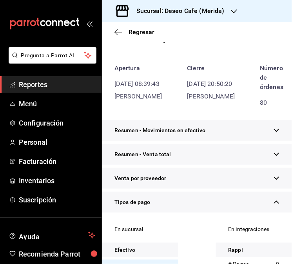
scroll to position [0, 0]
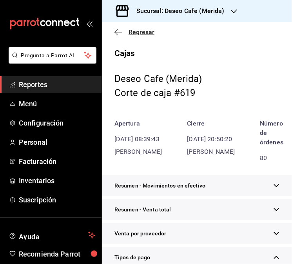
click at [116, 29] on icon "button" at bounding box center [119, 32] width 8 height 7
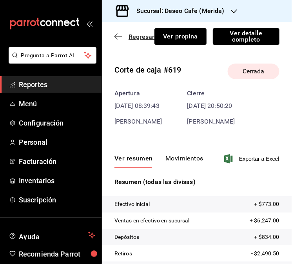
click at [122, 37] on icon "button" at bounding box center [119, 36] width 8 height 7
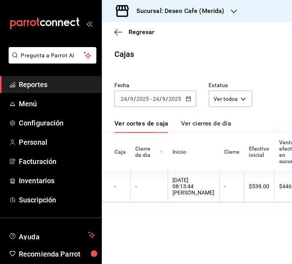
click at [191, 99] on div "[DATE] [DATE] - [DATE] [DATE]" at bounding box center [156, 99] width 82 height 16
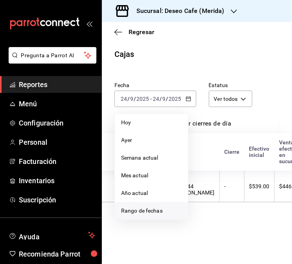
click at [162, 211] on span "Rango de fechas" at bounding box center [151, 211] width 61 height 8
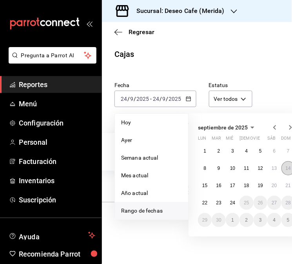
click at [285, 170] on button "14" at bounding box center [289, 168] width 14 height 14
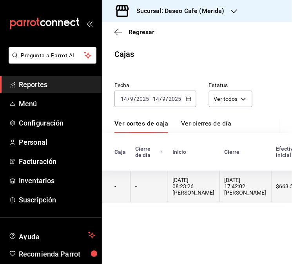
click at [233, 201] on th "[DATE] 17:42:02 [PERSON_NAME]" at bounding box center [246, 187] width 52 height 32
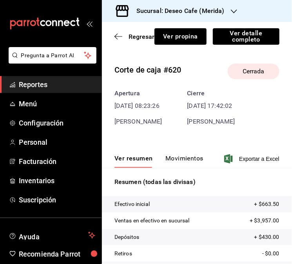
scroll to position [56, 0]
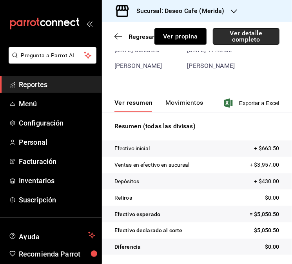
click at [254, 37] on button "Ver detalle completo" at bounding box center [246, 36] width 67 height 16
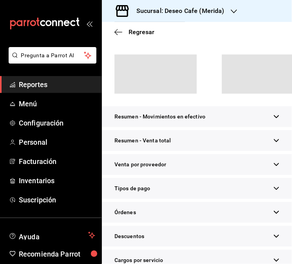
scroll to position [70, 0]
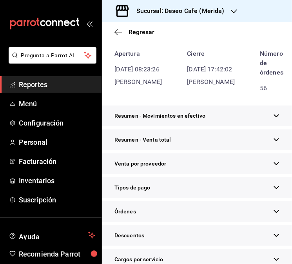
click at [195, 191] on div "Tipos de pago" at bounding box center [197, 187] width 190 height 21
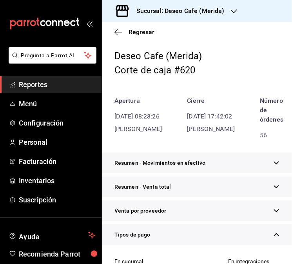
scroll to position [0, 0]
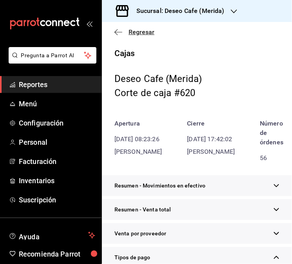
click at [115, 31] on icon "button" at bounding box center [119, 32] width 8 height 7
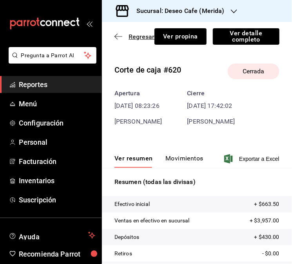
click at [117, 37] on icon "button" at bounding box center [119, 36] width 8 height 7
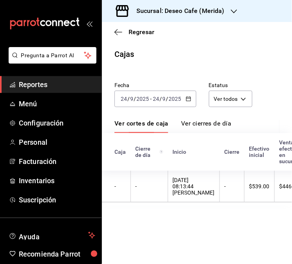
click at [191, 99] on div "[DATE] [DATE] - [DATE] [DATE]" at bounding box center [156, 99] width 82 height 16
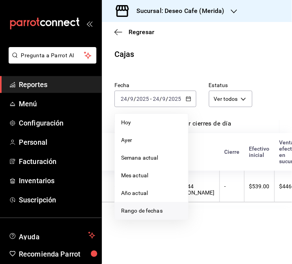
click at [152, 211] on span "Rango de fechas" at bounding box center [151, 211] width 61 height 8
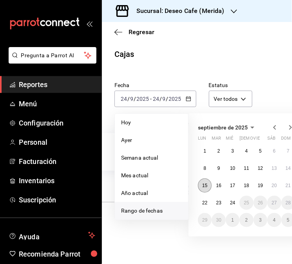
click at [204, 184] on abbr "15" at bounding box center [204, 185] width 5 height 5
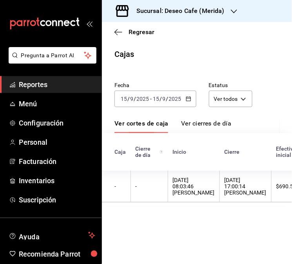
click at [204, 184] on div "[DATE] 08:03:46 [PERSON_NAME]" at bounding box center [194, 186] width 42 height 19
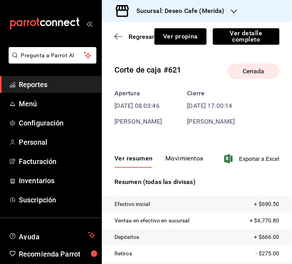
scroll to position [56, 0]
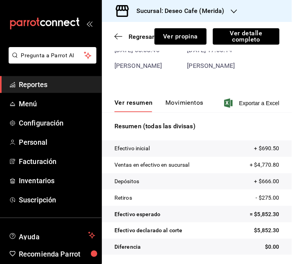
click at [198, 101] on button "Movimientos" at bounding box center [185, 105] width 38 height 13
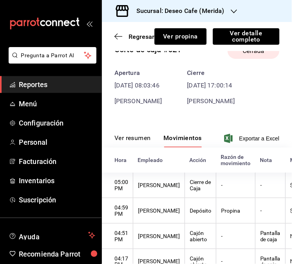
scroll to position [0, 0]
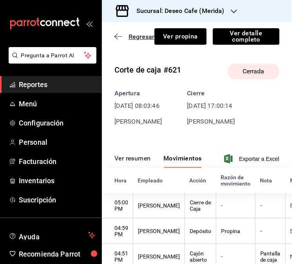
click at [116, 38] on icon "button" at bounding box center [116, 37] width 3 height 6
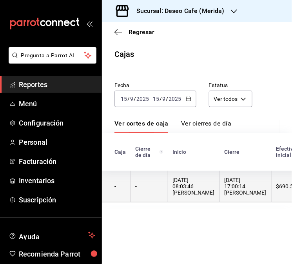
click at [195, 200] on th "[DATE] 08:03:46 [PERSON_NAME]" at bounding box center [194, 187] width 52 height 32
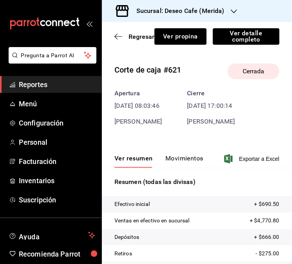
click at [195, 200] on tr "Efectivo inicial + $690.50" at bounding box center [197, 204] width 190 height 16
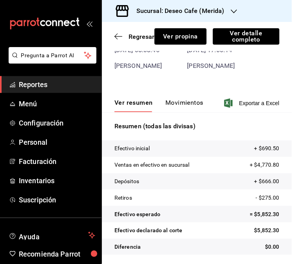
click at [186, 104] on button "Movimientos" at bounding box center [185, 105] width 38 height 13
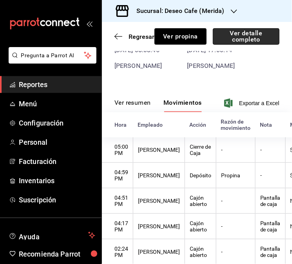
click at [257, 29] on button "Ver detalle completo" at bounding box center [246, 36] width 67 height 16
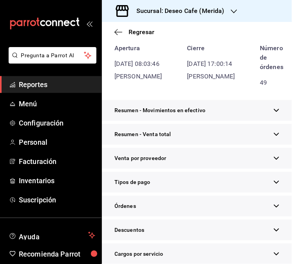
scroll to position [70, 0]
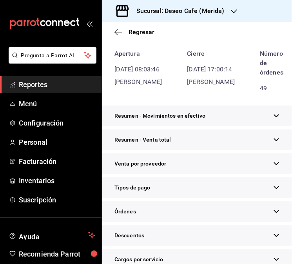
click at [167, 198] on div "Tipos de pago" at bounding box center [197, 187] width 190 height 21
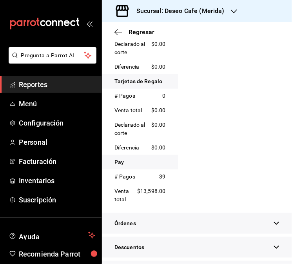
scroll to position [518, 0]
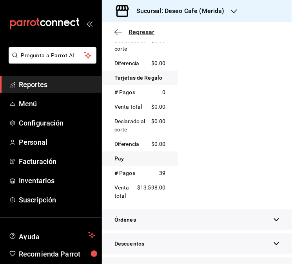
click at [116, 29] on icon "button" at bounding box center [119, 32] width 8 height 7
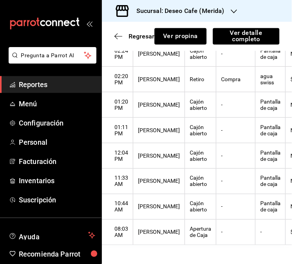
scroll to position [41, 0]
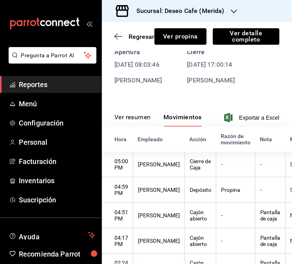
click at [146, 118] on button "Ver resumen" at bounding box center [133, 119] width 36 height 13
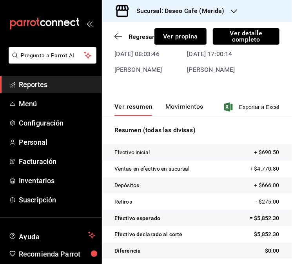
scroll to position [56, 0]
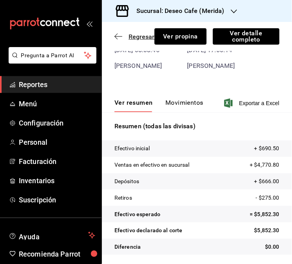
click at [116, 36] on icon "button" at bounding box center [119, 36] width 8 height 7
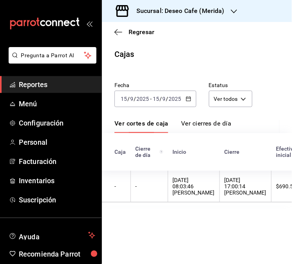
click at [187, 98] on \(Stroke\) "button" at bounding box center [188, 98] width 4 height 0
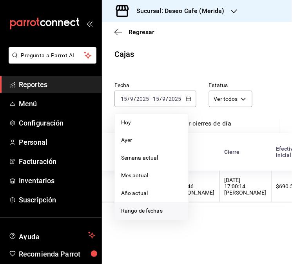
click at [155, 211] on span "Rango de fechas" at bounding box center [151, 211] width 61 height 8
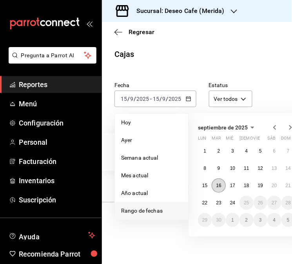
click at [221, 186] on abbr "16" at bounding box center [218, 185] width 5 height 5
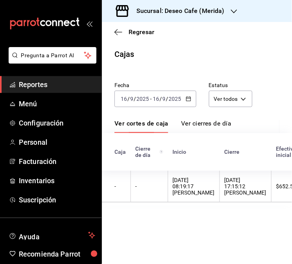
click at [225, 186] on div "[DATE] 17:15:12 [PERSON_NAME]" at bounding box center [246, 186] width 42 height 19
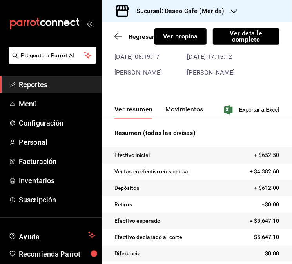
scroll to position [56, 0]
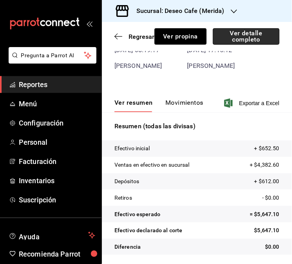
click at [254, 32] on button "Ver detalle completo" at bounding box center [246, 36] width 67 height 16
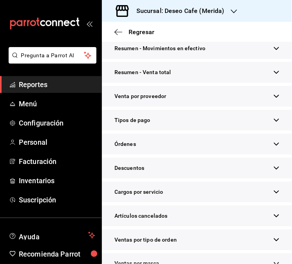
scroll to position [138, 0]
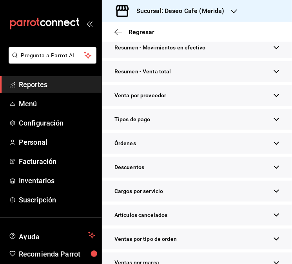
click at [266, 130] on div "Tipos de pago" at bounding box center [197, 119] width 190 height 21
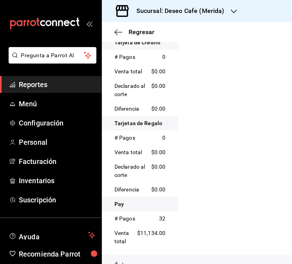
scroll to position [476, 0]
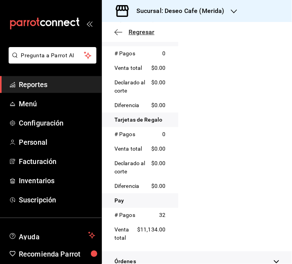
click at [116, 30] on icon "button" at bounding box center [116, 32] width 3 height 6
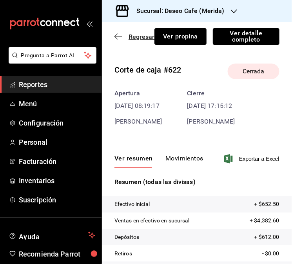
click at [120, 35] on icon "button" at bounding box center [119, 36] width 8 height 7
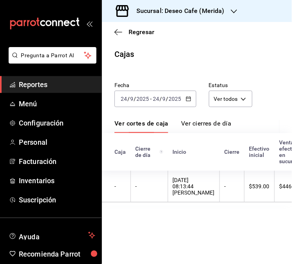
click at [195, 98] on div "[DATE] [DATE] - [DATE] [DATE]" at bounding box center [156, 99] width 82 height 16
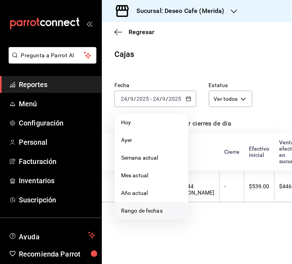
click at [155, 217] on li "Rango de fechas" at bounding box center [151, 211] width 73 height 18
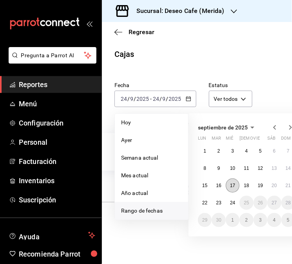
click at [236, 188] on button "17" at bounding box center [233, 185] width 14 height 14
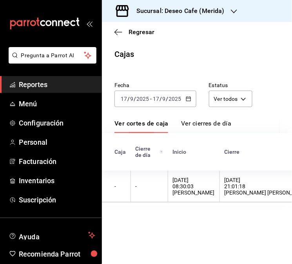
click at [204, 182] on div "[DATE] 08:30:03 [PERSON_NAME]" at bounding box center [194, 186] width 42 height 19
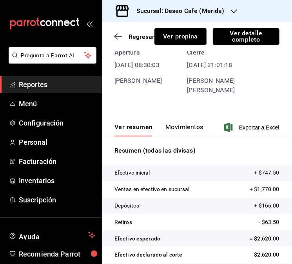
scroll to position [56, 0]
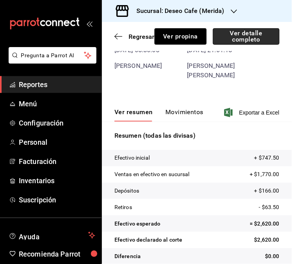
click at [250, 39] on button "Ver detalle completo" at bounding box center [246, 36] width 67 height 16
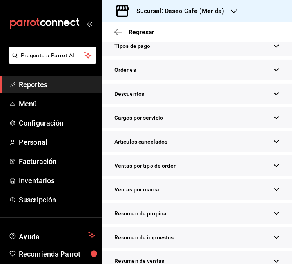
scroll to position [241, 0]
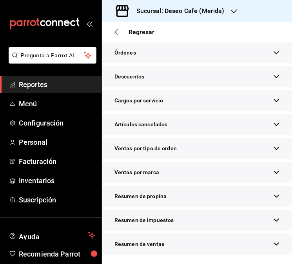
click at [163, 192] on span "Resumen de propina" at bounding box center [141, 196] width 52 height 8
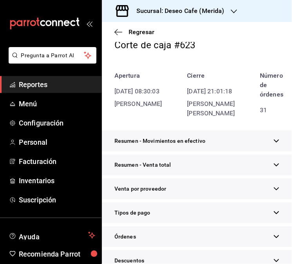
scroll to position [29, 0]
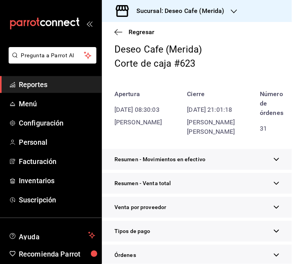
click at [246, 242] on div "Tipos de pago" at bounding box center [197, 231] width 190 height 21
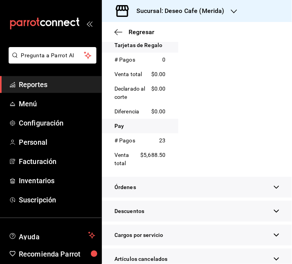
scroll to position [0, 0]
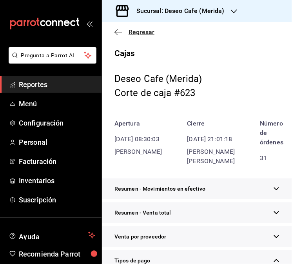
click at [116, 32] on icon "button" at bounding box center [119, 32] width 8 height 7
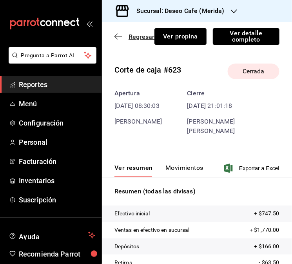
click at [118, 33] on icon "button" at bounding box center [119, 36] width 8 height 7
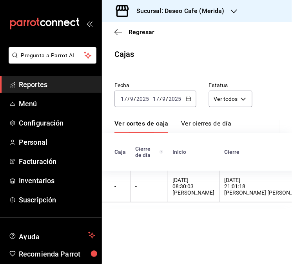
click at [186, 99] on icon "button" at bounding box center [188, 98] width 5 height 5
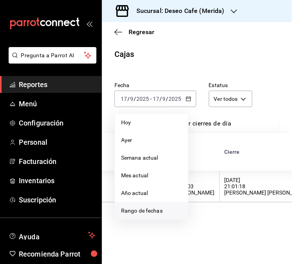
click at [164, 208] on span "Rango de fechas" at bounding box center [151, 211] width 61 height 8
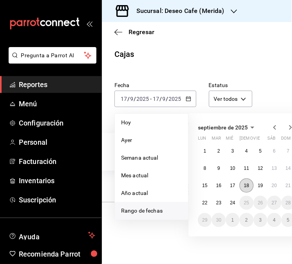
click at [247, 190] on button "18" at bounding box center [247, 185] width 14 height 14
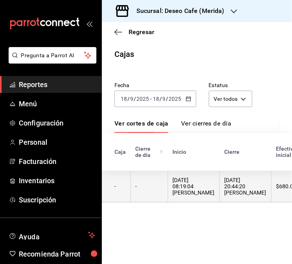
click at [178, 193] on div "[DATE] 08:19:04 [PERSON_NAME]" at bounding box center [194, 186] width 42 height 19
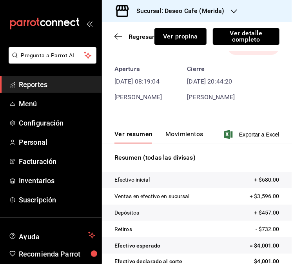
scroll to position [22, 0]
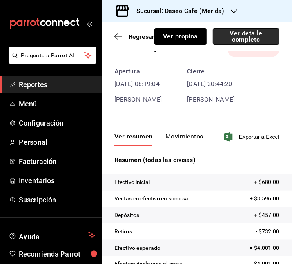
click at [248, 32] on button "Ver detalle completo" at bounding box center [246, 36] width 67 height 16
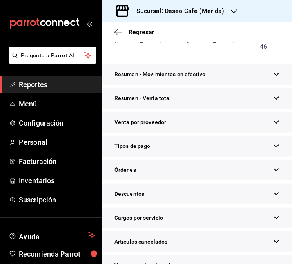
scroll to position [112, 0]
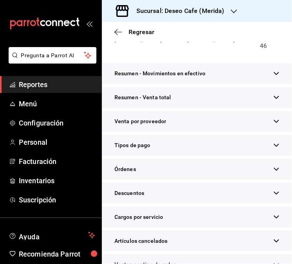
click at [271, 151] on div "Tipos de pago" at bounding box center [197, 145] width 190 height 21
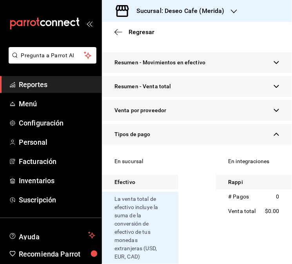
scroll to position [127, 0]
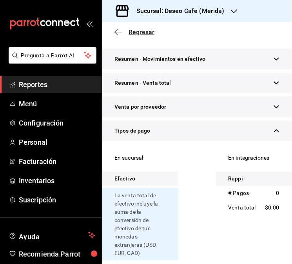
click at [119, 31] on icon "button" at bounding box center [119, 32] width 8 height 7
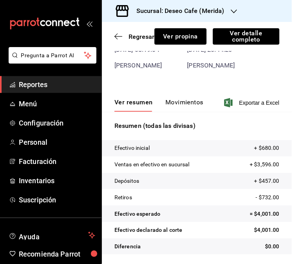
scroll to position [56, 0]
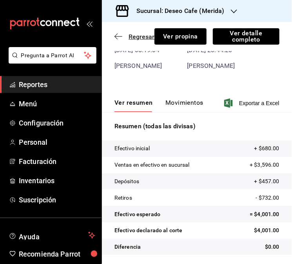
click at [120, 38] on icon "button" at bounding box center [119, 36] width 8 height 7
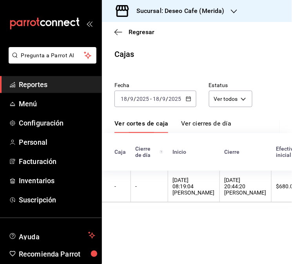
click at [187, 100] on icon "button" at bounding box center [188, 98] width 5 height 5
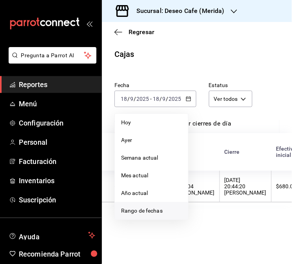
click at [160, 208] on span "Rango de fechas" at bounding box center [151, 211] width 61 height 8
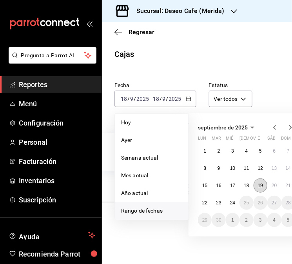
click at [264, 189] on button "19" at bounding box center [261, 185] width 14 height 14
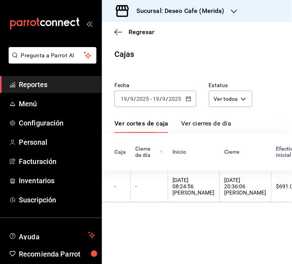
click at [276, 189] on div "$691.00" at bounding box center [286, 186] width 20 height 6
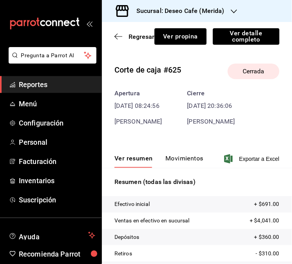
scroll to position [56, 0]
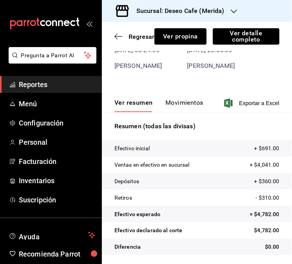
click at [186, 107] on button "Movimientos" at bounding box center [185, 105] width 38 height 13
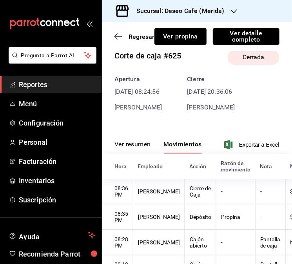
scroll to position [0, 0]
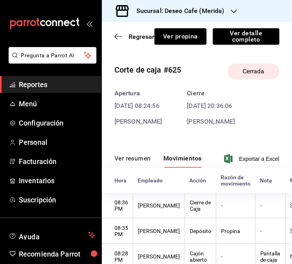
click at [133, 158] on button "Ver resumen" at bounding box center [133, 161] width 36 height 13
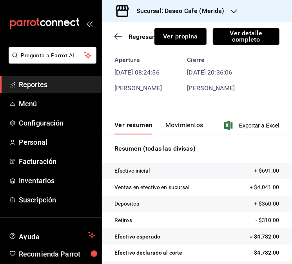
scroll to position [56, 0]
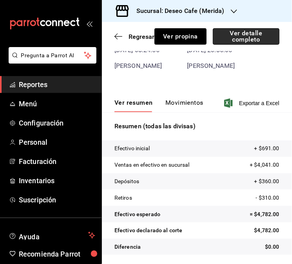
click at [254, 39] on button "Ver detalle completo" at bounding box center [246, 36] width 67 height 16
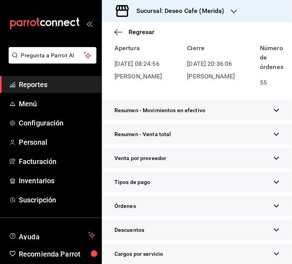
scroll to position [70, 0]
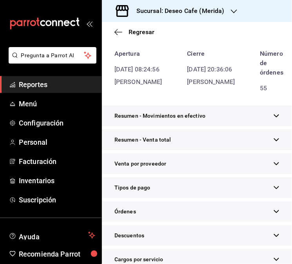
click at [218, 198] on div "Tipos de pago" at bounding box center [197, 187] width 190 height 21
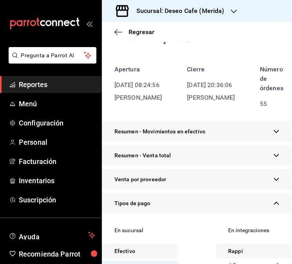
scroll to position [0, 0]
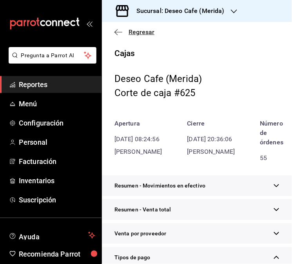
click at [119, 32] on icon "button" at bounding box center [119, 32] width 8 height 0
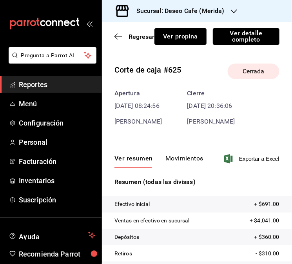
click at [194, 158] on button "Movimientos" at bounding box center [185, 161] width 38 height 13
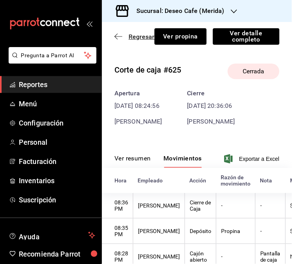
click at [120, 37] on icon "button" at bounding box center [119, 36] width 8 height 7
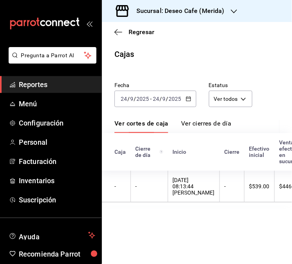
click at [191, 102] on div "[DATE] [DATE] - [DATE] [DATE]" at bounding box center [156, 99] width 82 height 16
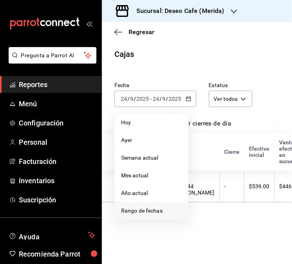
click at [161, 212] on span "Rango de fechas" at bounding box center [151, 211] width 61 height 8
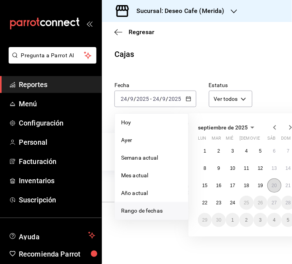
click at [272, 183] on abbr "20" at bounding box center [274, 185] width 5 height 5
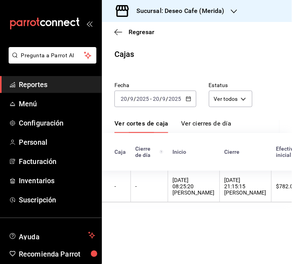
click at [194, 180] on div "20/09/2025 08:25:20 Zohar Zamora" at bounding box center [194, 186] width 42 height 19
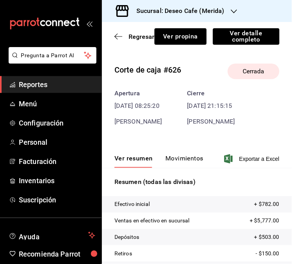
scroll to position [56, 0]
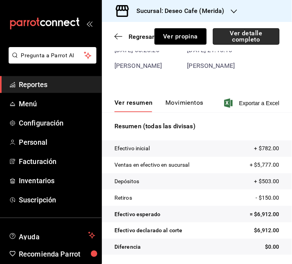
click at [253, 40] on button "Ver detalle completo" at bounding box center [246, 36] width 67 height 16
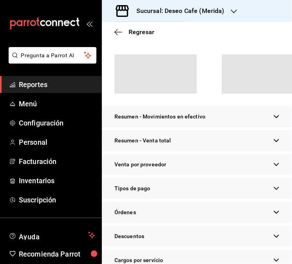
scroll to position [70, 0]
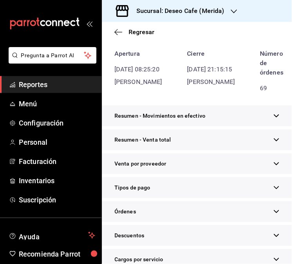
click at [264, 198] on div "Tipos de pago" at bounding box center [197, 187] width 190 height 21
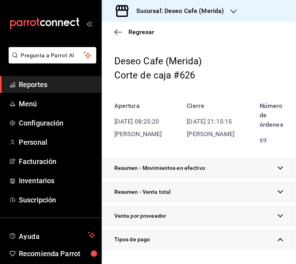
scroll to position [0, 0]
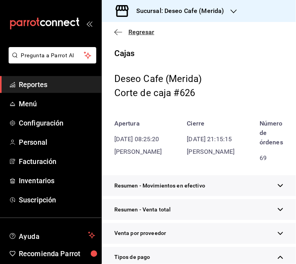
click at [118, 30] on icon "button" at bounding box center [119, 32] width 8 height 7
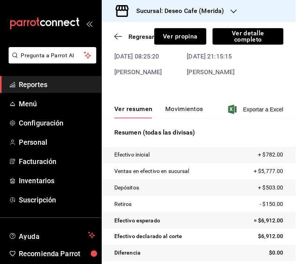
scroll to position [56, 0]
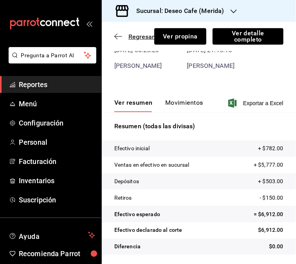
click at [118, 39] on icon "button" at bounding box center [119, 36] width 8 height 7
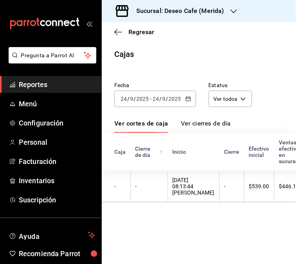
click at [191, 98] on div "[DATE] [DATE] - [DATE] [DATE]" at bounding box center [156, 99] width 82 height 16
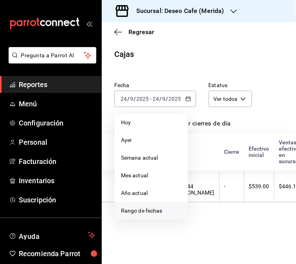
click at [148, 210] on span "Rango de fechas" at bounding box center [151, 211] width 61 height 8
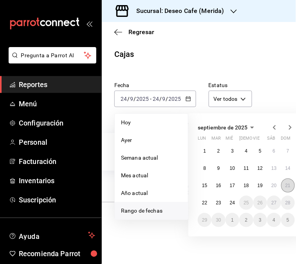
click at [292, 186] on button "21" at bounding box center [289, 185] width 14 height 14
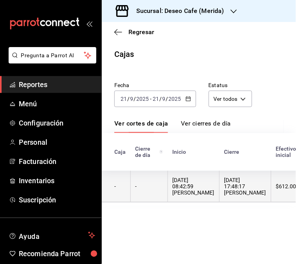
click at [178, 186] on div "21/09/2025 08:42:59 Jasel Hidalgo" at bounding box center [194, 186] width 42 height 19
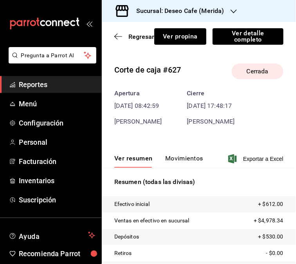
scroll to position [56, 0]
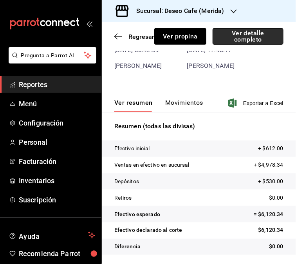
click at [257, 39] on button "Ver detalle completo" at bounding box center [248, 36] width 71 height 16
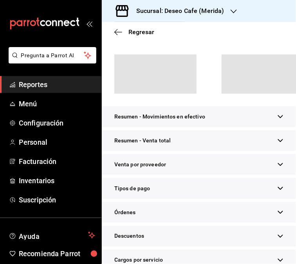
scroll to position [70, 0]
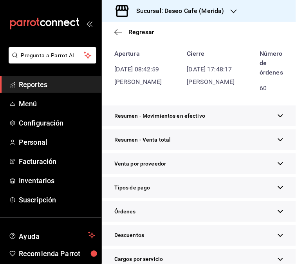
click at [164, 192] on div "Tipos de pago" at bounding box center [199, 187] width 195 height 21
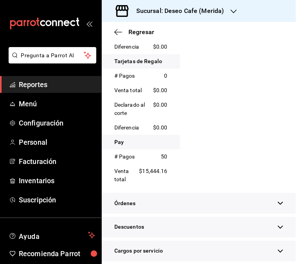
scroll to position [0, 0]
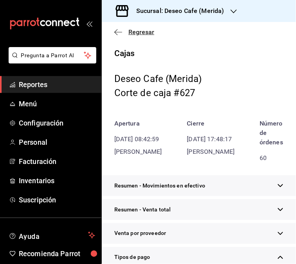
click at [118, 31] on icon "button" at bounding box center [119, 32] width 8 height 7
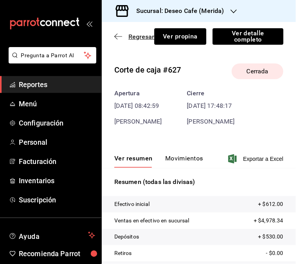
click at [118, 37] on icon "button" at bounding box center [119, 36] width 8 height 7
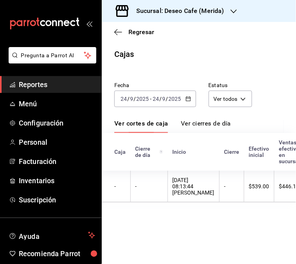
click at [183, 99] on div "[DATE] [DATE] - [DATE] [DATE]" at bounding box center [156, 99] width 82 height 16
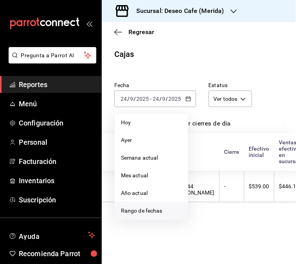
click at [151, 210] on span "Rango de fechas" at bounding box center [151, 211] width 61 height 8
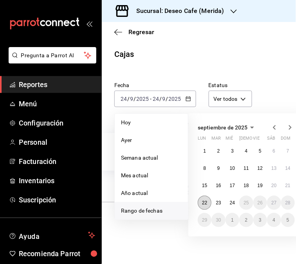
click at [205, 202] on abbr "22" at bounding box center [204, 202] width 5 height 5
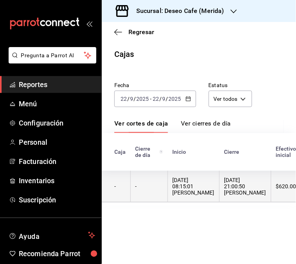
click at [173, 189] on div "22/09/2025 08:15:01 Alan Bravo" at bounding box center [194, 186] width 42 height 19
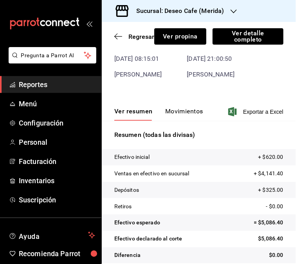
scroll to position [56, 0]
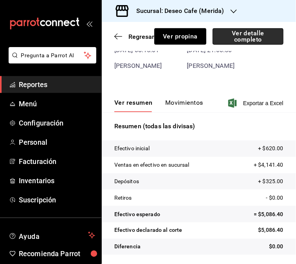
click at [260, 40] on button "Ver detalle completo" at bounding box center [248, 36] width 71 height 16
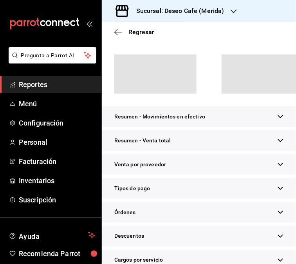
scroll to position [70, 0]
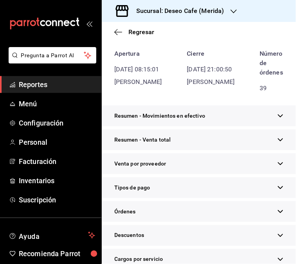
click at [198, 198] on div "Tipos de pago" at bounding box center [199, 187] width 195 height 21
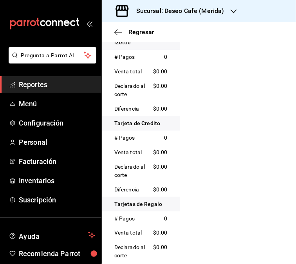
scroll to position [0, 0]
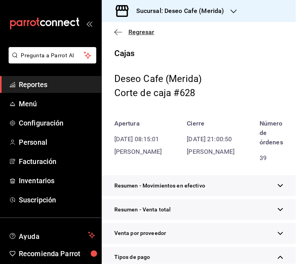
click at [119, 31] on icon "button" at bounding box center [119, 32] width 8 height 7
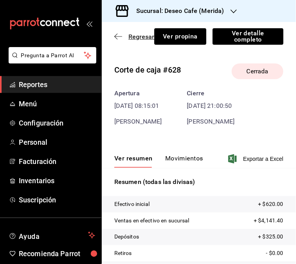
click at [119, 36] on icon "button" at bounding box center [119, 36] width 8 height 0
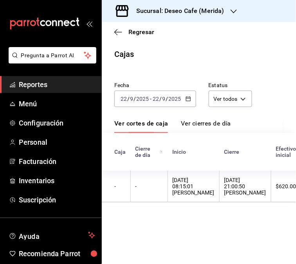
click at [190, 99] on icon "button" at bounding box center [188, 98] width 5 height 5
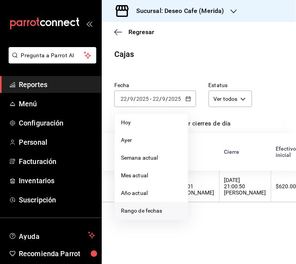
click at [152, 215] on span "Rango de fechas" at bounding box center [151, 211] width 61 height 8
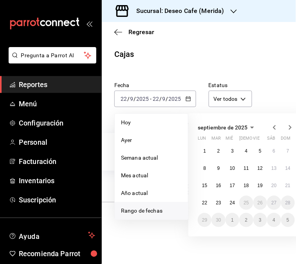
click at [152, 215] on span "Rango de fechas" at bounding box center [151, 211] width 61 height 8
click at [220, 204] on abbr "23" at bounding box center [218, 202] width 5 height 5
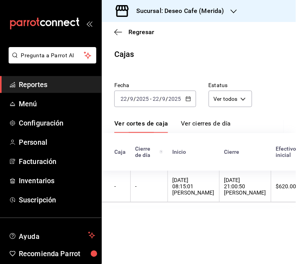
click at [256, 49] on div "Cajas" at bounding box center [199, 54] width 195 height 12
click at [187, 101] on \(Stroke\) "button" at bounding box center [188, 99] width 5 height 4
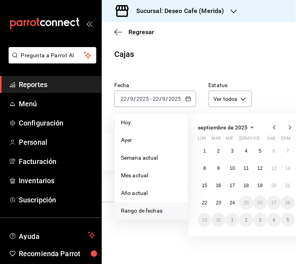
click at [154, 213] on span "Rango de fechas" at bounding box center [151, 211] width 61 height 8
click at [215, 204] on button "23" at bounding box center [219, 203] width 14 height 14
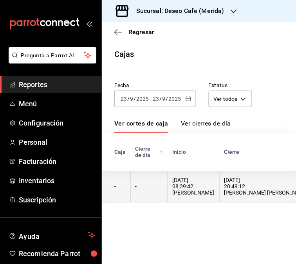
click at [191, 195] on div "23/09/2025 08:39:42 Alan Bravo" at bounding box center [194, 186] width 42 height 19
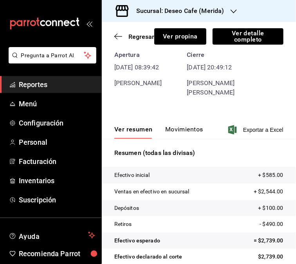
scroll to position [54, 0]
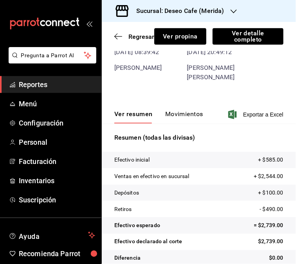
click at [178, 110] on button "Movimientos" at bounding box center [185, 116] width 38 height 13
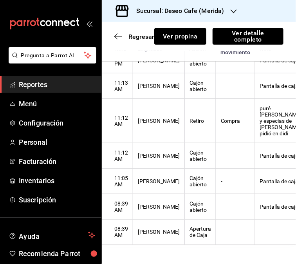
scroll to position [0, 0]
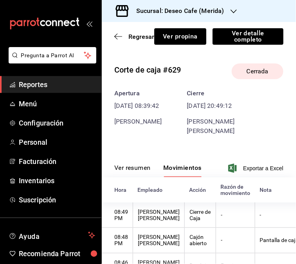
click at [143, 164] on button "Ver resumen" at bounding box center [133, 170] width 36 height 13
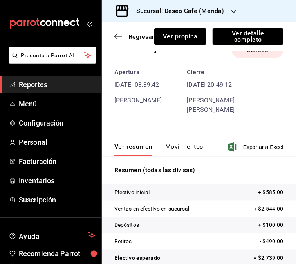
scroll to position [56, 0]
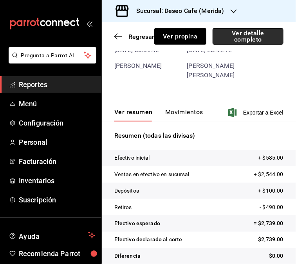
click at [260, 42] on button "Ver detalle completo" at bounding box center [248, 36] width 71 height 16
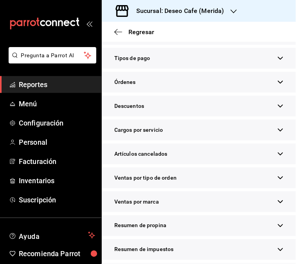
scroll to position [158, 0]
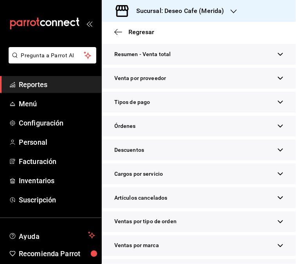
click at [266, 105] on div "Tipos de pago" at bounding box center [199, 102] width 195 height 21
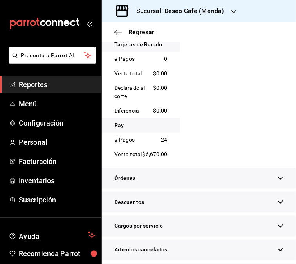
scroll to position [539, 0]
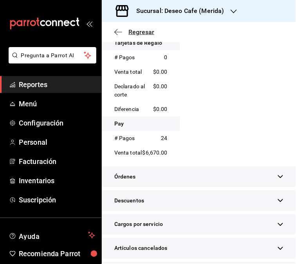
click at [115, 31] on icon "button" at bounding box center [116, 32] width 3 height 6
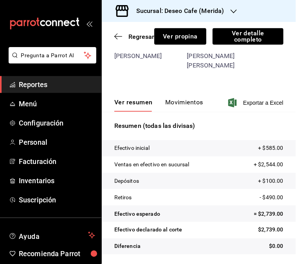
scroll to position [56, 0]
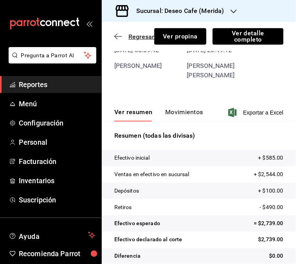
click at [116, 38] on icon "button" at bounding box center [119, 36] width 8 height 7
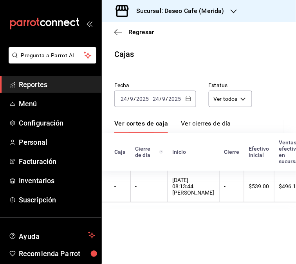
click at [187, 102] on div "[DATE] [DATE] - [DATE] [DATE]" at bounding box center [156, 99] width 82 height 16
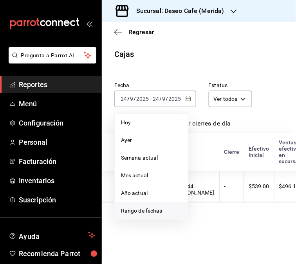
click at [151, 218] on li "Rango de fechas" at bounding box center [151, 211] width 73 height 18
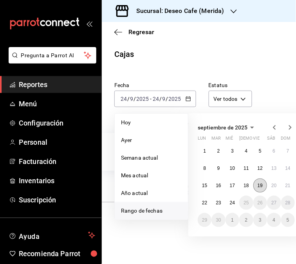
click at [262, 188] on button "19" at bounding box center [261, 185] width 14 height 14
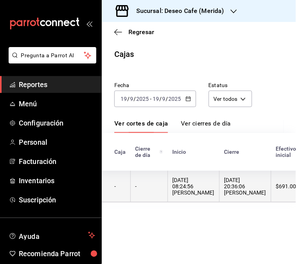
click at [169, 181] on th "19/09/2025 08:24:56 Jasel Hidalgo" at bounding box center [194, 187] width 52 height 32
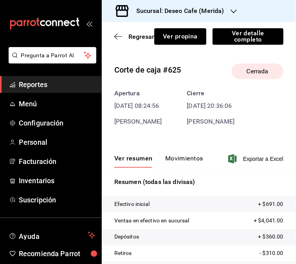
scroll to position [56, 0]
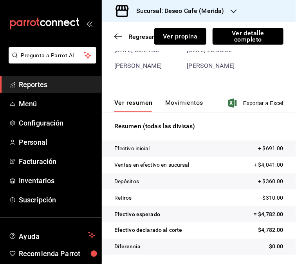
click at [193, 106] on button "Movimientos" at bounding box center [185, 105] width 38 height 13
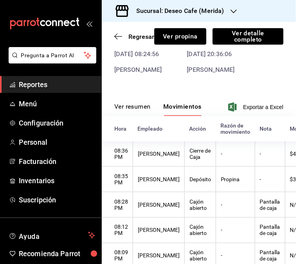
scroll to position [0, 0]
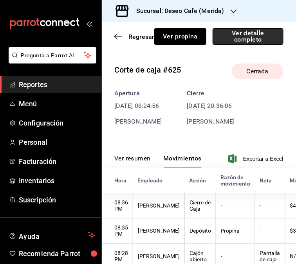
click at [245, 41] on button "Ver detalle completo" at bounding box center [248, 36] width 71 height 16
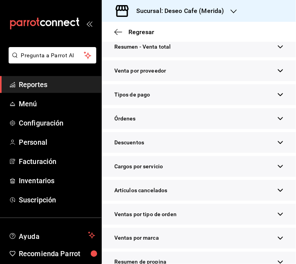
scroll to position [200, 0]
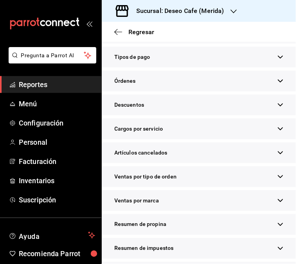
click at [193, 235] on div "Resumen de propina" at bounding box center [199, 224] width 195 height 21
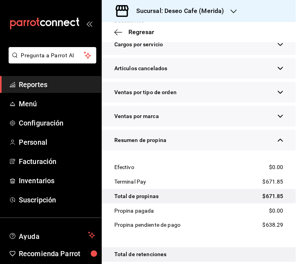
scroll to position [324, 0]
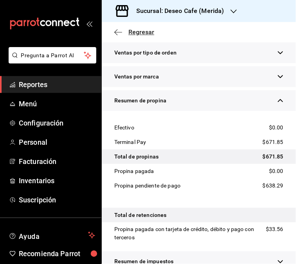
click at [117, 32] on icon "button" at bounding box center [119, 32] width 8 height 7
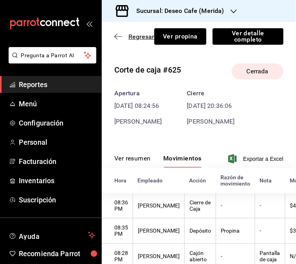
click at [118, 36] on icon "button" at bounding box center [119, 36] width 8 height 7
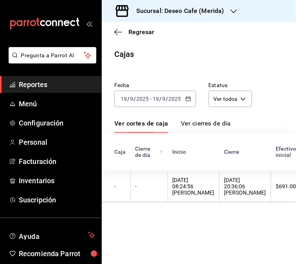
click at [192, 102] on div "[DATE] [DATE] - [DATE] [DATE]" at bounding box center [156, 99] width 82 height 16
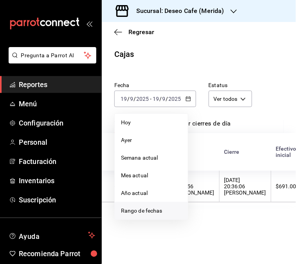
click at [167, 213] on span "Rango de fechas" at bounding box center [151, 211] width 61 height 8
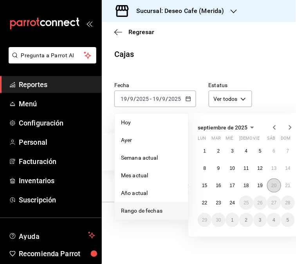
click at [272, 185] on abbr "20" at bounding box center [274, 185] width 5 height 5
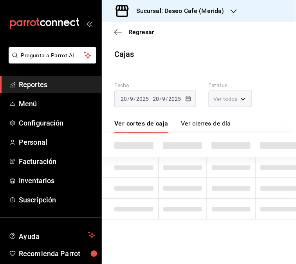
click at [272, 185] on td at bounding box center [280, 188] width 49 height 21
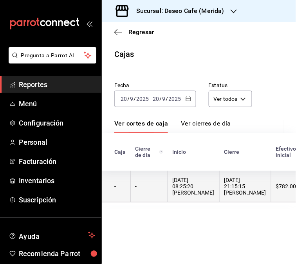
click at [173, 190] on div "20/09/2025 08:25:20 Zohar Zamora" at bounding box center [194, 186] width 42 height 19
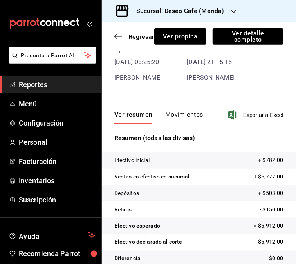
scroll to position [56, 0]
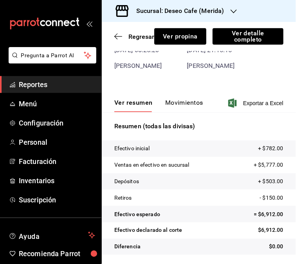
click at [195, 103] on button "Movimientos" at bounding box center [185, 105] width 38 height 13
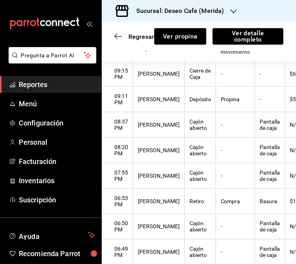
scroll to position [8, 0]
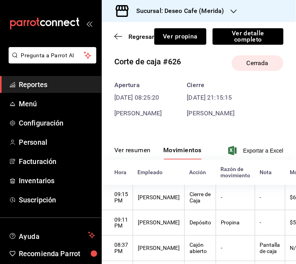
click at [138, 155] on button "Ver resumen" at bounding box center [133, 152] width 36 height 13
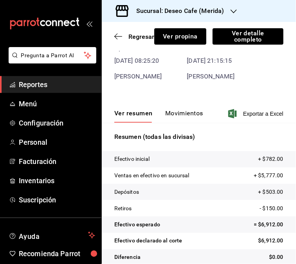
scroll to position [56, 0]
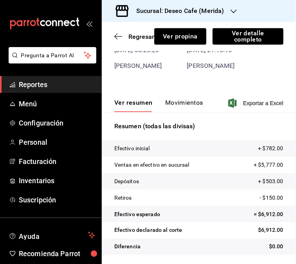
click at [186, 104] on button "Movimientos" at bounding box center [185, 105] width 38 height 13
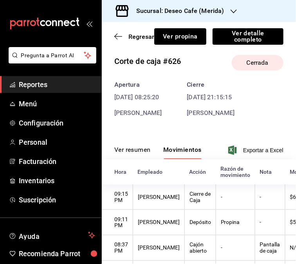
scroll to position [0, 0]
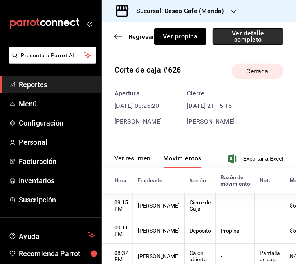
click at [253, 38] on button "Ver detalle completo" at bounding box center [248, 36] width 71 height 16
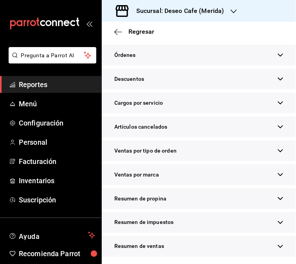
scroll to position [241, 0]
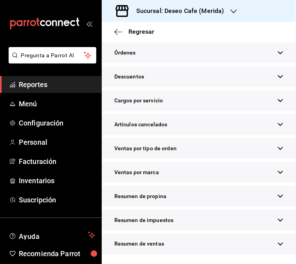
click at [182, 191] on div "Resumen de propina" at bounding box center [199, 196] width 195 height 21
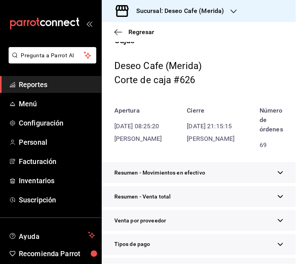
scroll to position [0, 0]
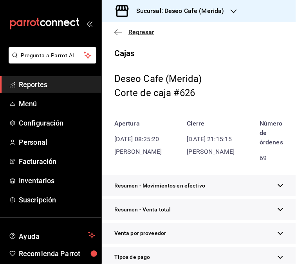
click at [121, 34] on icon "button" at bounding box center [119, 32] width 8 height 7
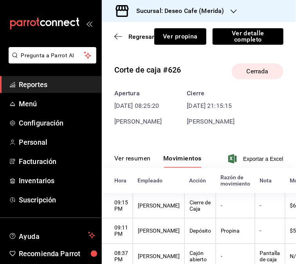
click at [121, 34] on icon "button" at bounding box center [119, 36] width 8 height 7
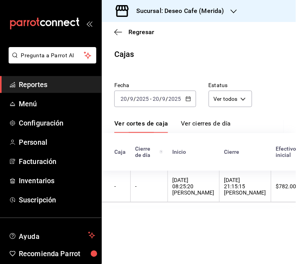
click at [190, 98] on icon "button" at bounding box center [188, 98] width 5 height 5
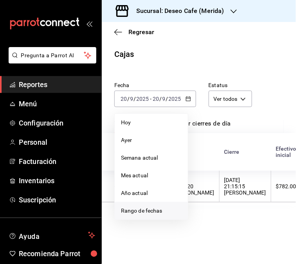
click at [156, 215] on span "Rango de fechas" at bounding box center [151, 211] width 61 height 8
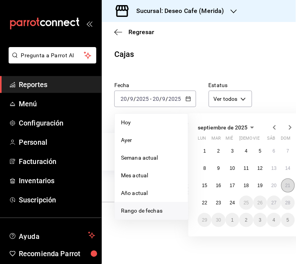
click at [286, 191] on button "21" at bounding box center [289, 185] width 14 height 14
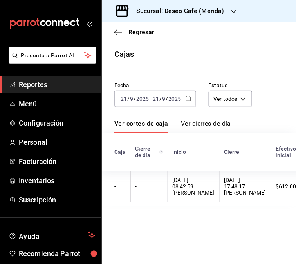
click at [177, 186] on div "21/09/2025 08:42:59 Jasel Hidalgo" at bounding box center [194, 186] width 42 height 19
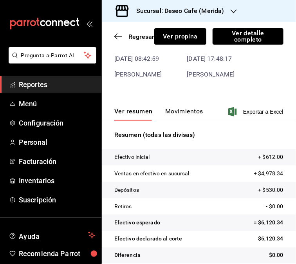
scroll to position [49, 0]
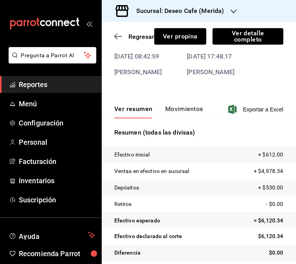
click at [184, 107] on button "Movimientos" at bounding box center [185, 111] width 38 height 13
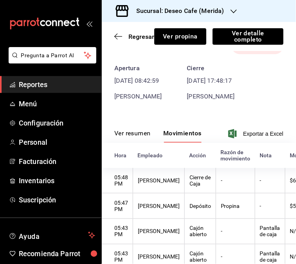
scroll to position [26, 0]
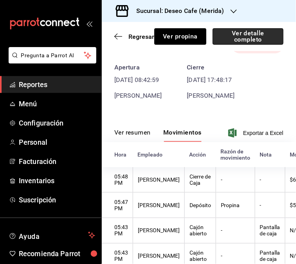
click at [251, 35] on button "Ver detalle completo" at bounding box center [248, 36] width 71 height 16
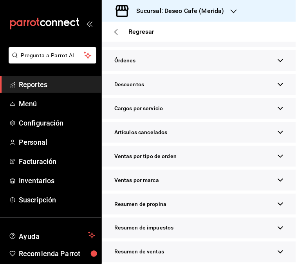
scroll to position [223, 0]
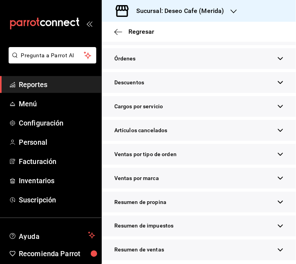
click at [229, 211] on div "Resumen de propina" at bounding box center [199, 202] width 195 height 21
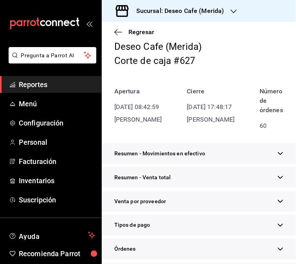
scroll to position [10, 0]
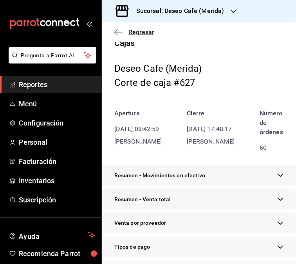
click at [119, 33] on icon "button" at bounding box center [119, 32] width 8 height 7
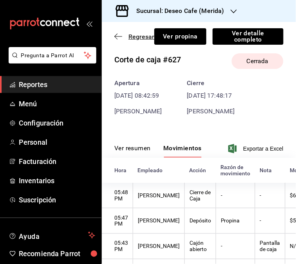
click at [116, 37] on icon "button" at bounding box center [119, 36] width 8 height 7
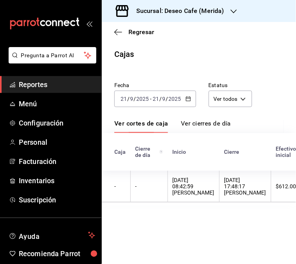
click at [193, 96] on div "[DATE] [DATE] - [DATE] [DATE]" at bounding box center [156, 99] width 82 height 16
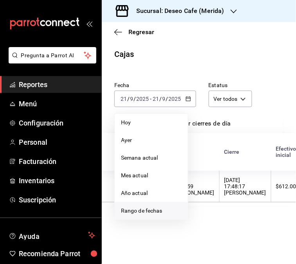
click at [168, 206] on li "Rango de fechas" at bounding box center [151, 211] width 73 height 18
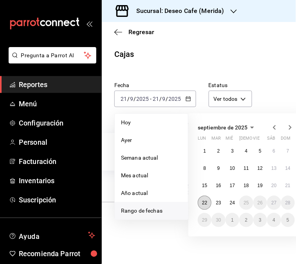
click at [205, 205] on abbr "22" at bounding box center [204, 202] width 5 height 5
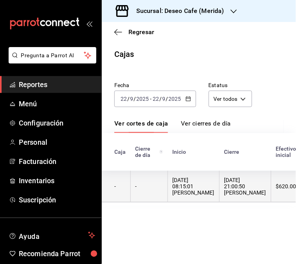
click at [175, 187] on div "22/09/2025 08:15:01 Alan Bravo" at bounding box center [194, 186] width 42 height 19
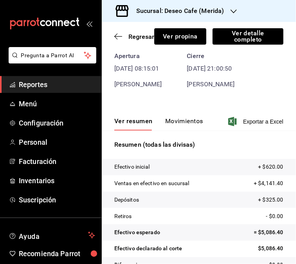
scroll to position [56, 0]
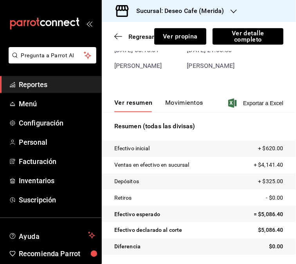
click at [191, 100] on button "Movimientos" at bounding box center [185, 105] width 38 height 13
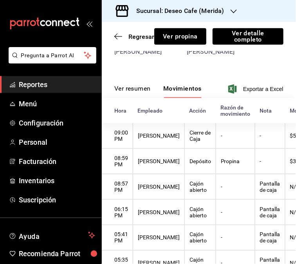
scroll to position [0, 0]
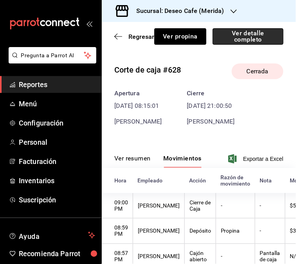
click at [260, 44] on button "Ver detalle completo" at bounding box center [248, 36] width 71 height 16
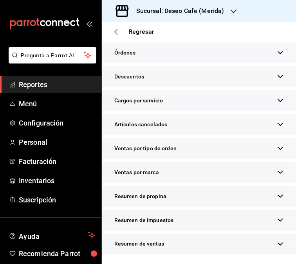
scroll to position [241, 0]
click at [240, 197] on div "Resumen de propina" at bounding box center [199, 196] width 195 height 21
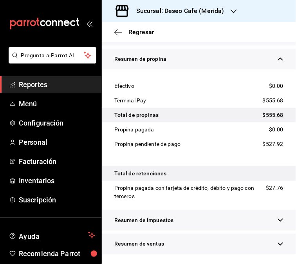
scroll to position [0, 0]
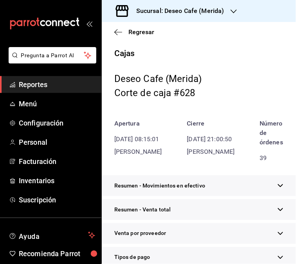
click at [116, 36] on div "Regresar" at bounding box center [199, 32] width 195 height 20
click at [115, 26] on div "Regresar" at bounding box center [199, 32] width 195 height 20
click at [117, 36] on span "Regresar" at bounding box center [135, 31] width 40 height 7
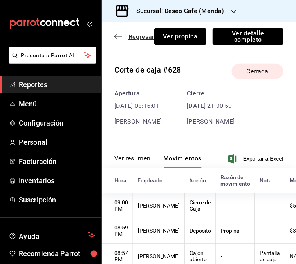
click at [120, 35] on icon "button" at bounding box center [119, 36] width 8 height 7
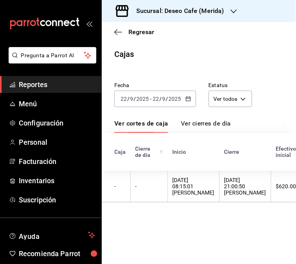
click at [188, 103] on div "2025-09-22 22 / 9 / 2025 - 2025-09-22 22 / 9 / 2025" at bounding box center [156, 99] width 82 height 16
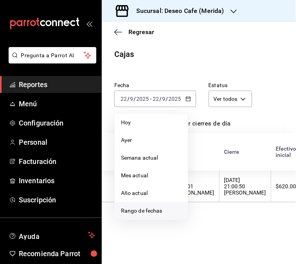
click at [157, 208] on span "Rango de fechas" at bounding box center [151, 211] width 61 height 8
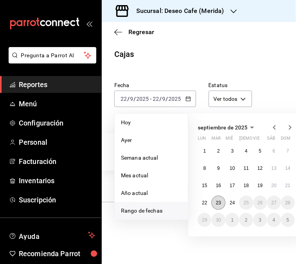
click at [216, 203] on abbr "23" at bounding box center [218, 202] width 5 height 5
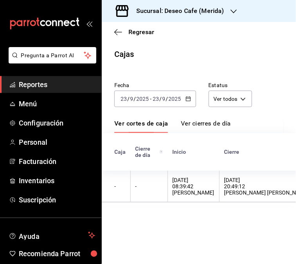
click at [183, 198] on th "23/09/2025 08:39:42 Alan Bravo" at bounding box center [194, 187] width 52 height 32
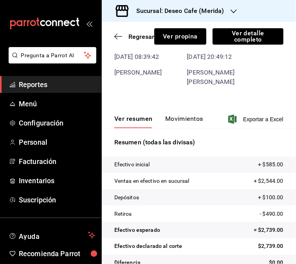
scroll to position [56, 0]
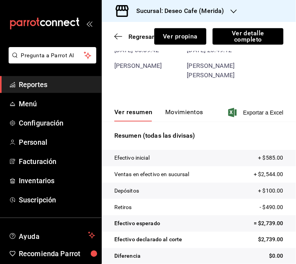
click at [178, 108] on button "Movimientos" at bounding box center [185, 114] width 38 height 13
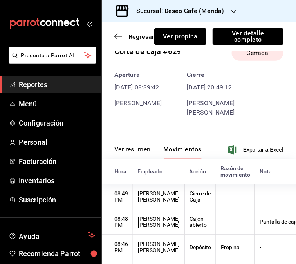
scroll to position [0, 0]
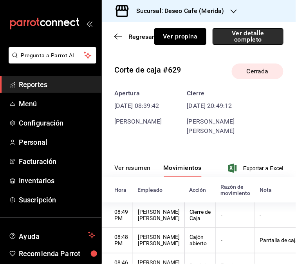
click at [258, 44] on button "Ver detalle completo" at bounding box center [248, 36] width 71 height 16
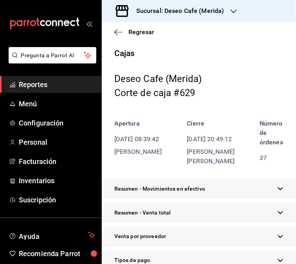
scroll to position [241, 0]
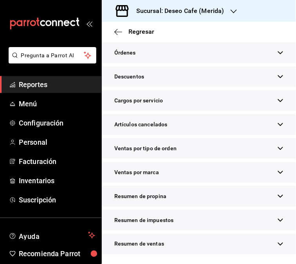
click at [202, 196] on div "Resumen de propina" at bounding box center [199, 196] width 195 height 21
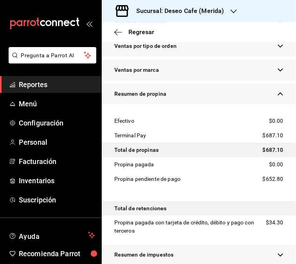
scroll to position [338, 0]
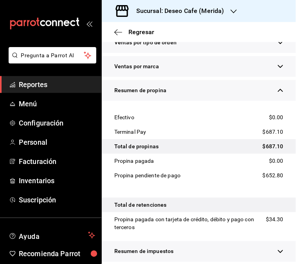
click at [229, 14] on div "Sucursal: Deseo Cafe (Merida)" at bounding box center [174, 11] width 132 height 22
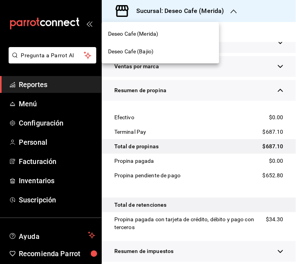
click at [171, 53] on div "Deseo Cafe (Bajio)" at bounding box center [160, 51] width 105 height 8
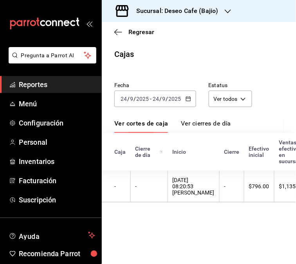
click at [190, 101] on icon "button" at bounding box center [188, 98] width 5 height 5
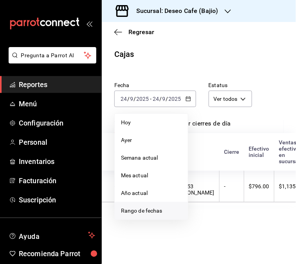
click at [154, 214] on span "Rango de fechas" at bounding box center [151, 211] width 61 height 8
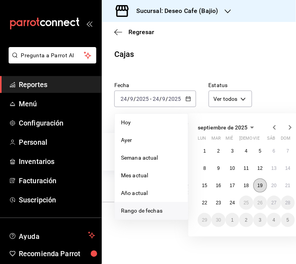
click at [264, 185] on button "19" at bounding box center [261, 185] width 14 height 14
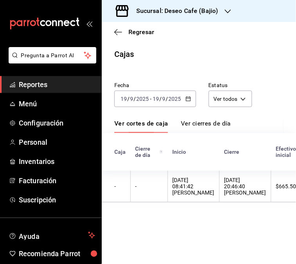
click at [276, 185] on div "$665.50" at bounding box center [286, 186] width 20 height 6
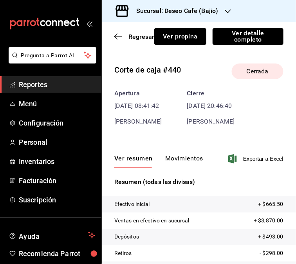
click at [289, 146] on div "Ver resumen Movimientos Exportar a Excel" at bounding box center [199, 156] width 195 height 23
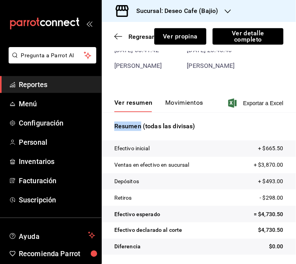
click at [187, 106] on button "Movimientos" at bounding box center [185, 105] width 38 height 13
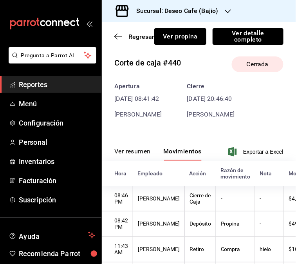
scroll to position [0, 0]
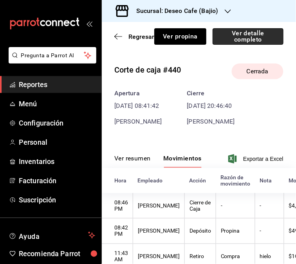
click at [255, 32] on button "Ver detalle completo" at bounding box center [248, 36] width 71 height 16
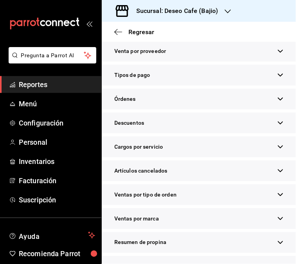
scroll to position [231, 0]
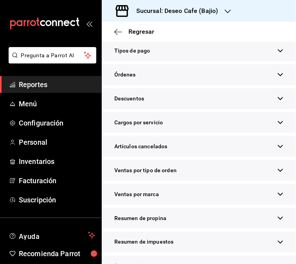
click at [229, 229] on div "Resumen de propina" at bounding box center [199, 218] width 195 height 21
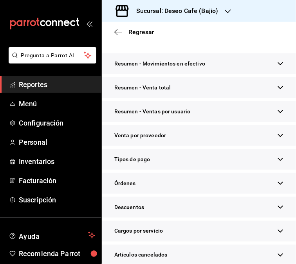
scroll to position [0, 0]
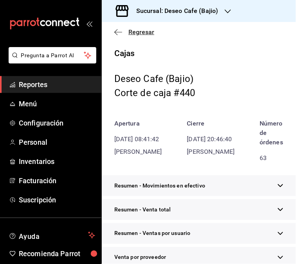
click at [115, 31] on icon "button" at bounding box center [119, 32] width 8 height 7
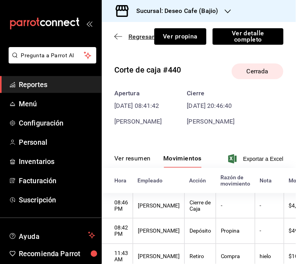
click at [116, 37] on icon "button" at bounding box center [119, 36] width 8 height 7
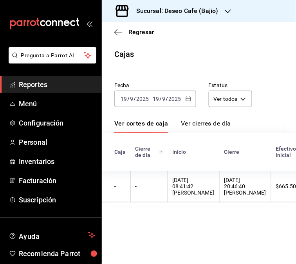
click at [190, 98] on icon "button" at bounding box center [188, 98] width 5 height 5
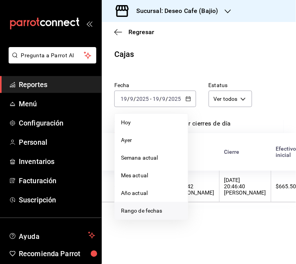
click at [165, 209] on span "Rango de fechas" at bounding box center [151, 211] width 61 height 8
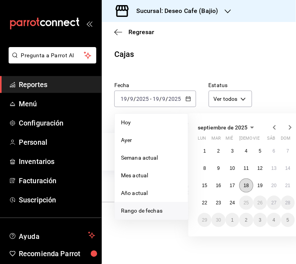
click at [247, 189] on button "18" at bounding box center [247, 185] width 14 height 14
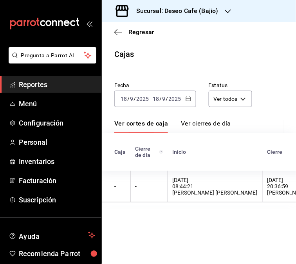
click at [268, 189] on div "[DATE] 20:36:59 [PERSON_NAME]" at bounding box center [289, 186] width 42 height 19
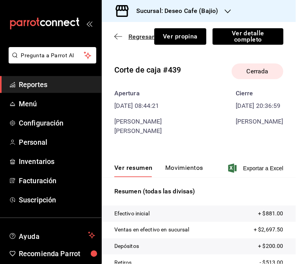
click at [116, 37] on icon "button" at bounding box center [119, 36] width 8 height 7
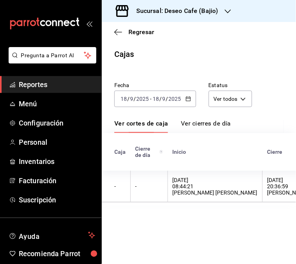
click at [182, 97] on div "2025-09-18 18 / 9 / 2025" at bounding box center [167, 99] width 31 height 6
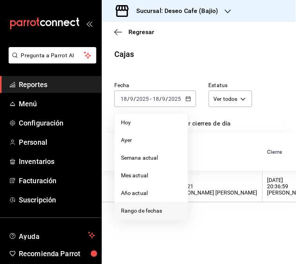
click at [163, 207] on span "Rango de fechas" at bounding box center [151, 211] width 61 height 8
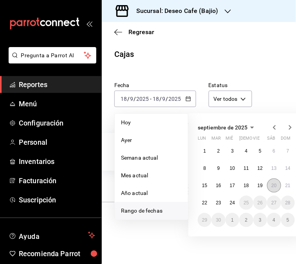
click at [277, 182] on button "20" at bounding box center [274, 185] width 14 height 14
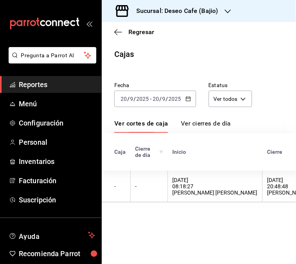
click at [277, 182] on div "[DATE] 20:48:48 [PERSON_NAME]" at bounding box center [289, 186] width 42 height 19
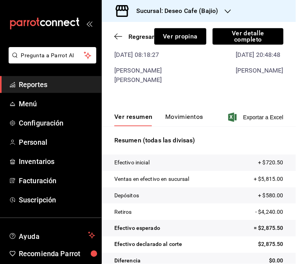
scroll to position [56, 0]
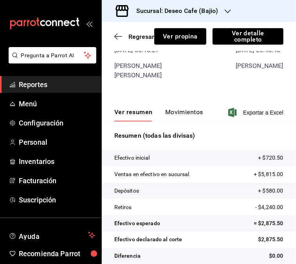
click at [193, 108] on button "Movimientos" at bounding box center [185, 114] width 38 height 13
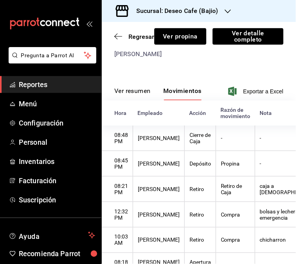
scroll to position [78, 0]
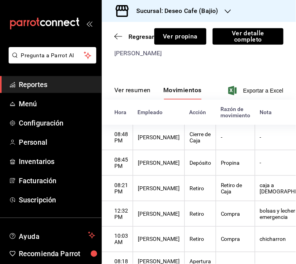
click at [216, 246] on th "Compra" at bounding box center [235, 239] width 39 height 25
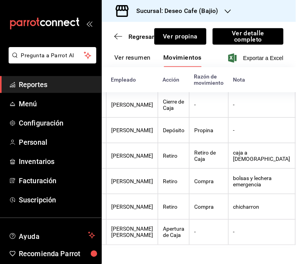
scroll to position [12, 0]
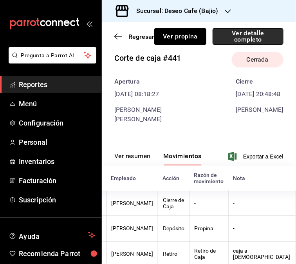
click at [254, 42] on button "Ver detalle completo" at bounding box center [248, 36] width 71 height 16
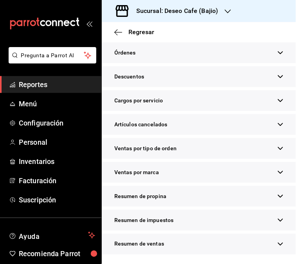
scroll to position [265, 0]
click at [208, 203] on div "Resumen de propina" at bounding box center [199, 196] width 195 height 21
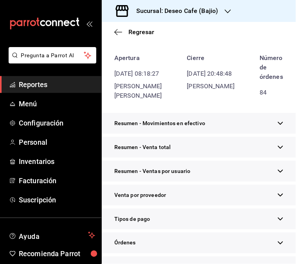
scroll to position [0, 0]
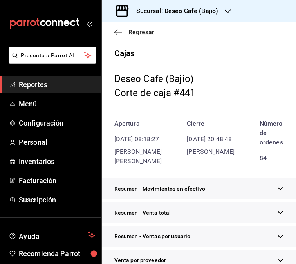
click at [115, 31] on icon "button" at bounding box center [119, 32] width 8 height 7
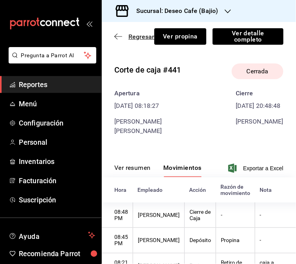
click at [116, 40] on span "Regresar" at bounding box center [135, 36] width 40 height 7
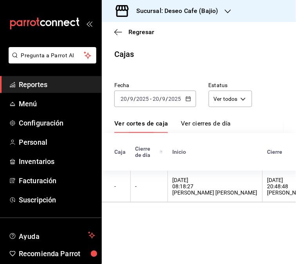
click at [188, 96] on icon "button" at bounding box center [188, 98] width 5 height 5
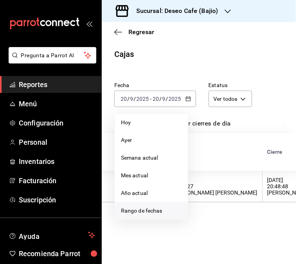
click at [145, 206] on li "Rango de fechas" at bounding box center [151, 211] width 73 height 18
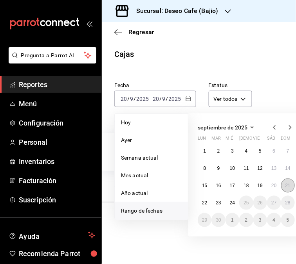
click at [292, 184] on button "21" at bounding box center [289, 185] width 14 height 14
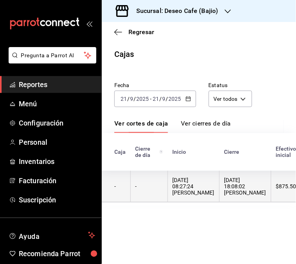
click at [204, 196] on div "[DATE] 08:27:24 [PERSON_NAME]" at bounding box center [194, 186] width 42 height 19
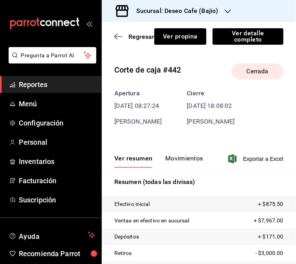
scroll to position [56, 0]
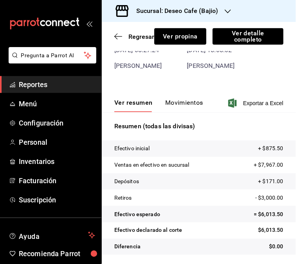
click at [193, 105] on button "Movimientos" at bounding box center [185, 105] width 38 height 13
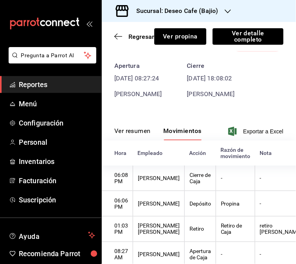
scroll to position [0, 0]
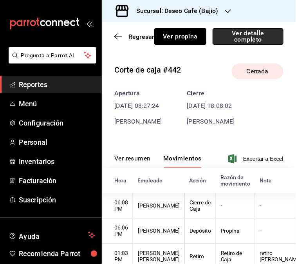
click at [246, 38] on button "Ver detalle completo" at bounding box center [248, 36] width 71 height 16
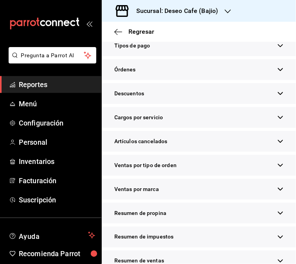
scroll to position [236, 0]
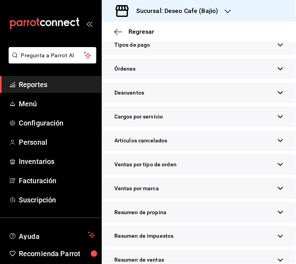
click at [220, 223] on div "Resumen de propina" at bounding box center [199, 212] width 195 height 21
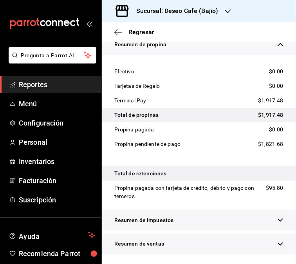
scroll to position [0, 0]
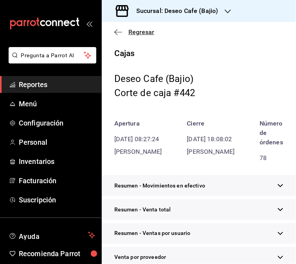
click at [118, 31] on icon "button" at bounding box center [119, 32] width 8 height 7
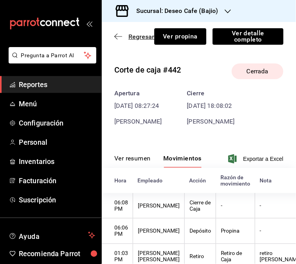
click at [118, 40] on span "Regresar" at bounding box center [135, 36] width 40 height 7
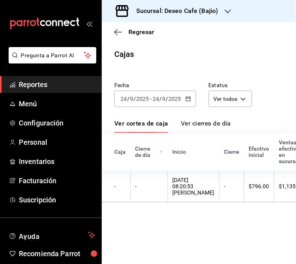
click at [189, 100] on icon "button" at bounding box center [188, 98] width 5 height 5
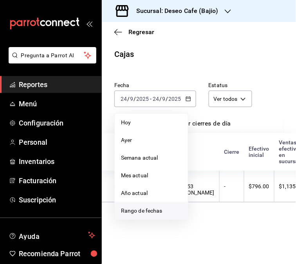
click at [152, 205] on li "Rango de fechas" at bounding box center [151, 211] width 73 height 18
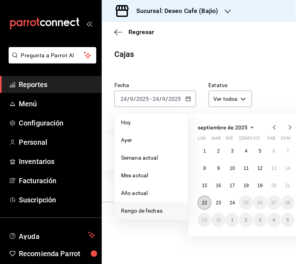
click at [202, 202] on button "22" at bounding box center [205, 203] width 14 height 14
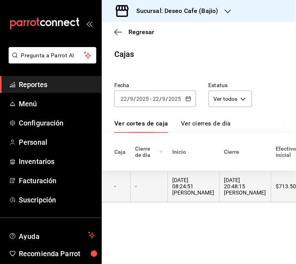
click at [186, 192] on div "[DATE] 08:24:51 [PERSON_NAME]" at bounding box center [194, 186] width 42 height 19
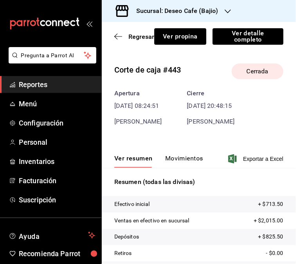
click at [183, 158] on button "Movimientos" at bounding box center [185, 161] width 38 height 13
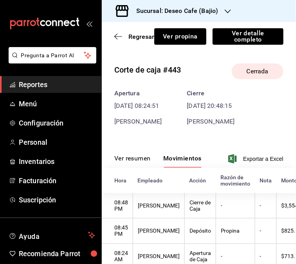
scroll to position [33, 0]
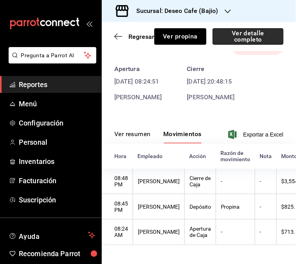
click at [253, 40] on button "Ver detalle completo" at bounding box center [248, 36] width 71 height 16
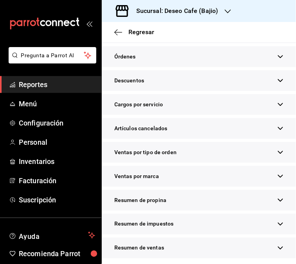
scroll to position [265, 0]
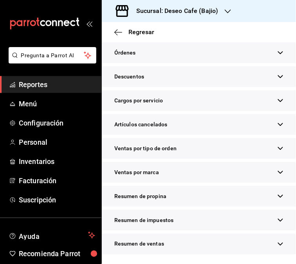
click at [173, 196] on div "Resumen de propina" at bounding box center [199, 196] width 195 height 21
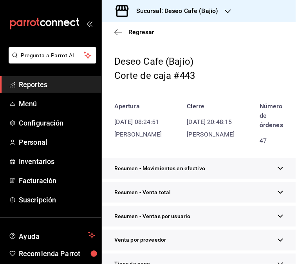
scroll to position [0, 0]
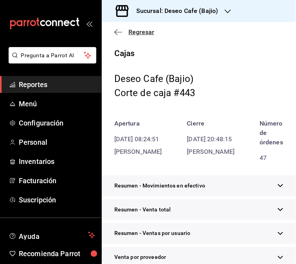
click at [119, 34] on icon "button" at bounding box center [119, 32] width 8 height 7
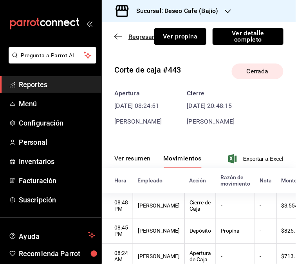
click at [118, 38] on icon "button" at bounding box center [119, 36] width 8 height 7
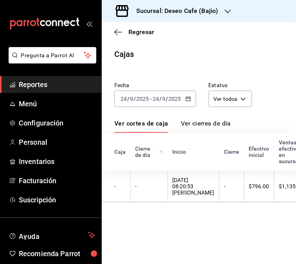
click at [191, 104] on div "[DATE] [DATE] - [DATE] [DATE]" at bounding box center [156, 99] width 82 height 16
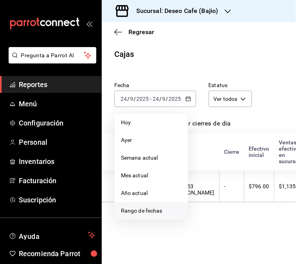
click at [154, 212] on span "Rango de fechas" at bounding box center [151, 211] width 61 height 8
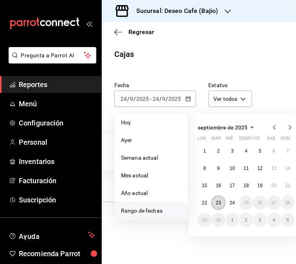
click at [220, 202] on abbr "23" at bounding box center [218, 202] width 5 height 5
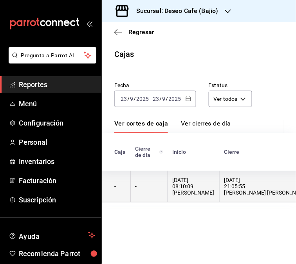
click at [209, 196] on div "[DATE] 08:10:09 [PERSON_NAME]" at bounding box center [194, 186] width 42 height 19
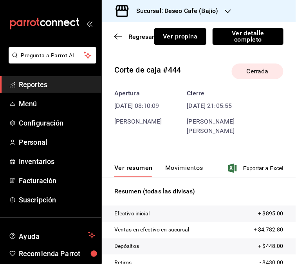
click at [197, 164] on button "Movimientos" at bounding box center [185, 170] width 38 height 13
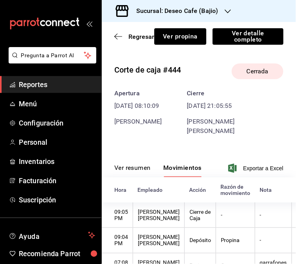
click at [127, 164] on button "Ver resumen" at bounding box center [133, 170] width 36 height 13
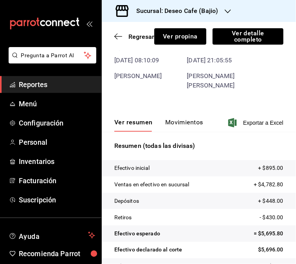
scroll to position [56, 0]
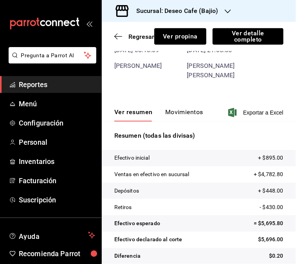
click at [193, 108] on button "Movimientos" at bounding box center [185, 114] width 38 height 13
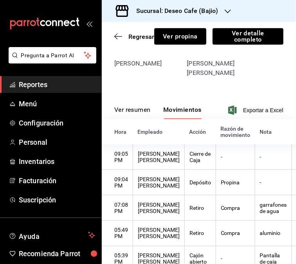
scroll to position [0, 0]
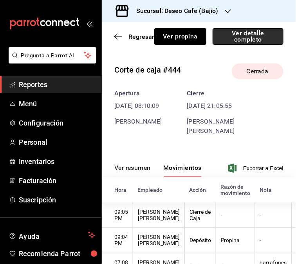
click at [245, 33] on button "Ver detalle completo" at bounding box center [248, 36] width 71 height 16
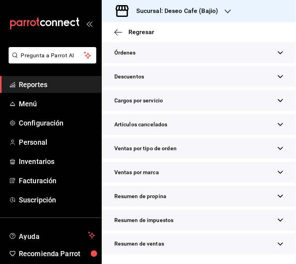
scroll to position [264, 0]
click at [210, 207] on div "Resumen de propina" at bounding box center [199, 196] width 195 height 21
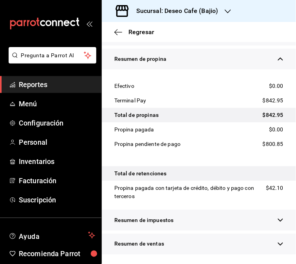
scroll to position [398, 0]
